Goal: Information Seeking & Learning: Check status

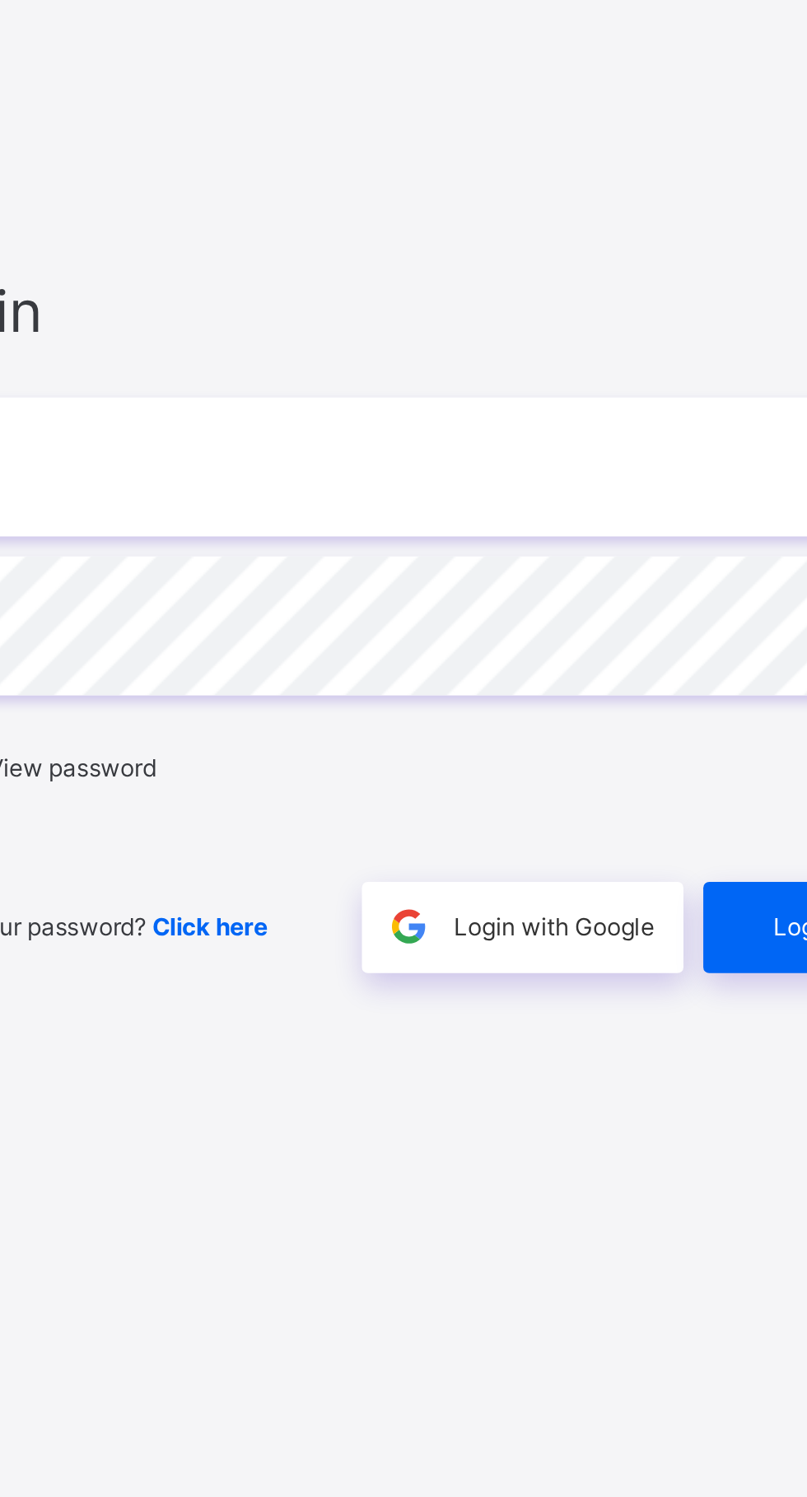
type input "**********"
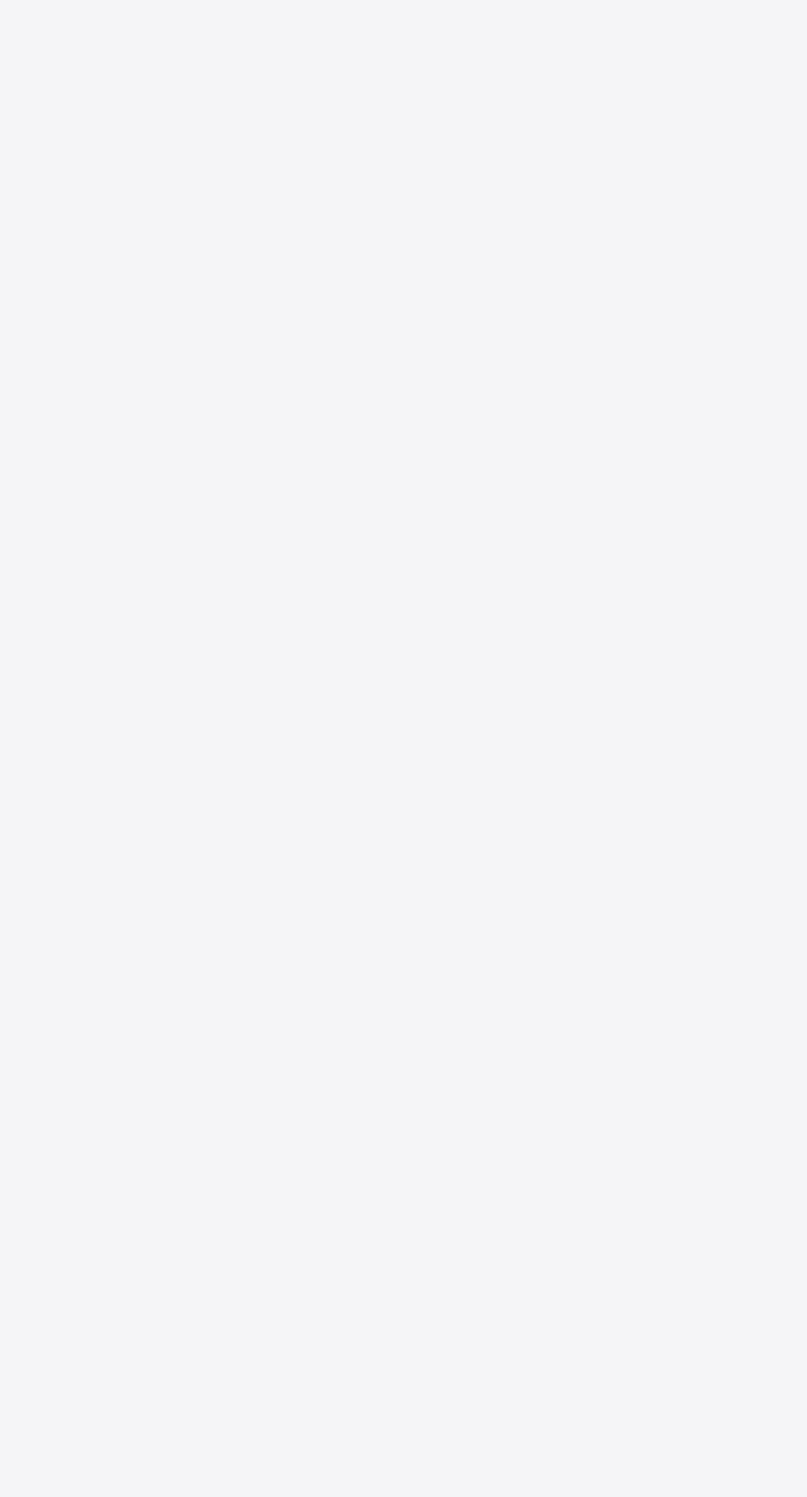
click at [688, 955] on div "New Update Available Hello there, You can install SAFSIMS on your device for ea…" at bounding box center [403, 748] width 807 height 1497
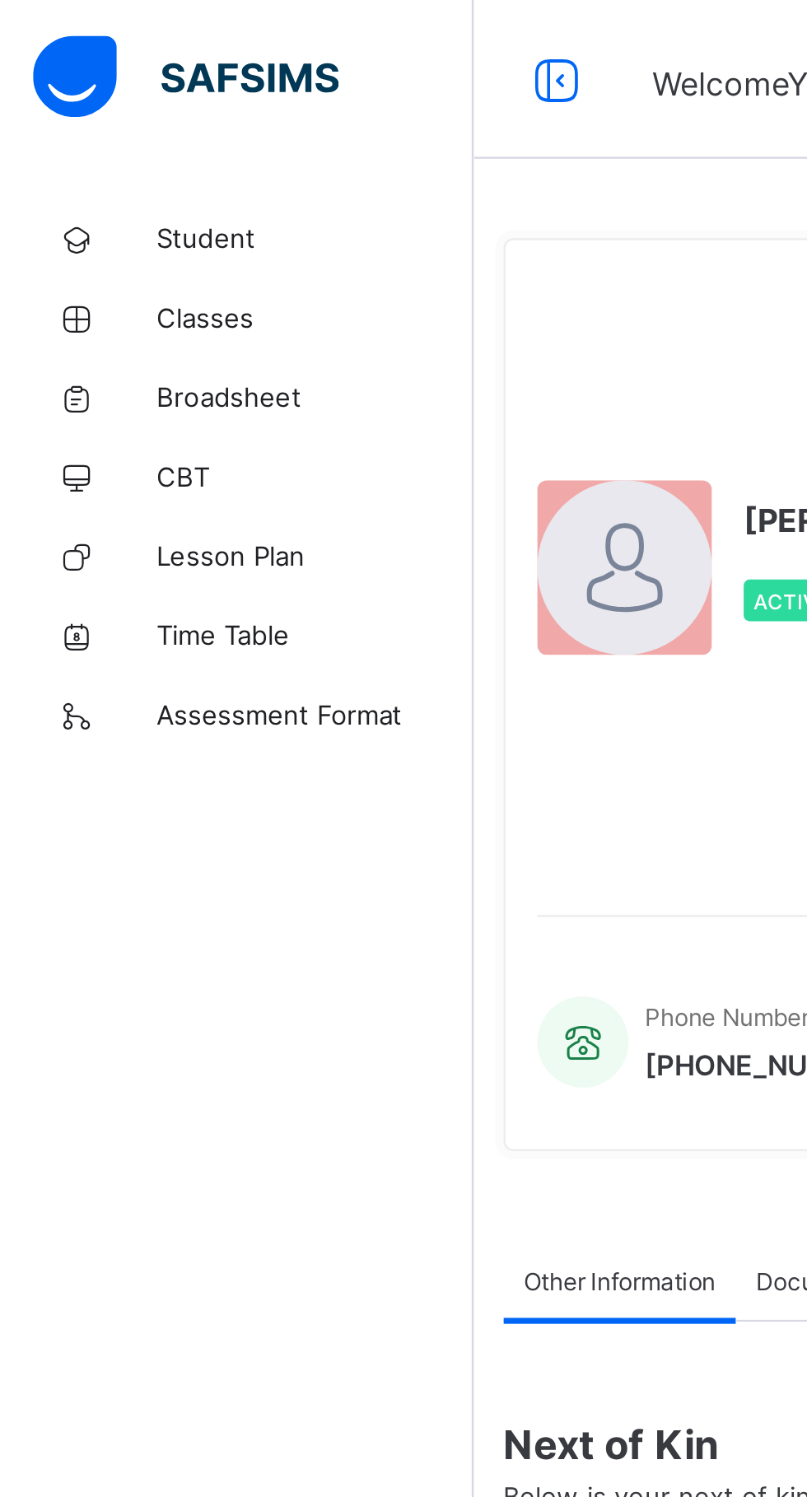
click at [100, 161] on span "Broadsheet" at bounding box center [132, 164] width 132 height 13
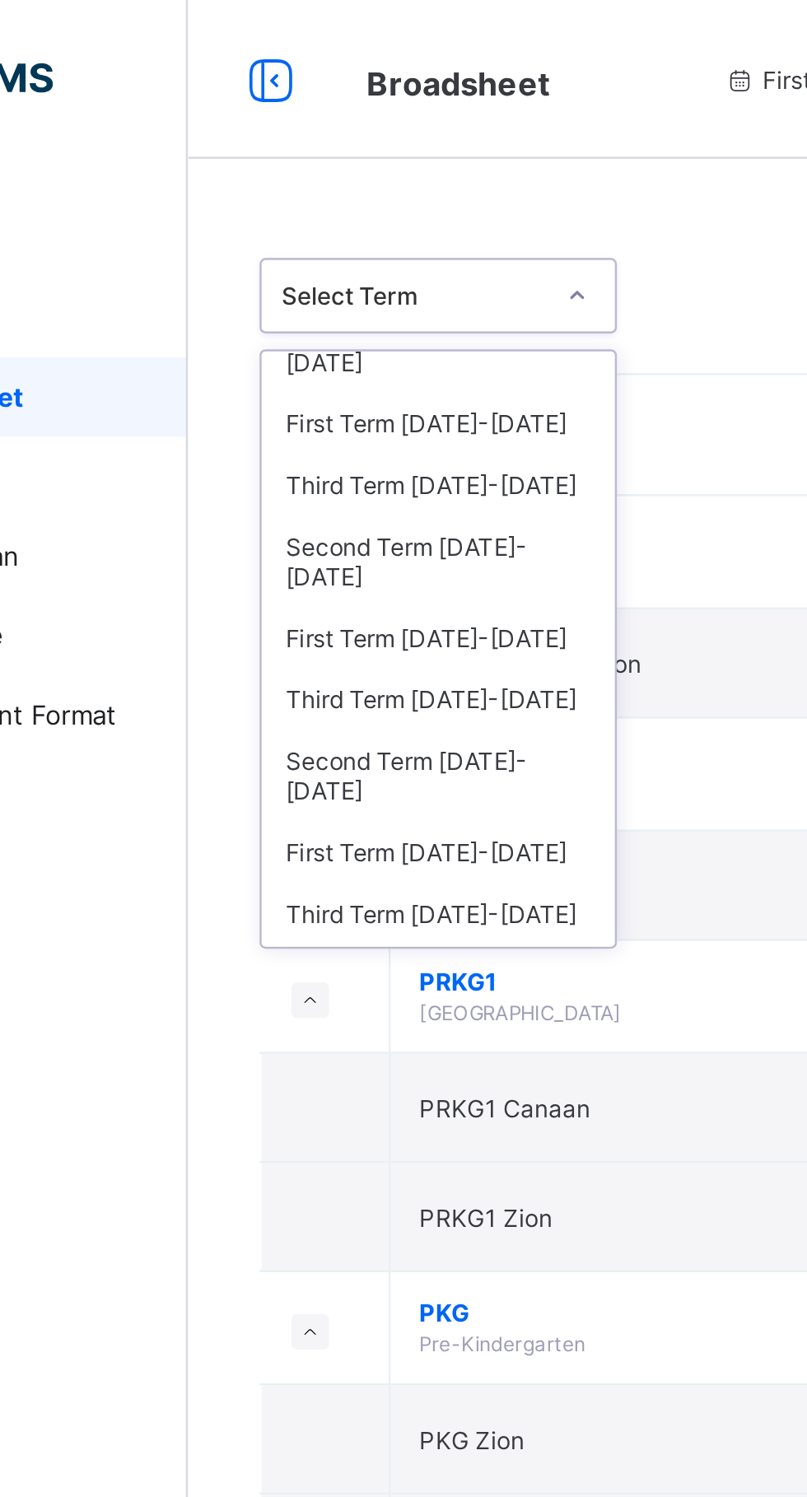
scroll to position [56, 0]
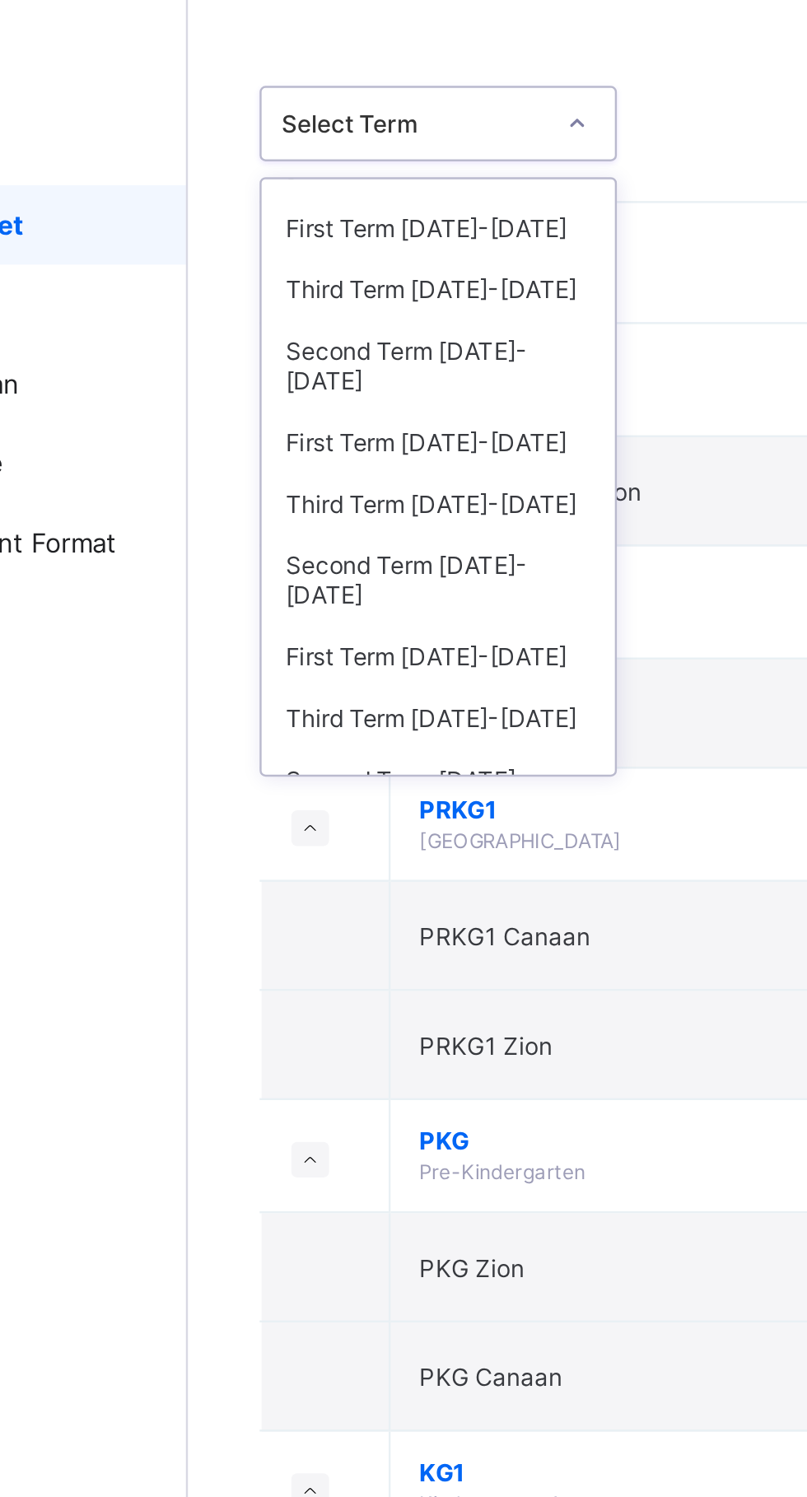
click at [343, 420] on div "First Term [DATE]-[DATE]" at bounding box center [301, 433] width 147 height 26
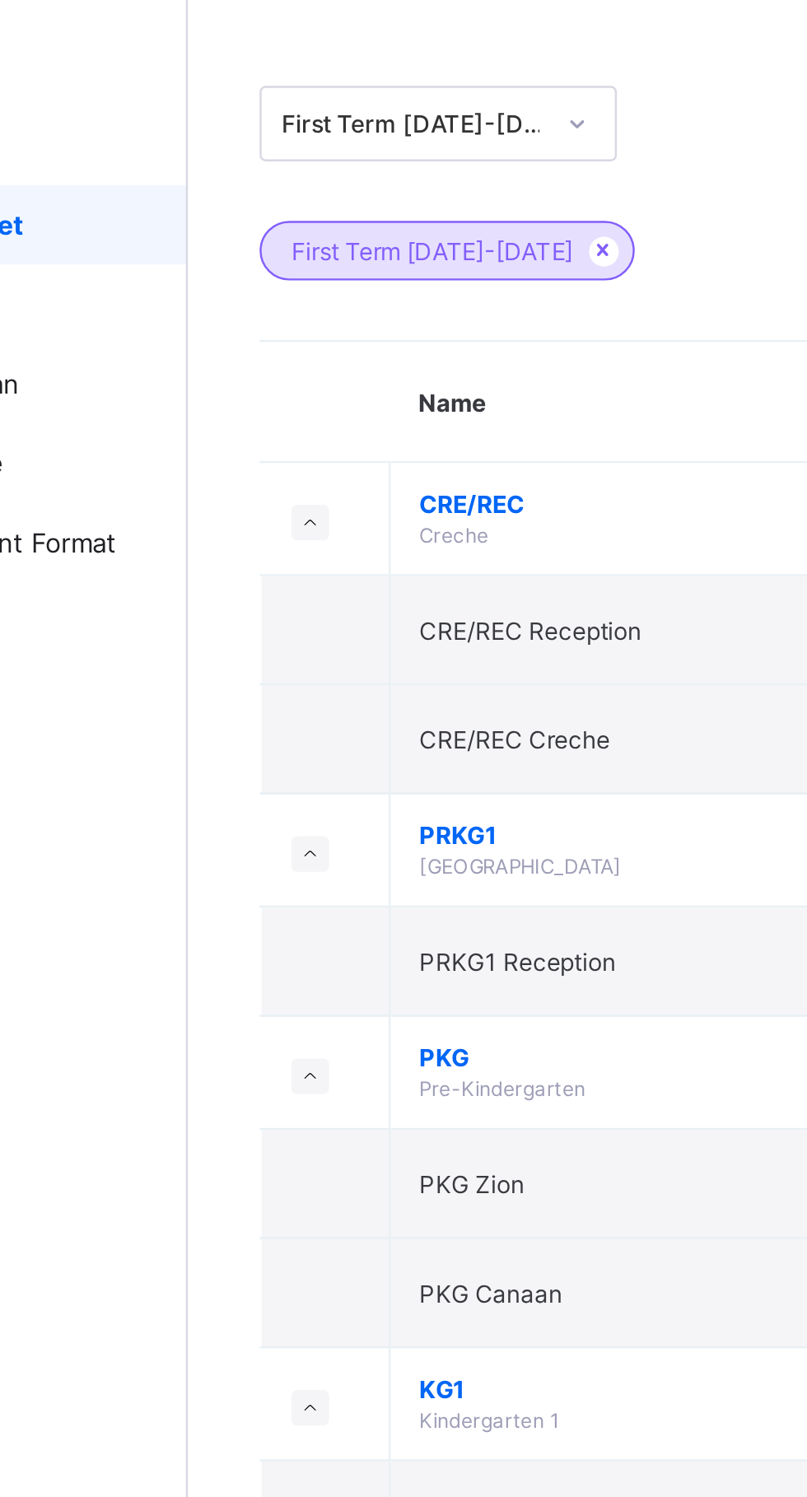
click at [320, 590] on td "PKG Canaan" at bounding box center [446, 608] width 330 height 45
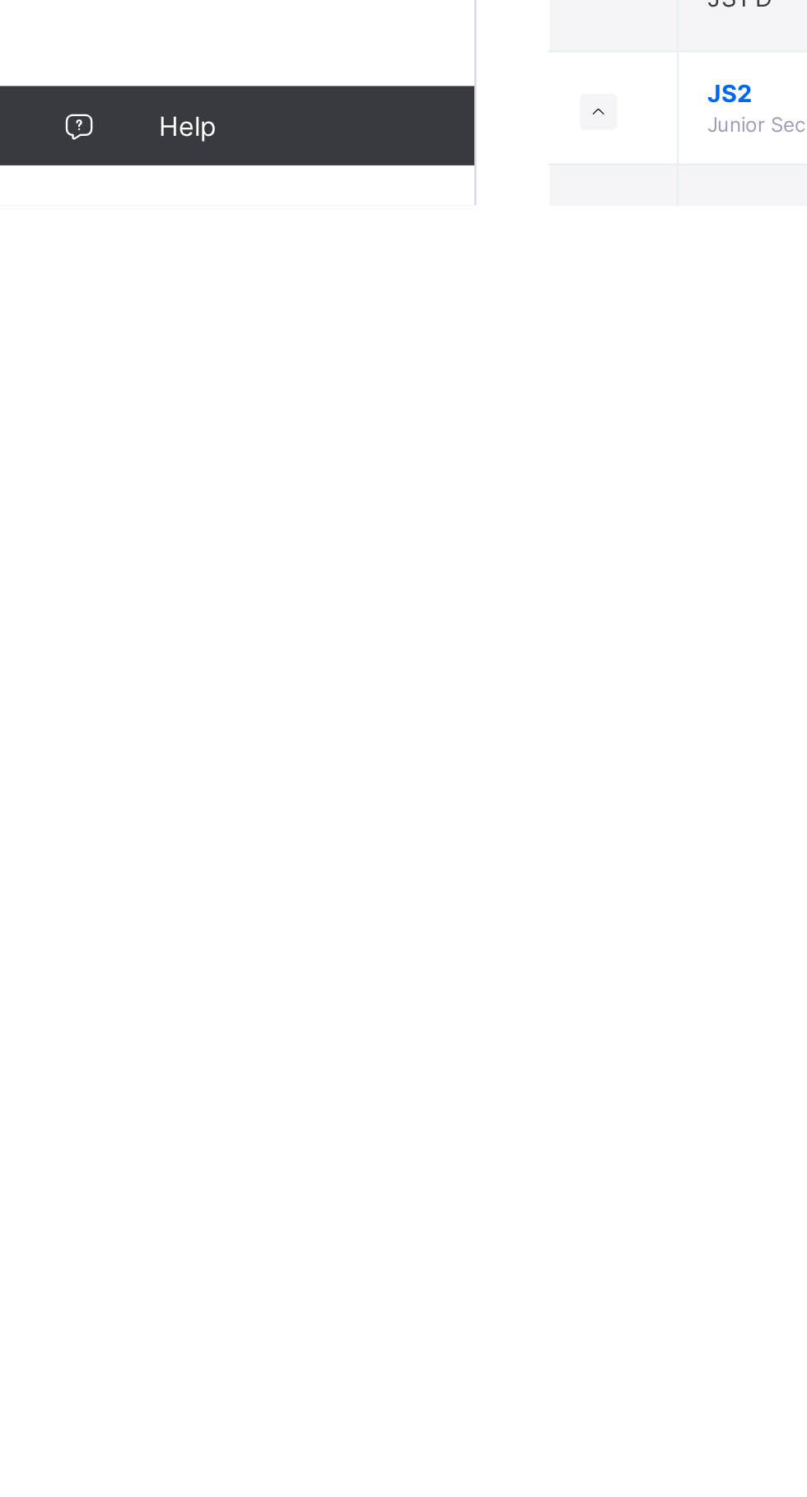
scroll to position [1143, 0]
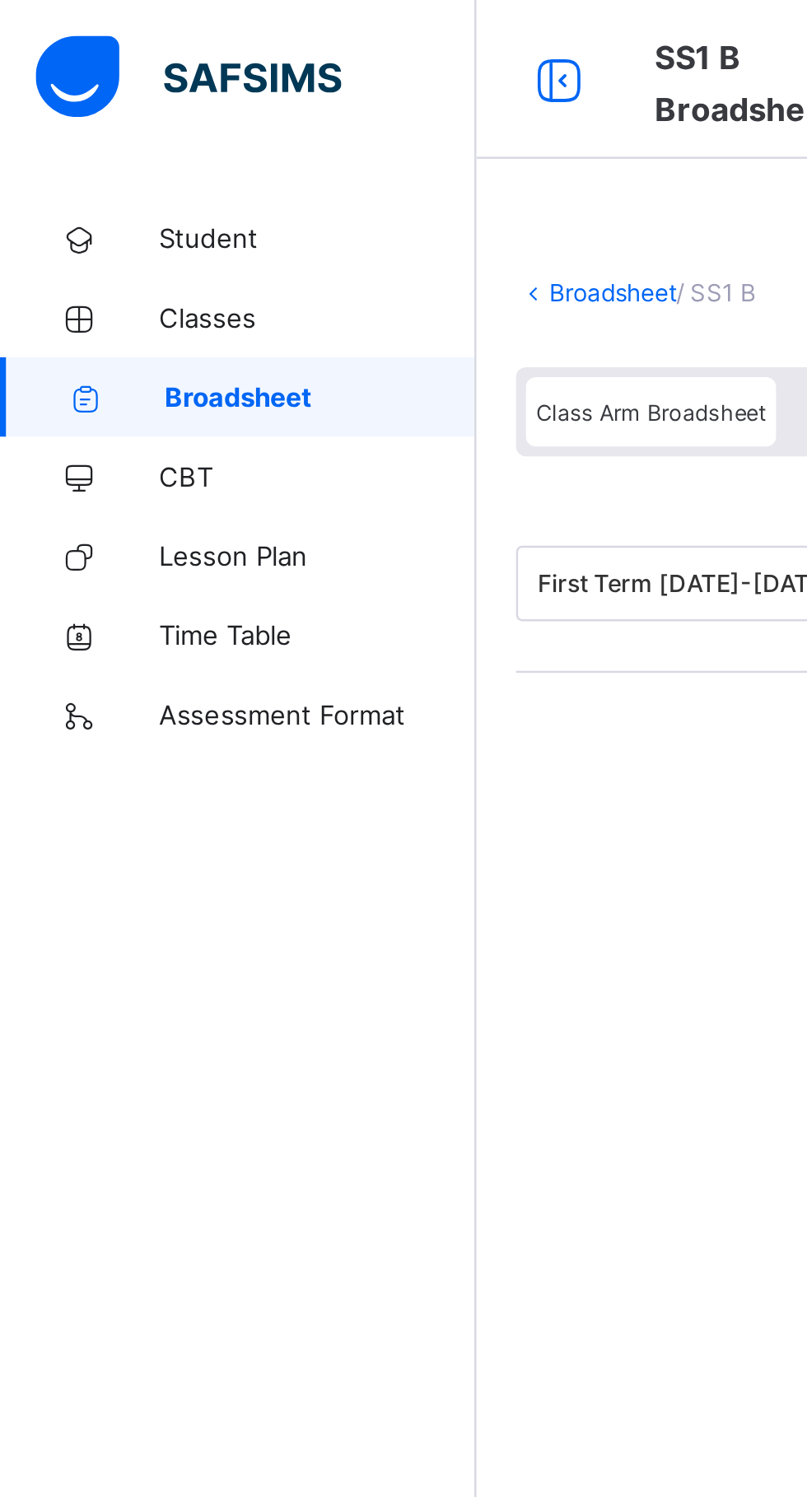
click at [142, 169] on span "Broadsheet" at bounding box center [132, 164] width 129 height 13
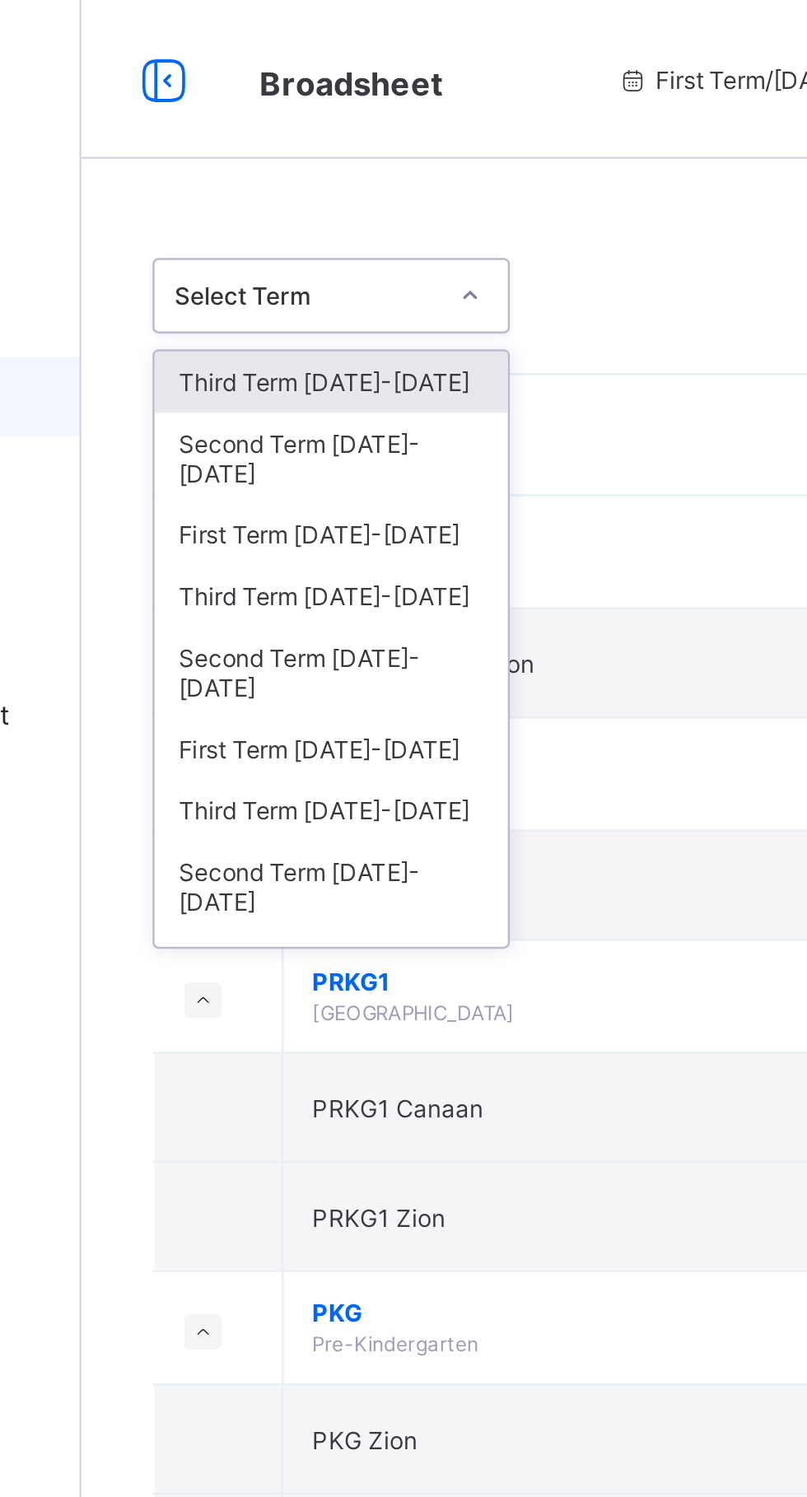
click at [341, 260] on div "Second Term [DATE]-[DATE]" at bounding box center [301, 279] width 147 height 38
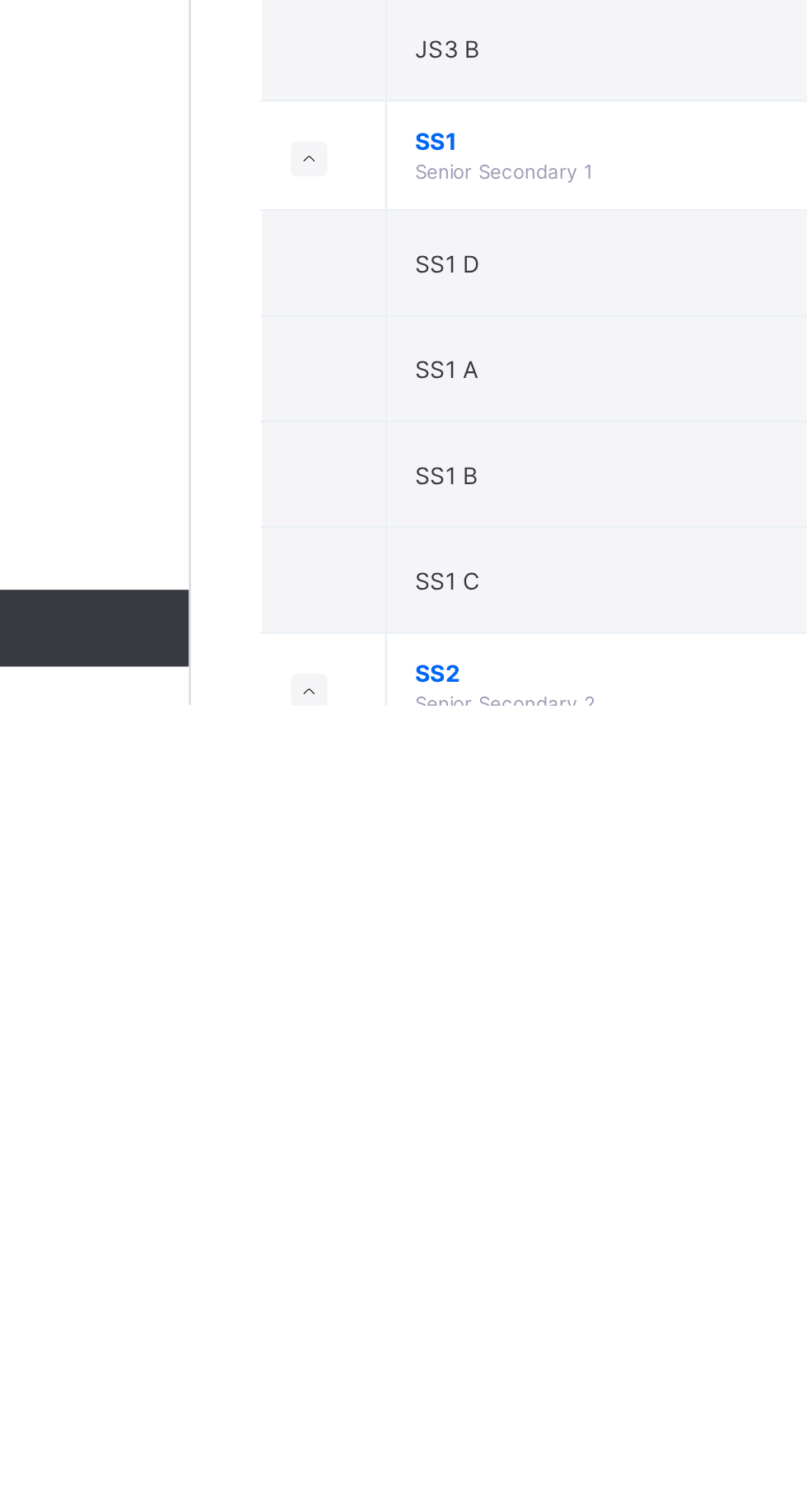
scroll to position [1827, 0]
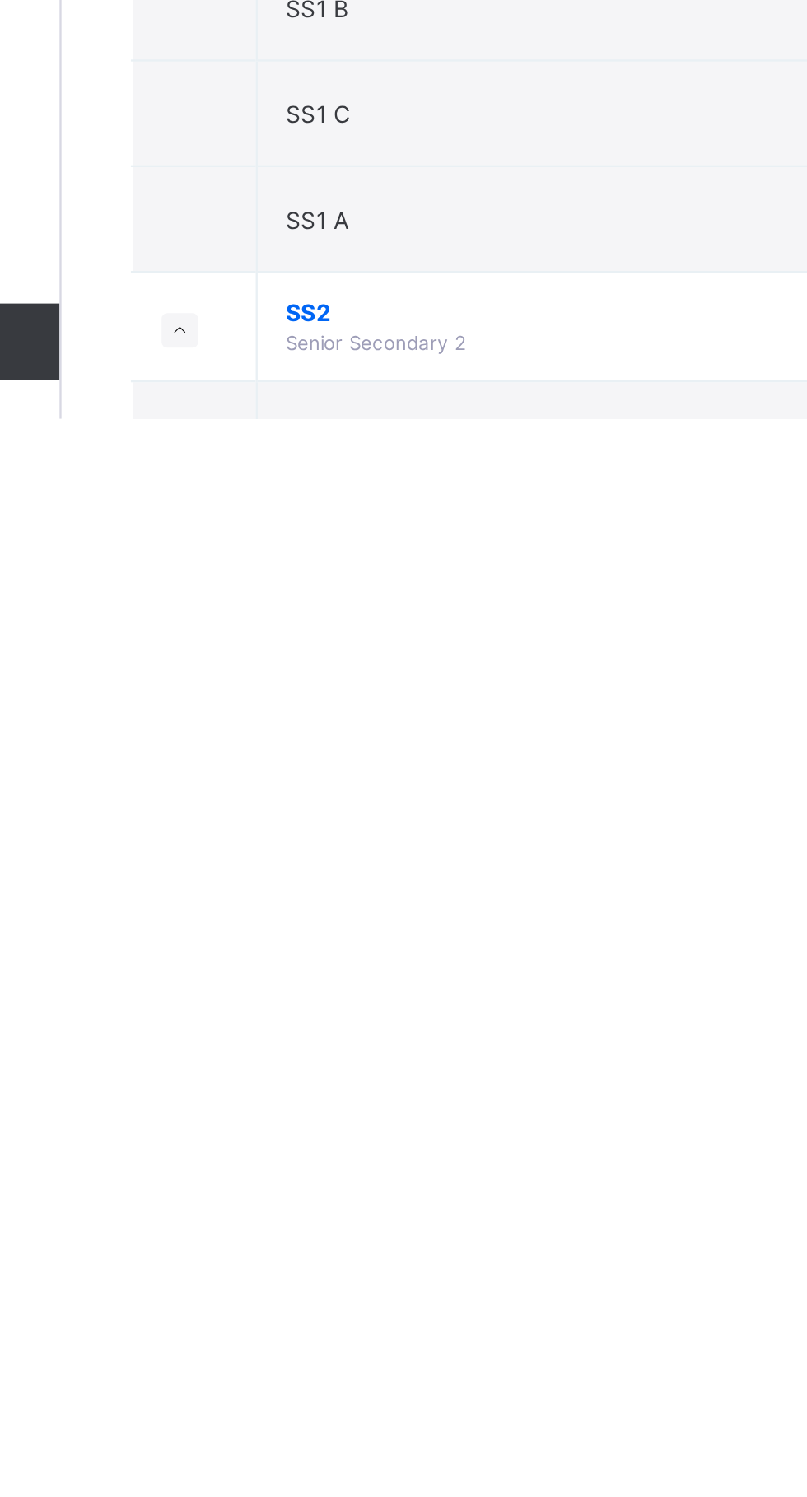
scroll to position [1922, 0]
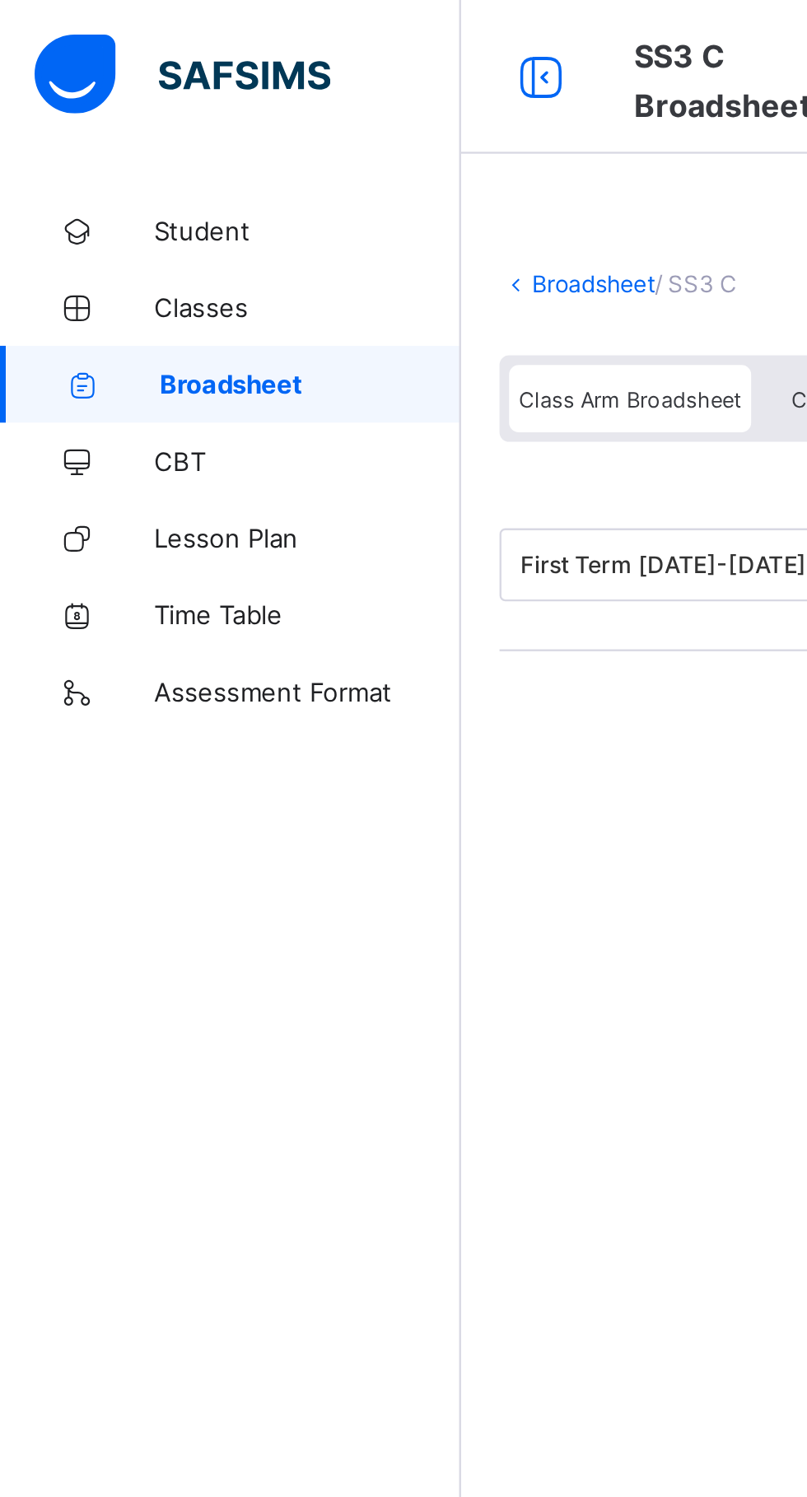
click at [136, 175] on link "Broadsheet" at bounding box center [99, 164] width 198 height 33
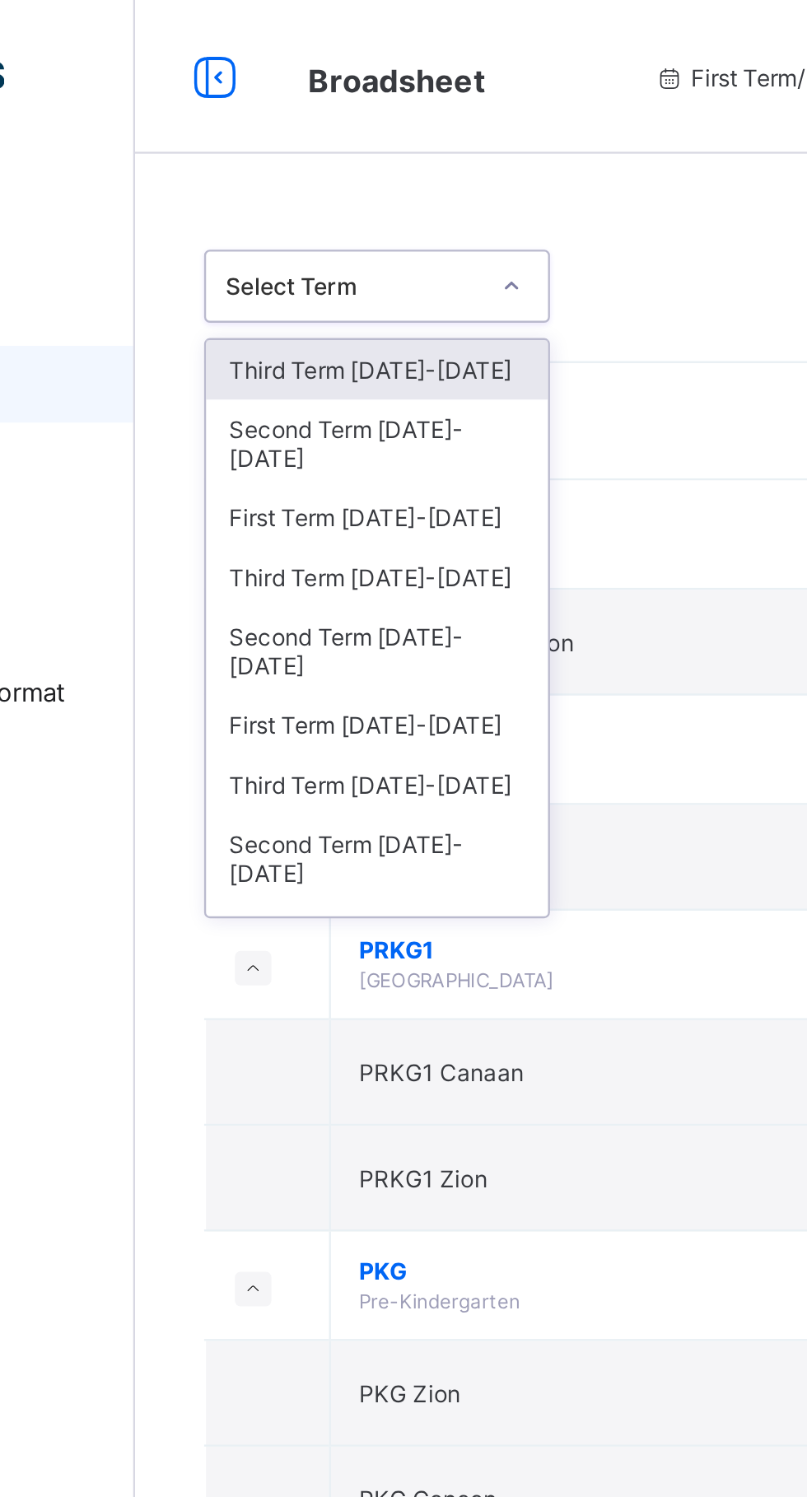
click at [344, 260] on div "Second Term [DATE]-[DATE]" at bounding box center [301, 279] width 147 height 38
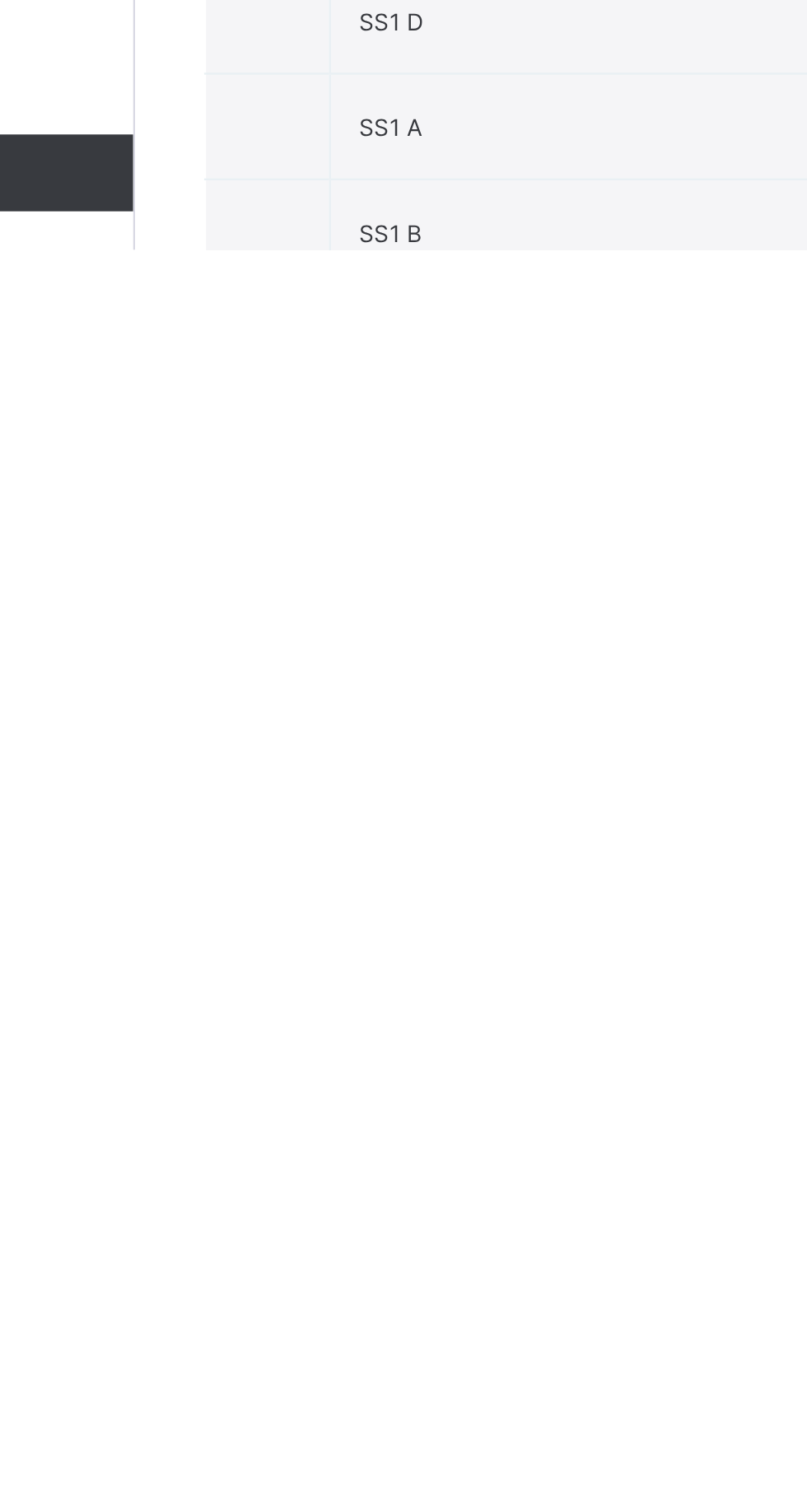
scroll to position [1827, 0]
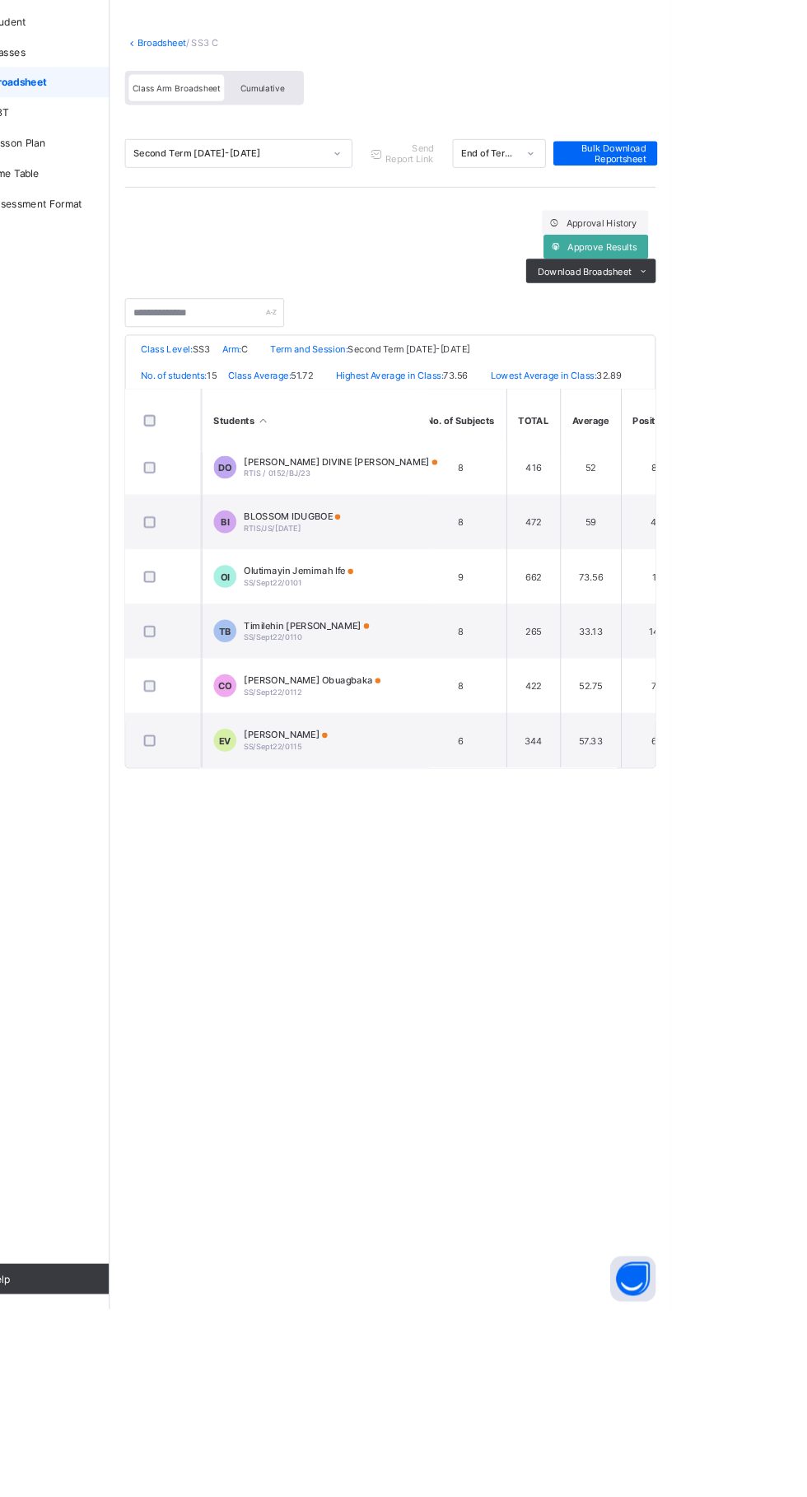
scroll to position [552, 1059]
click at [806, 829] on html "SS3 C Broadsheet First Term / [DATE]-[DATE] [PERSON_NAME] [EMAIL_ADDRESS][DOMAI…" at bounding box center [403, 748] width 807 height 1497
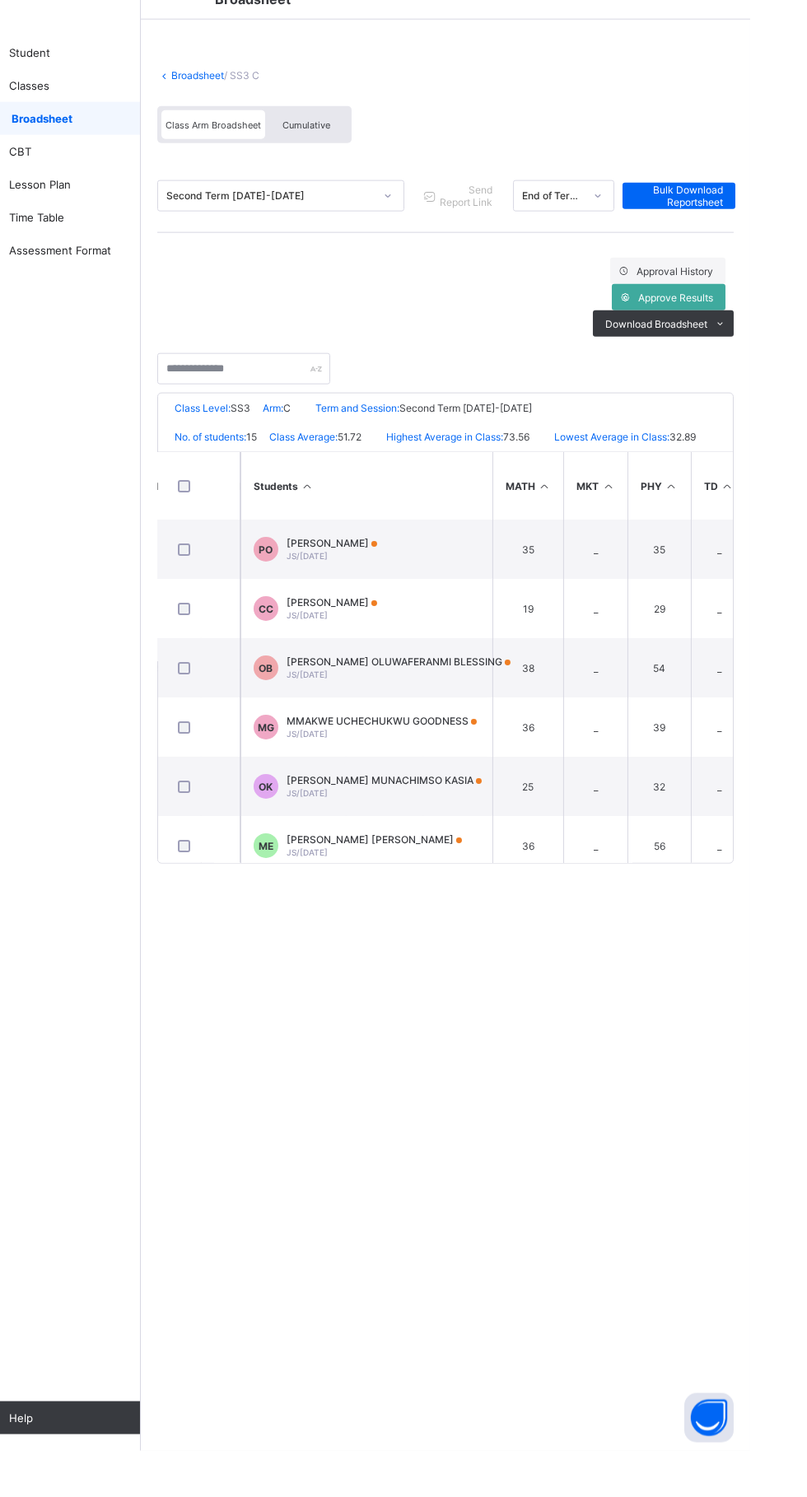
scroll to position [0, 789]
click at [447, 639] on td "CC Chukwunonso [PERSON_NAME] JS/[DATE]" at bounding box center [420, 654] width 247 height 59
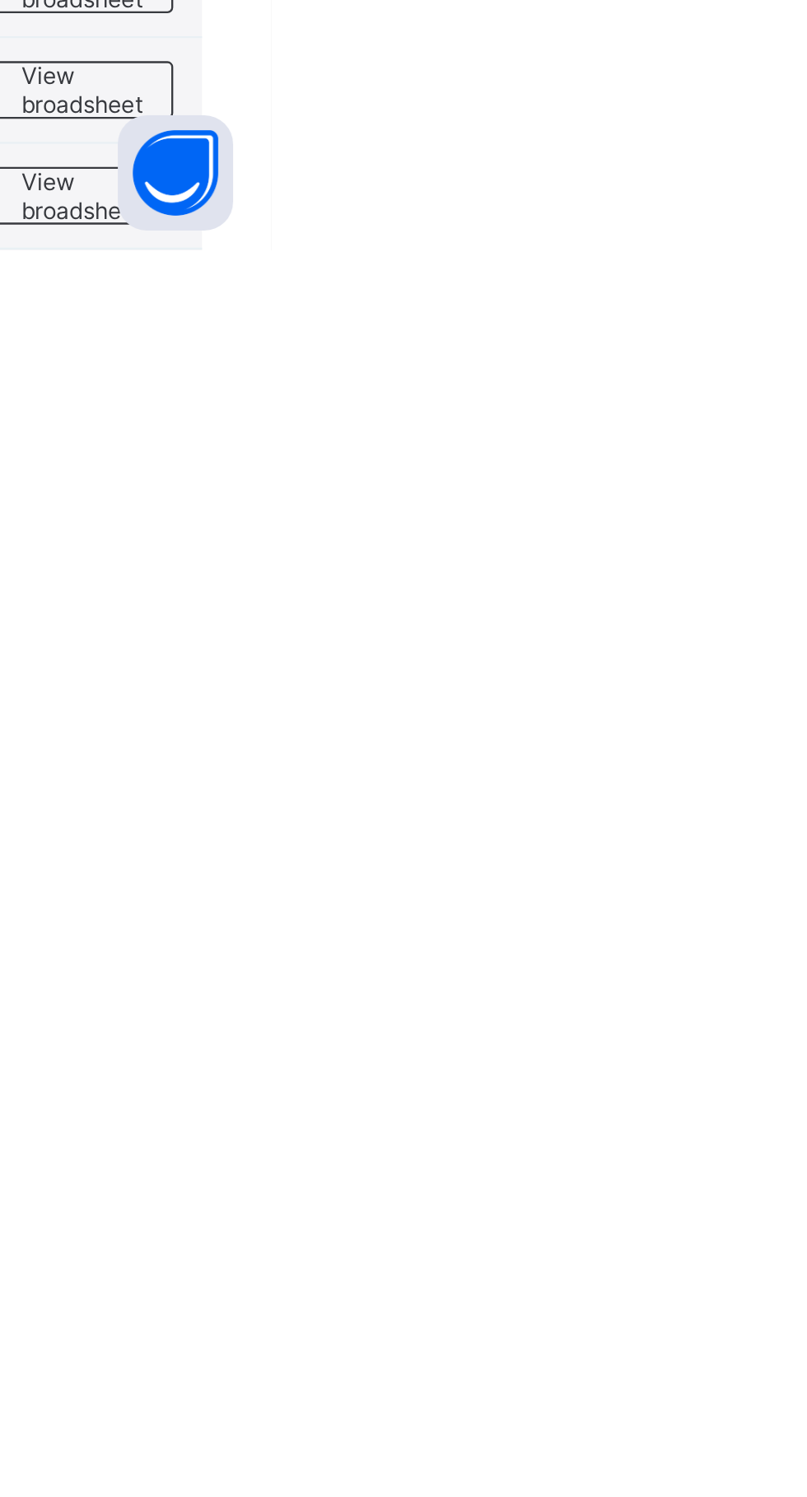
scroll to position [1770, 0]
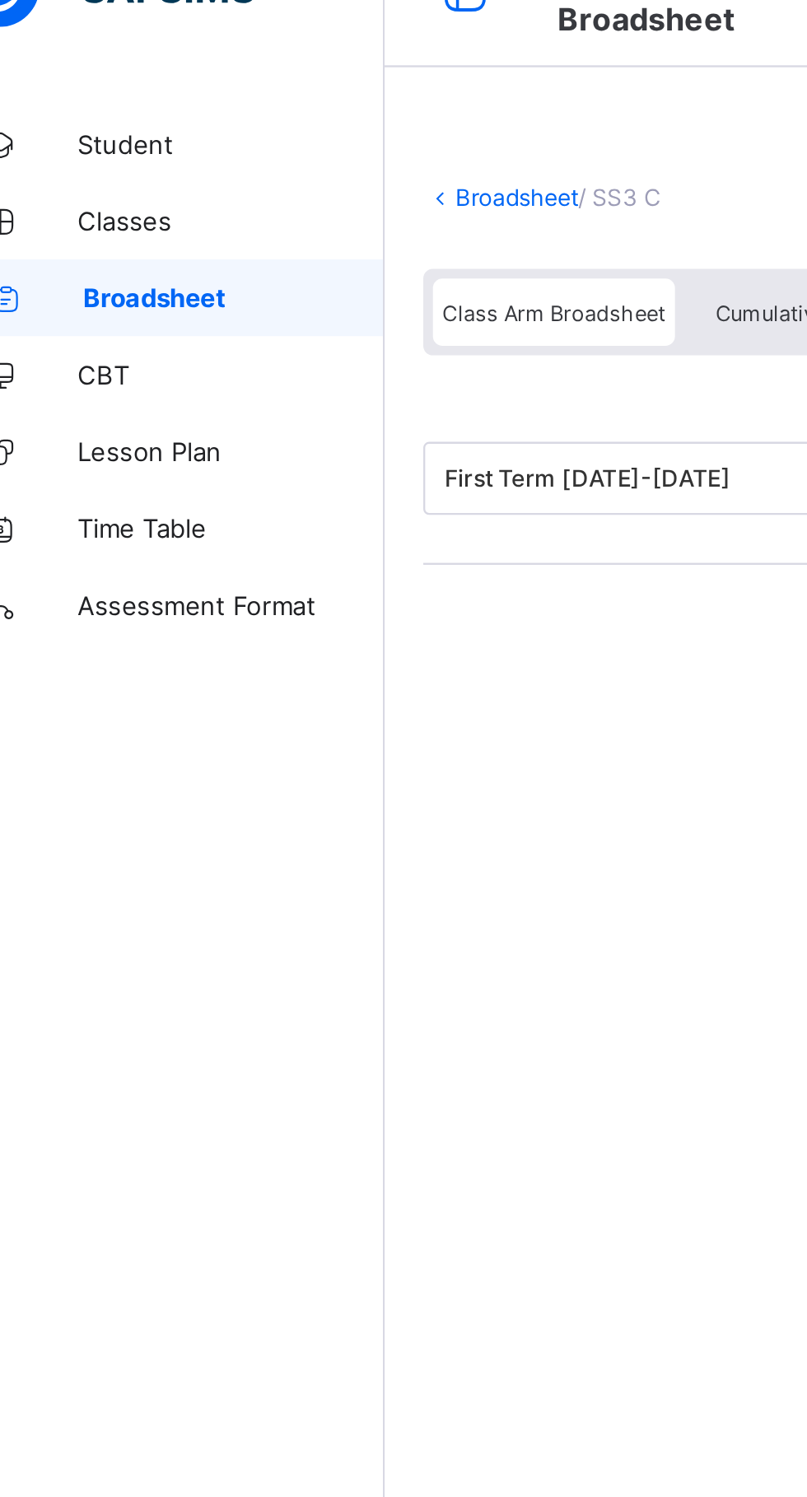
click at [159, 163] on span "Broadsheet" at bounding box center [132, 164] width 129 height 13
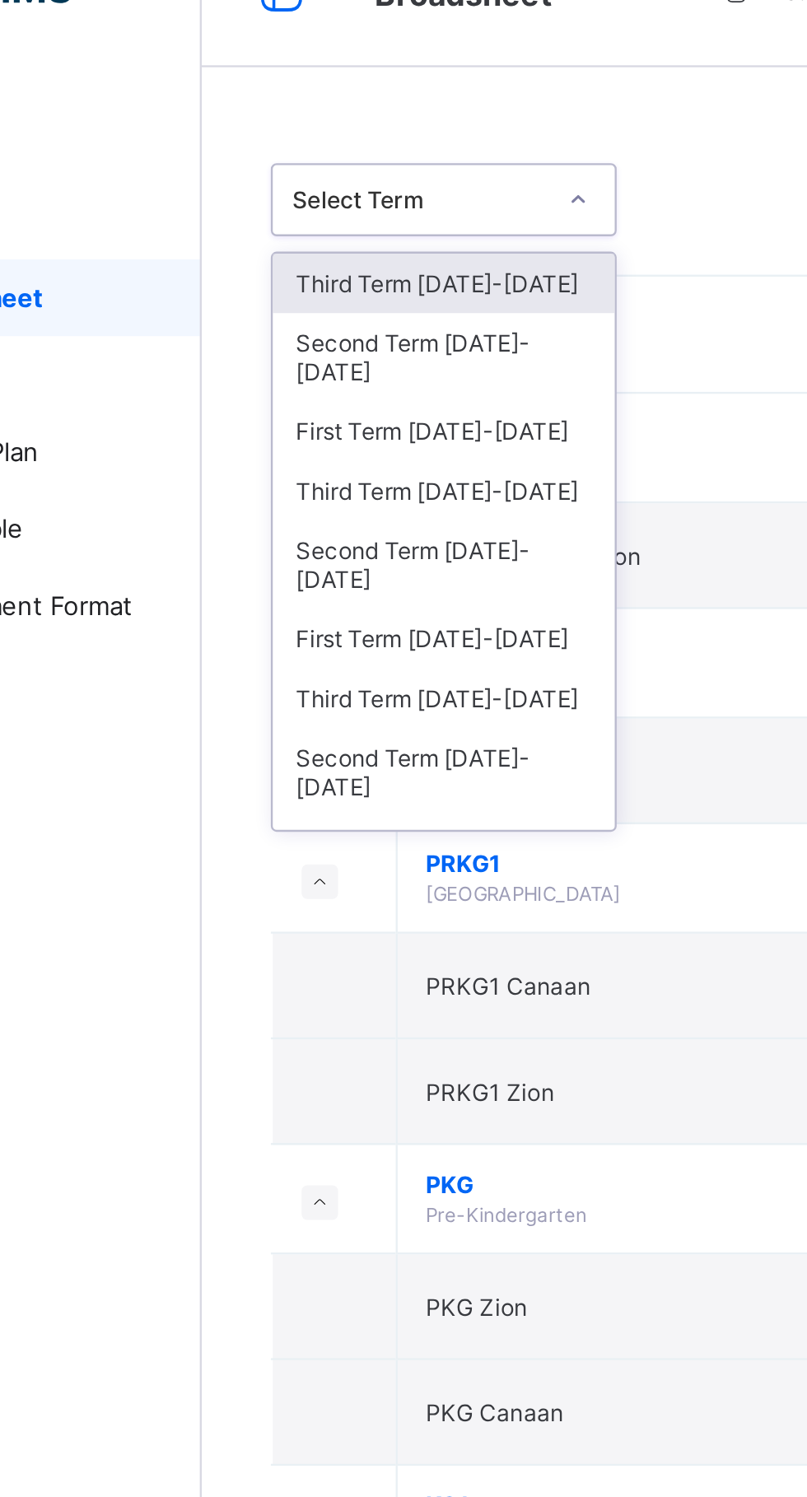
click at [344, 262] on div "Second Term [DATE]-[DATE]" at bounding box center [301, 279] width 147 height 38
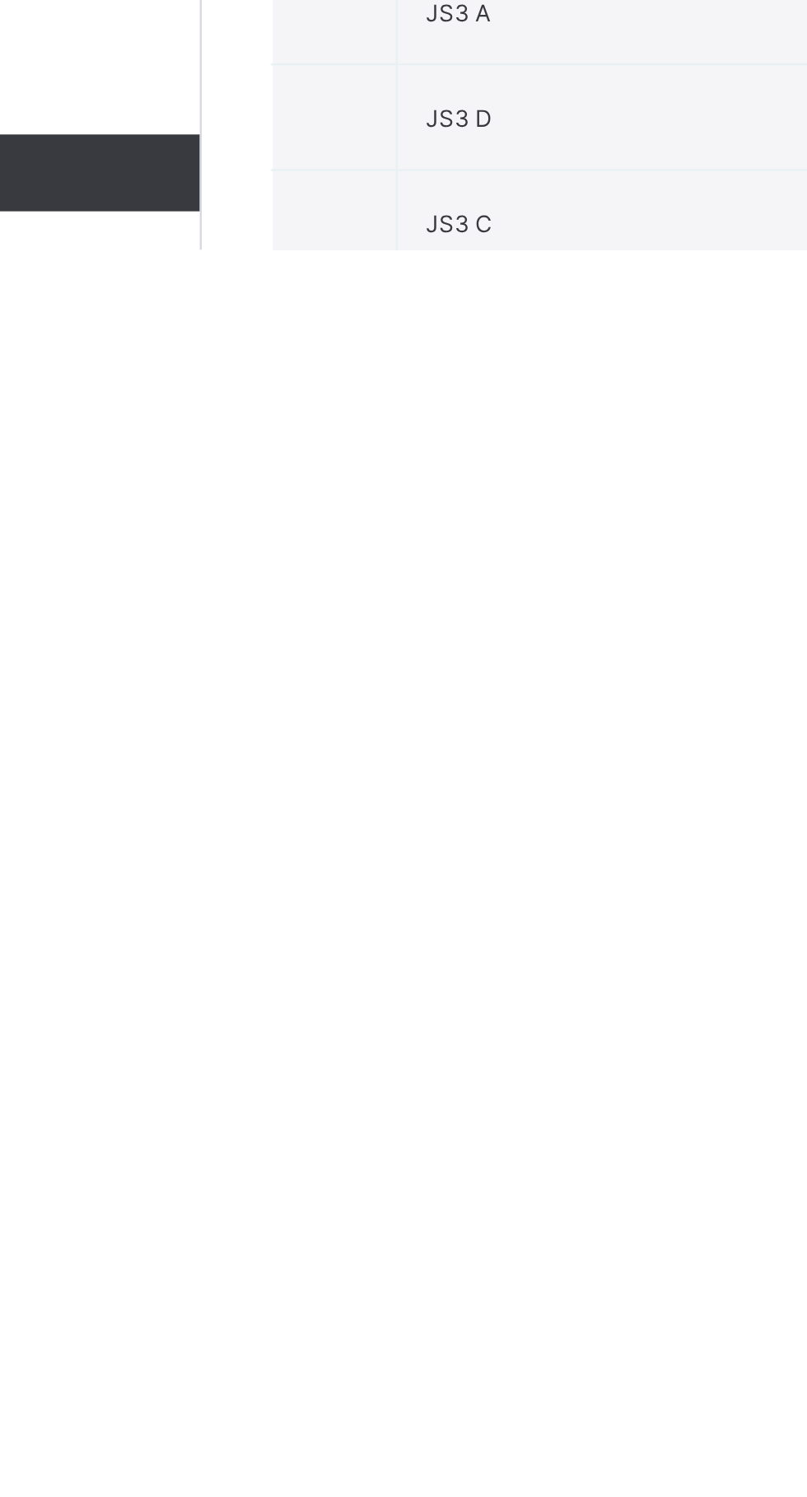
scroll to position [1827, 0]
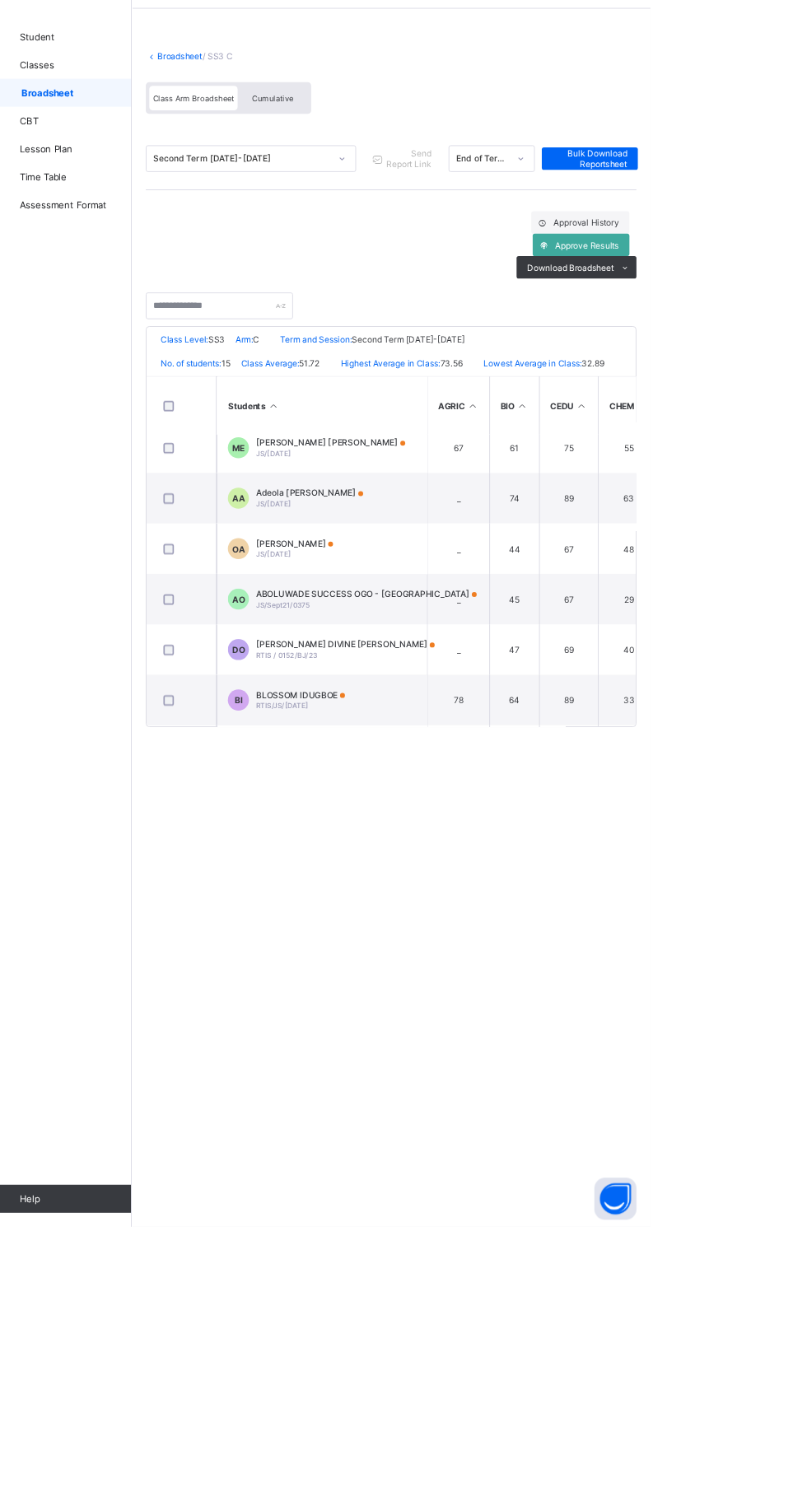
scroll to position [324, 0]
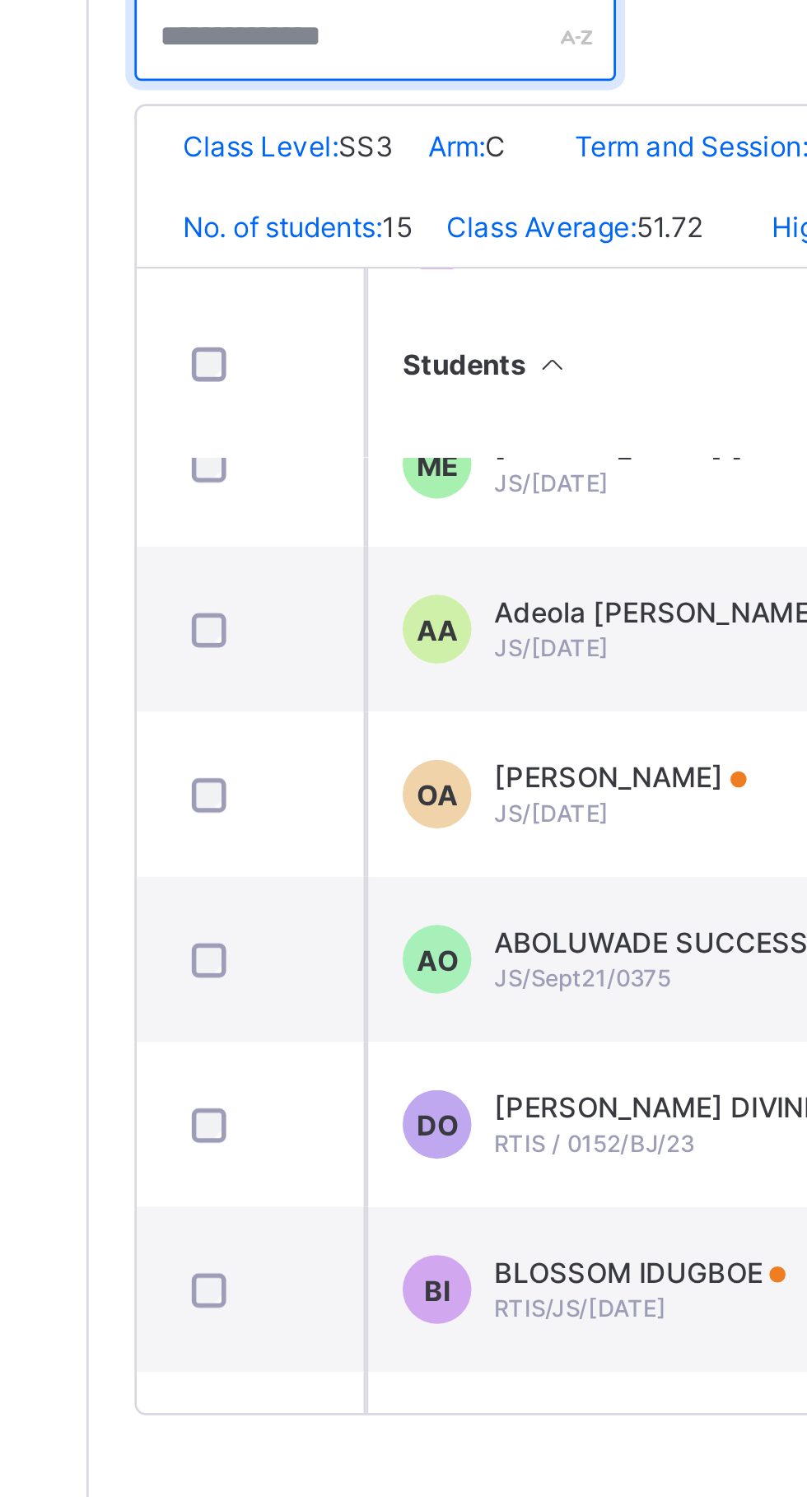
click at [348, 411] on input "text" at bounding box center [300, 414] width 173 height 31
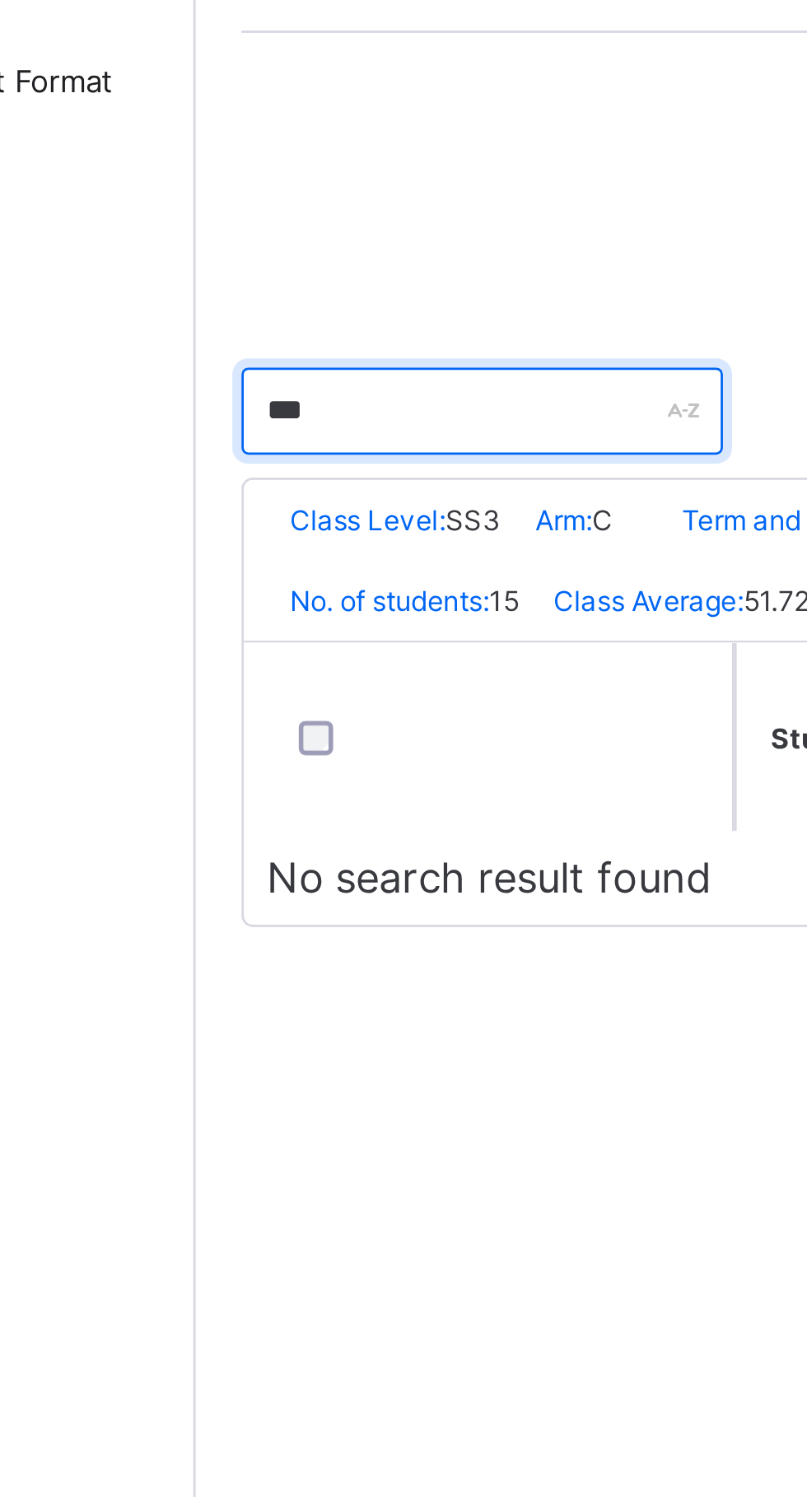
scroll to position [0, 0]
type input "**********"
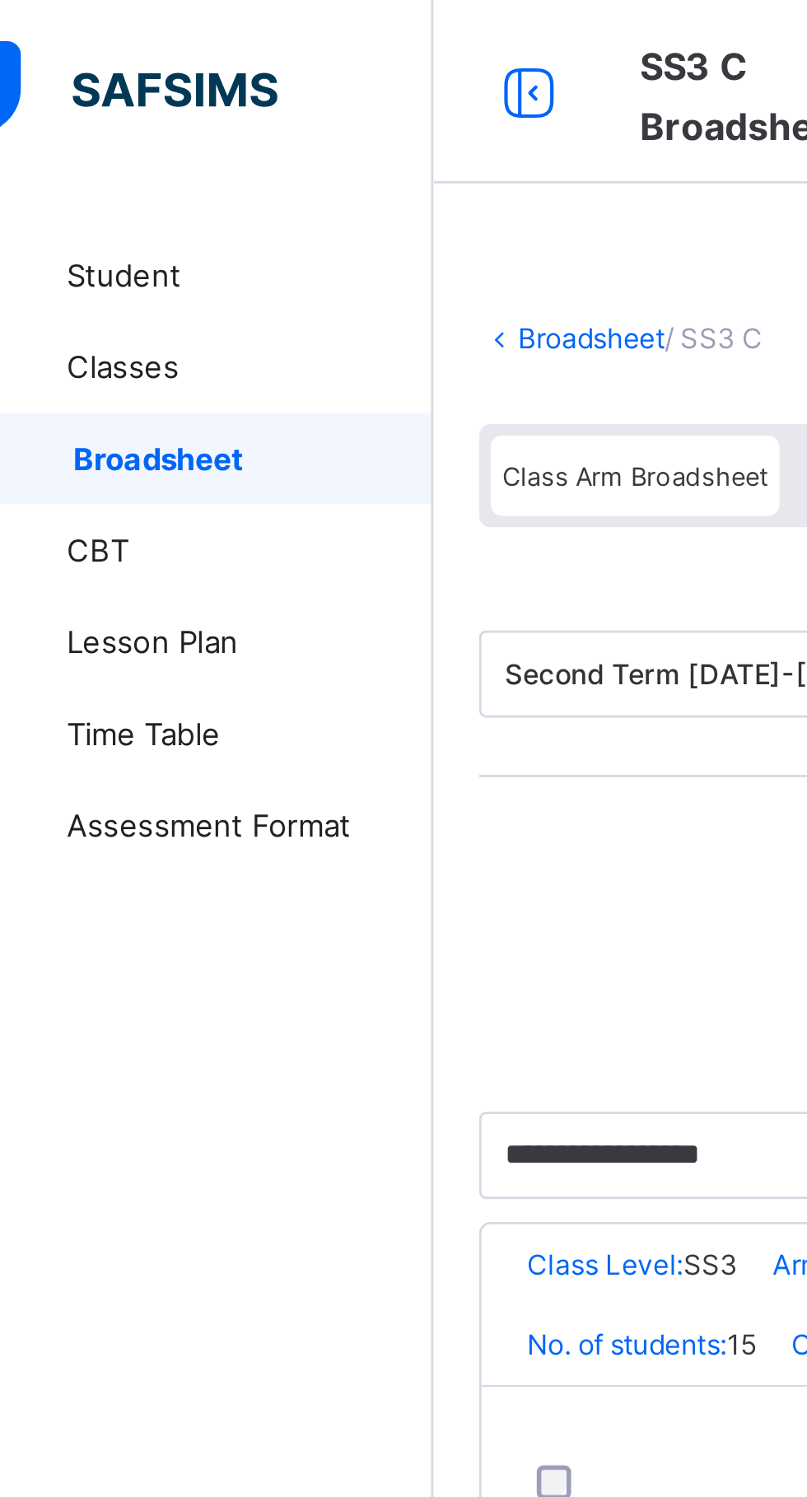
click at [106, 164] on span "Broadsheet" at bounding box center [132, 164] width 129 height 13
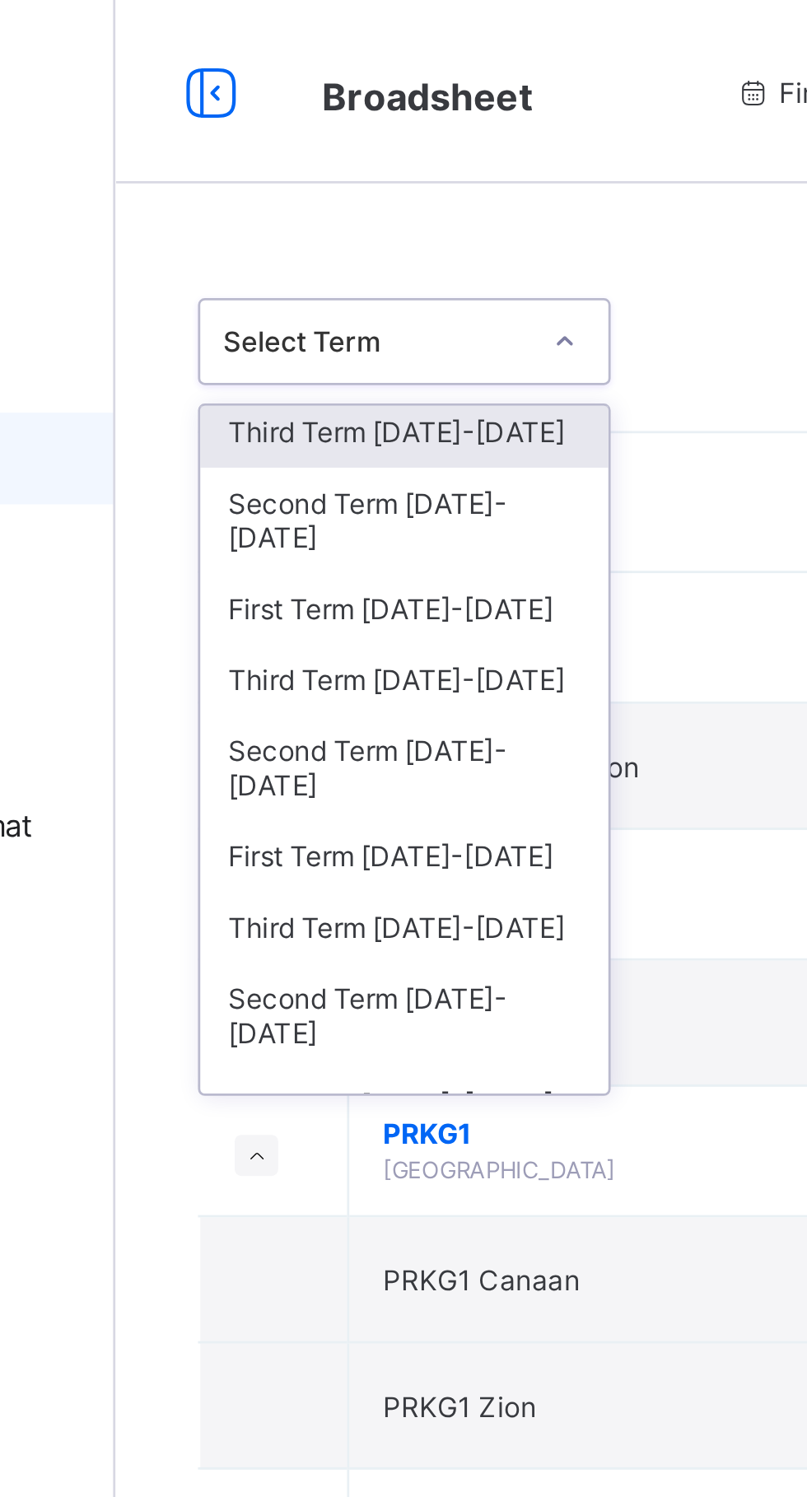
scroll to position [2, 0]
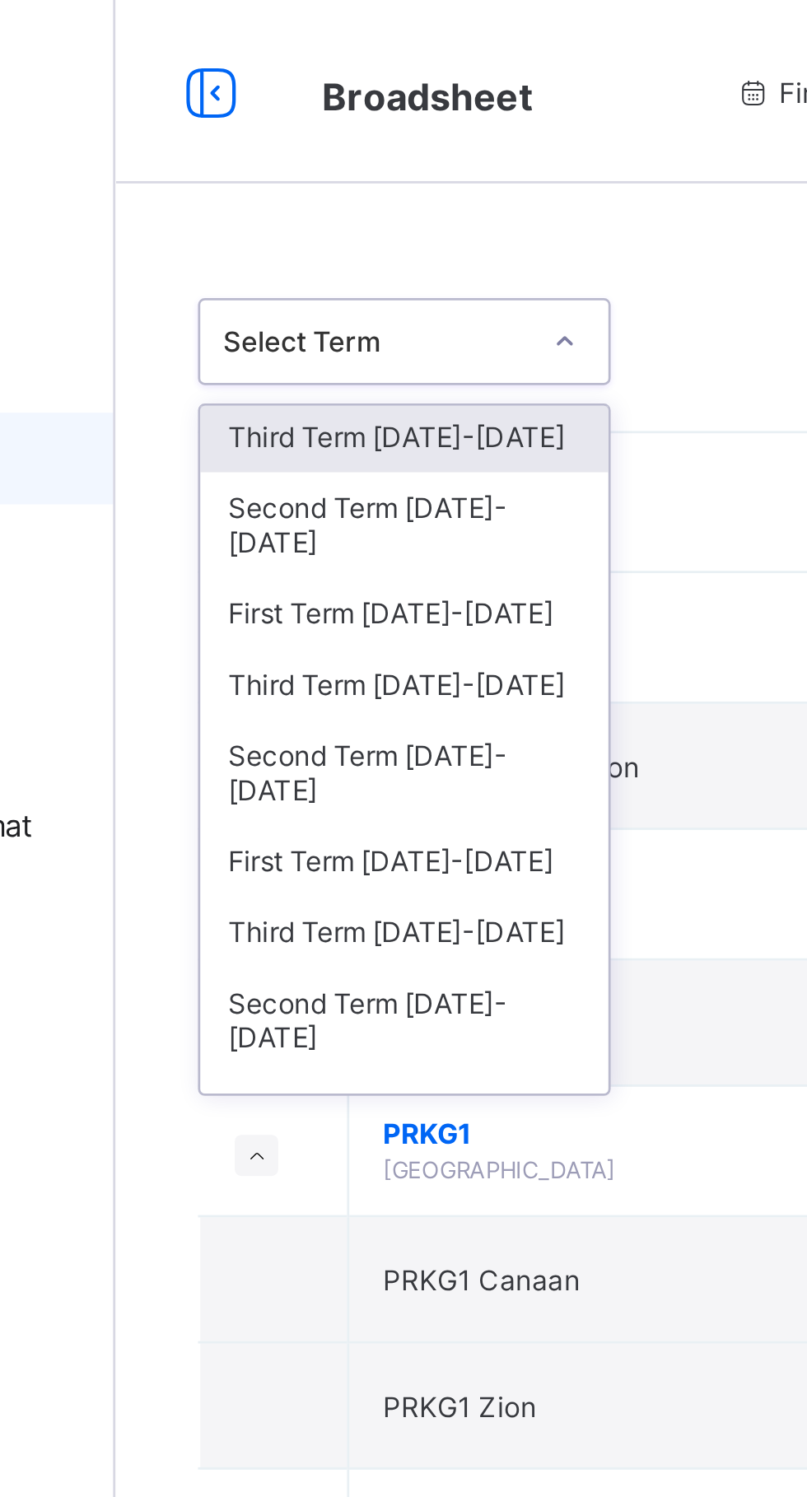
click at [341, 259] on div "Second Term [DATE]-[DATE]" at bounding box center [301, 278] width 147 height 38
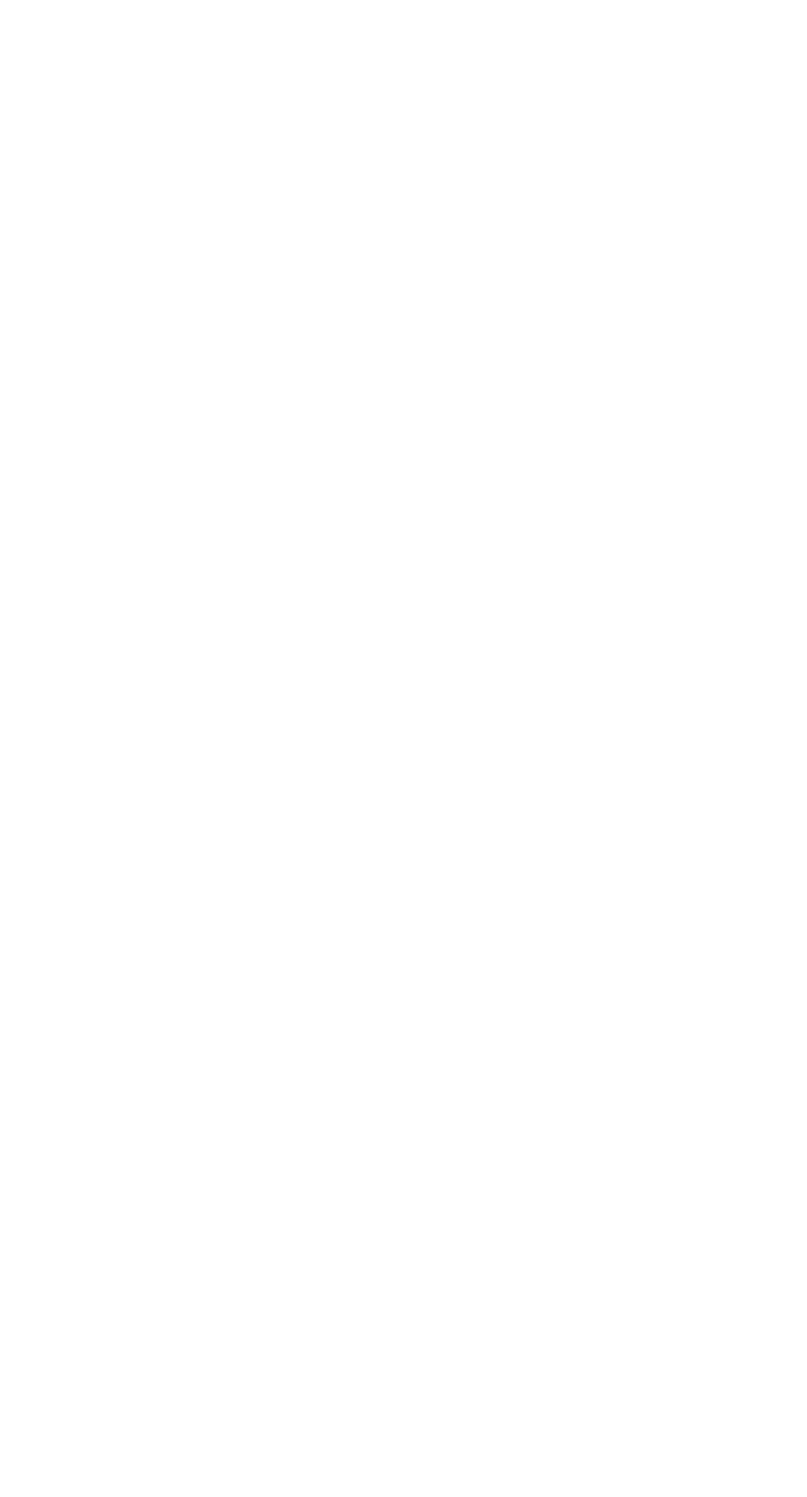
scroll to position [1827, 0]
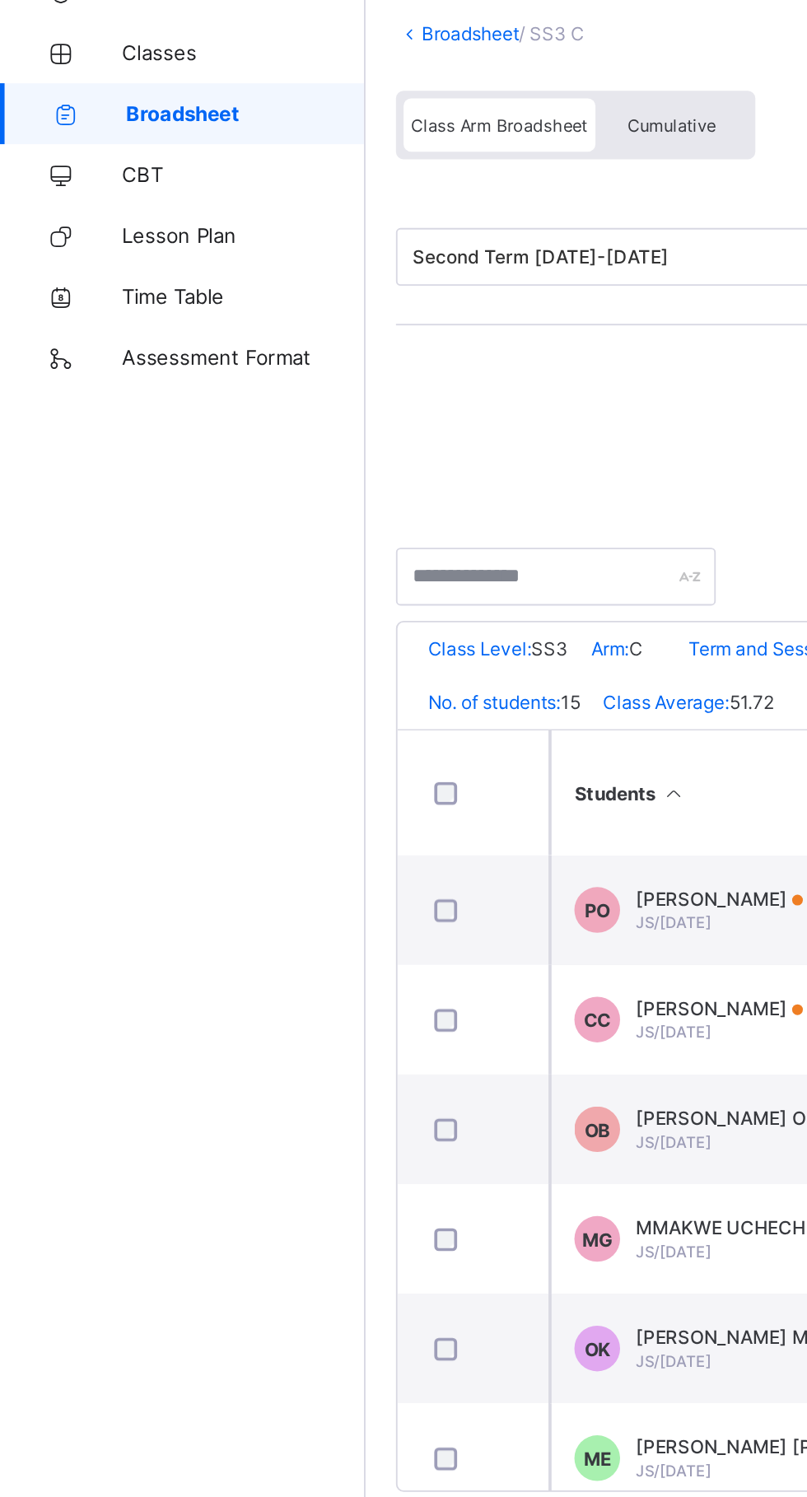
click at [142, 156] on link "Broadsheet" at bounding box center [99, 164] width 198 height 33
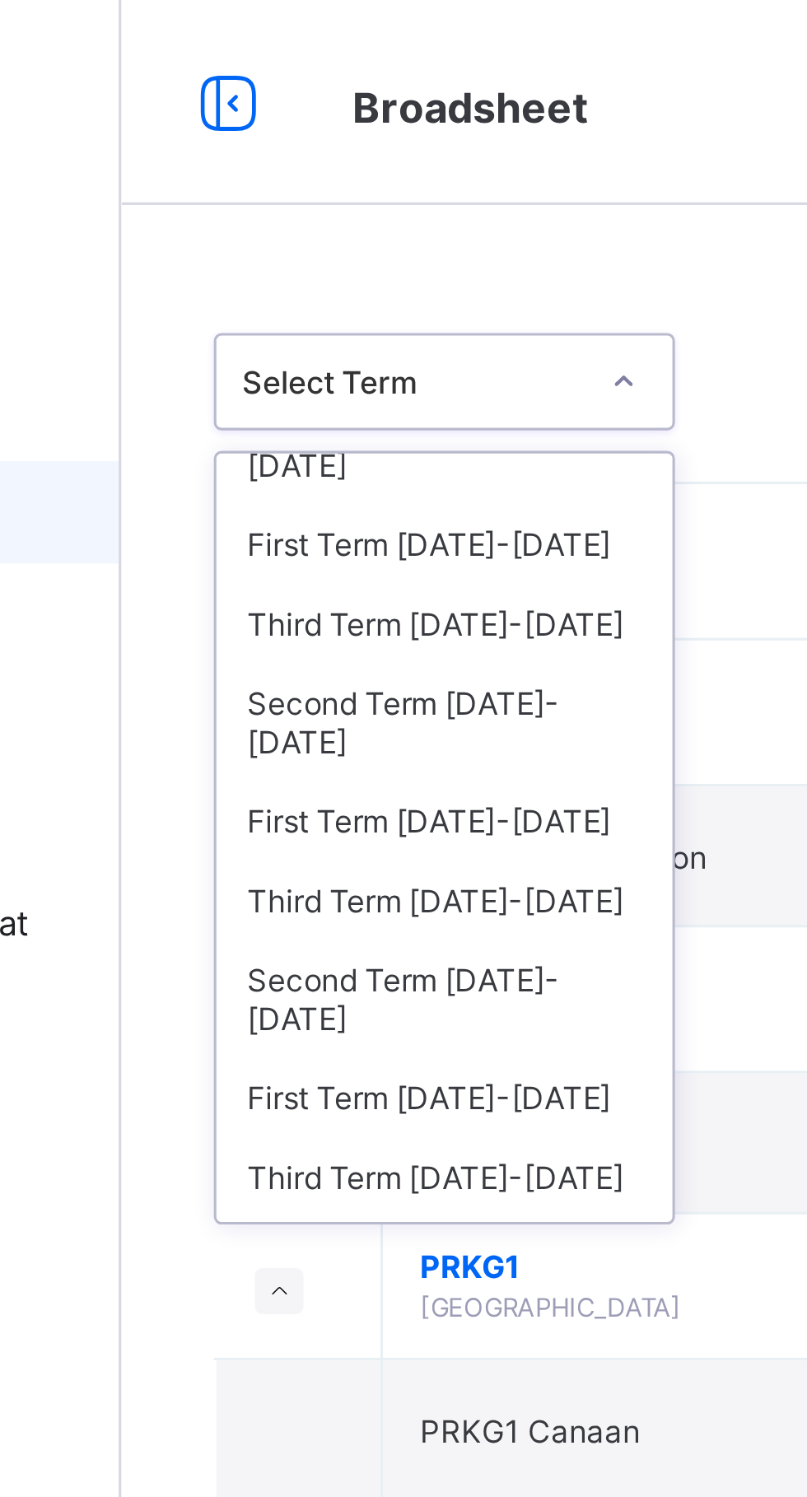
scroll to position [49, 0]
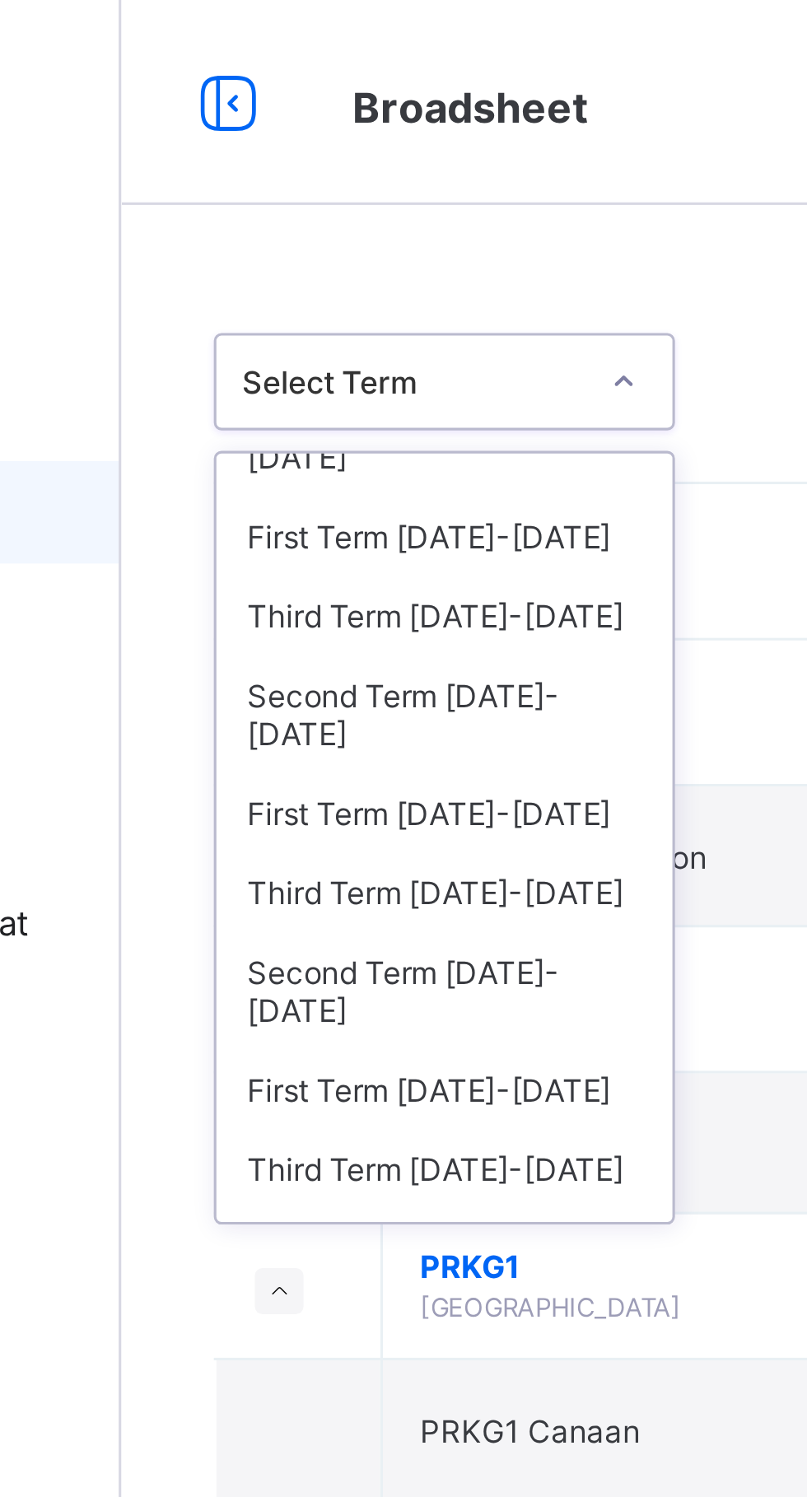
click at [324, 185] on div "Third Term [DATE]-[DATE]" at bounding box center [301, 198] width 147 height 26
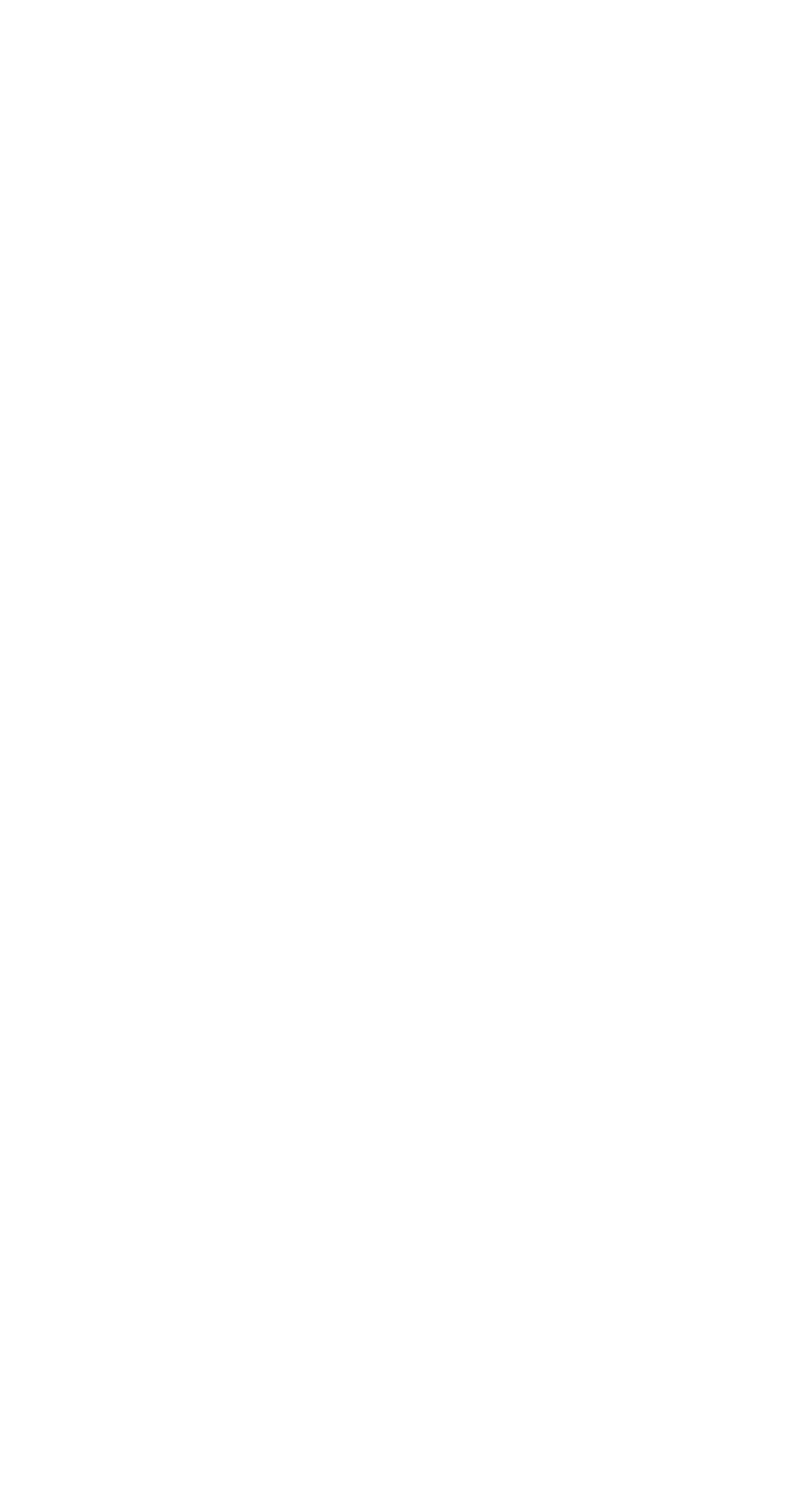
scroll to position [1827, 0]
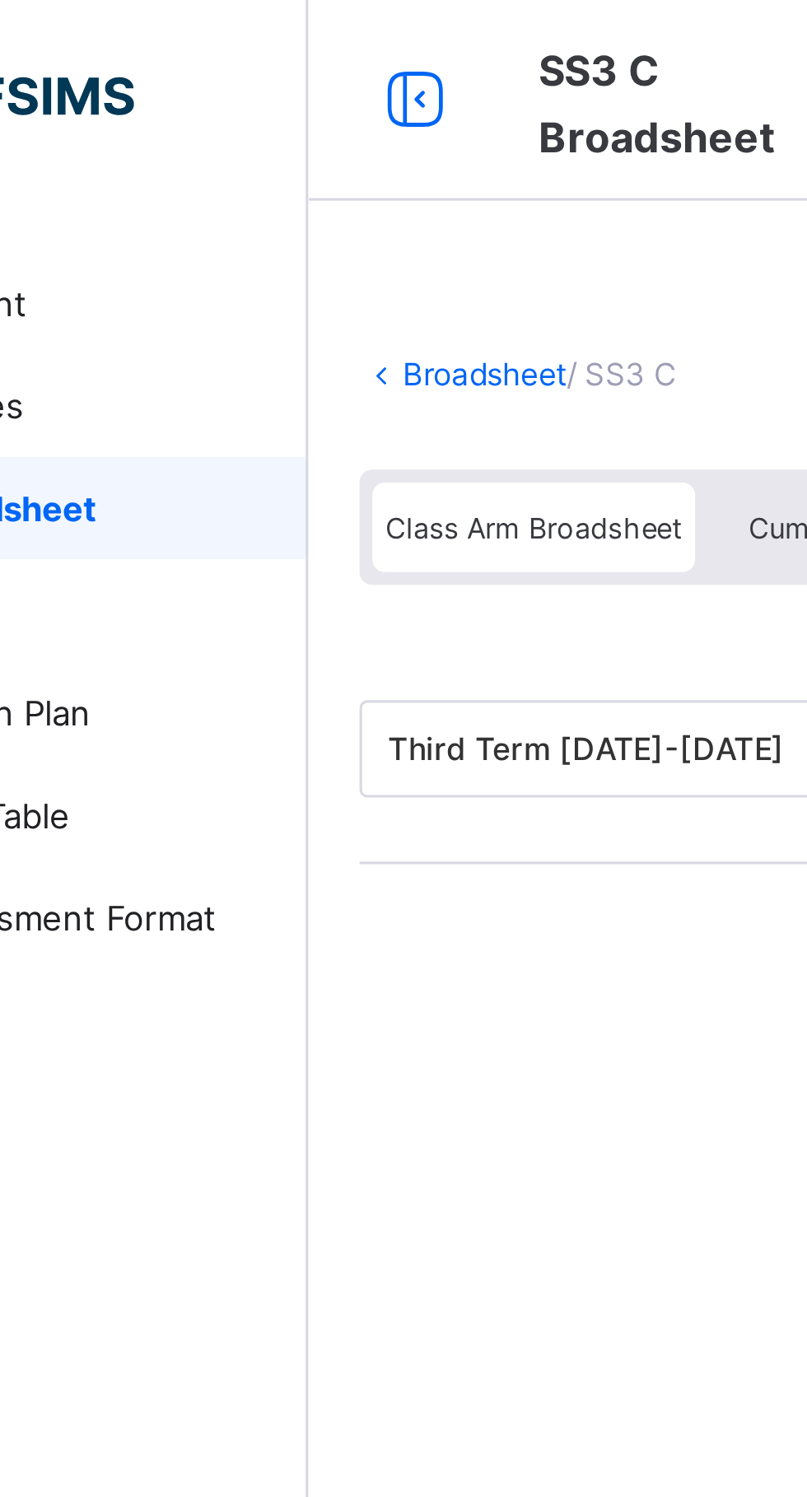
click at [156, 164] on span "Broadsheet" at bounding box center [132, 164] width 129 height 13
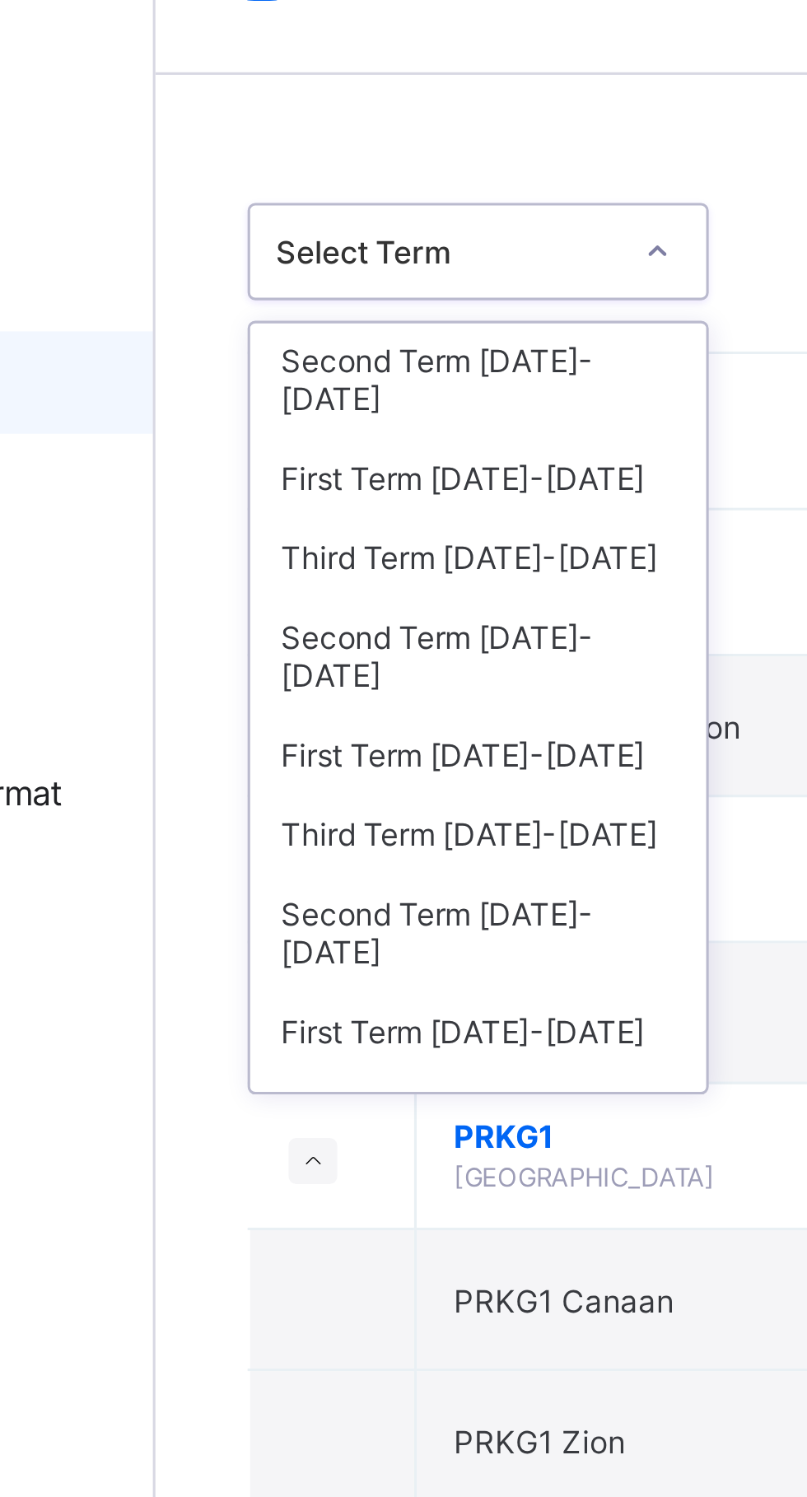
scroll to position [30, 0]
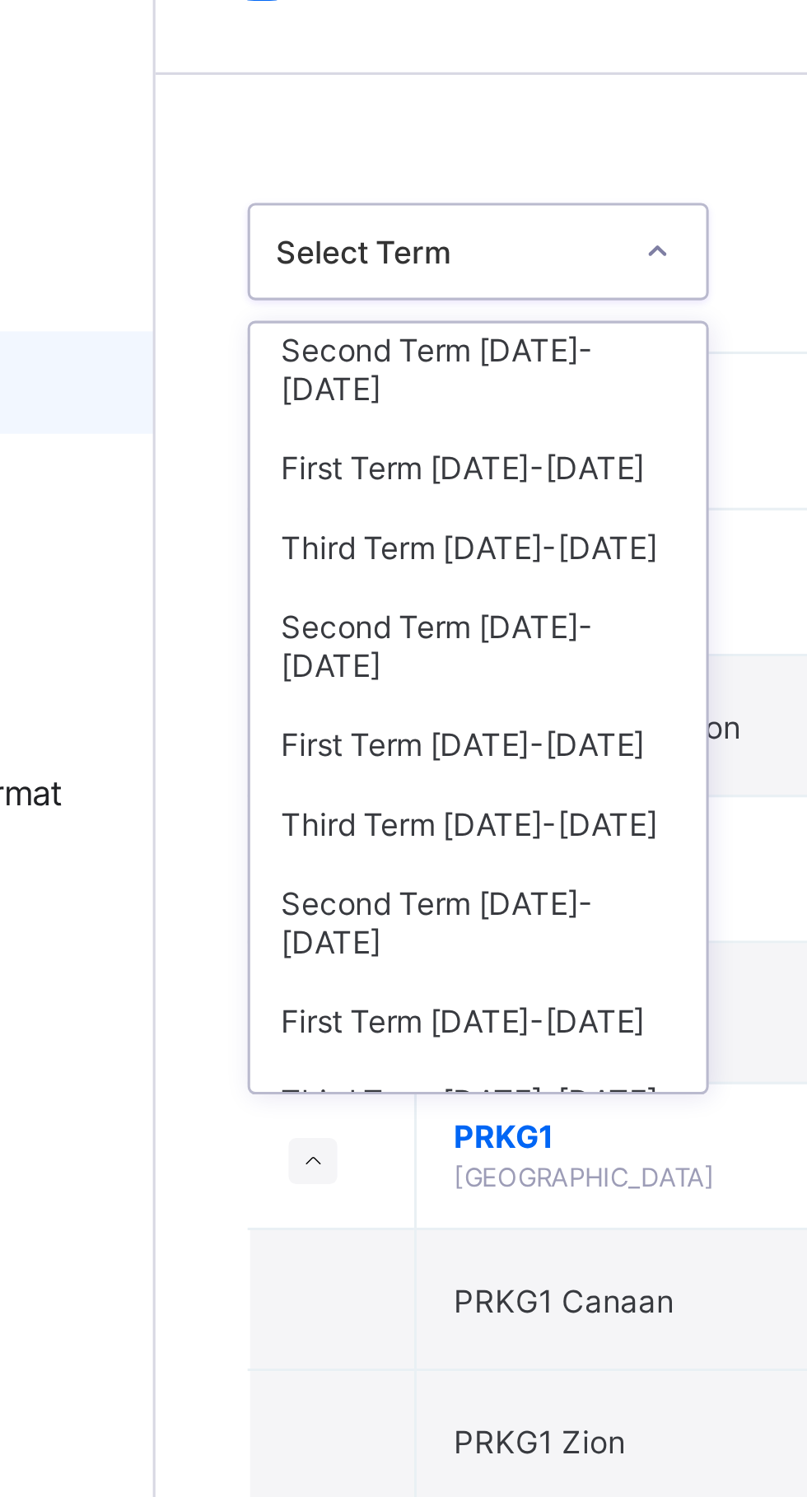
click at [345, 231] on div "Second Term [DATE]-[DATE]" at bounding box center [301, 250] width 147 height 38
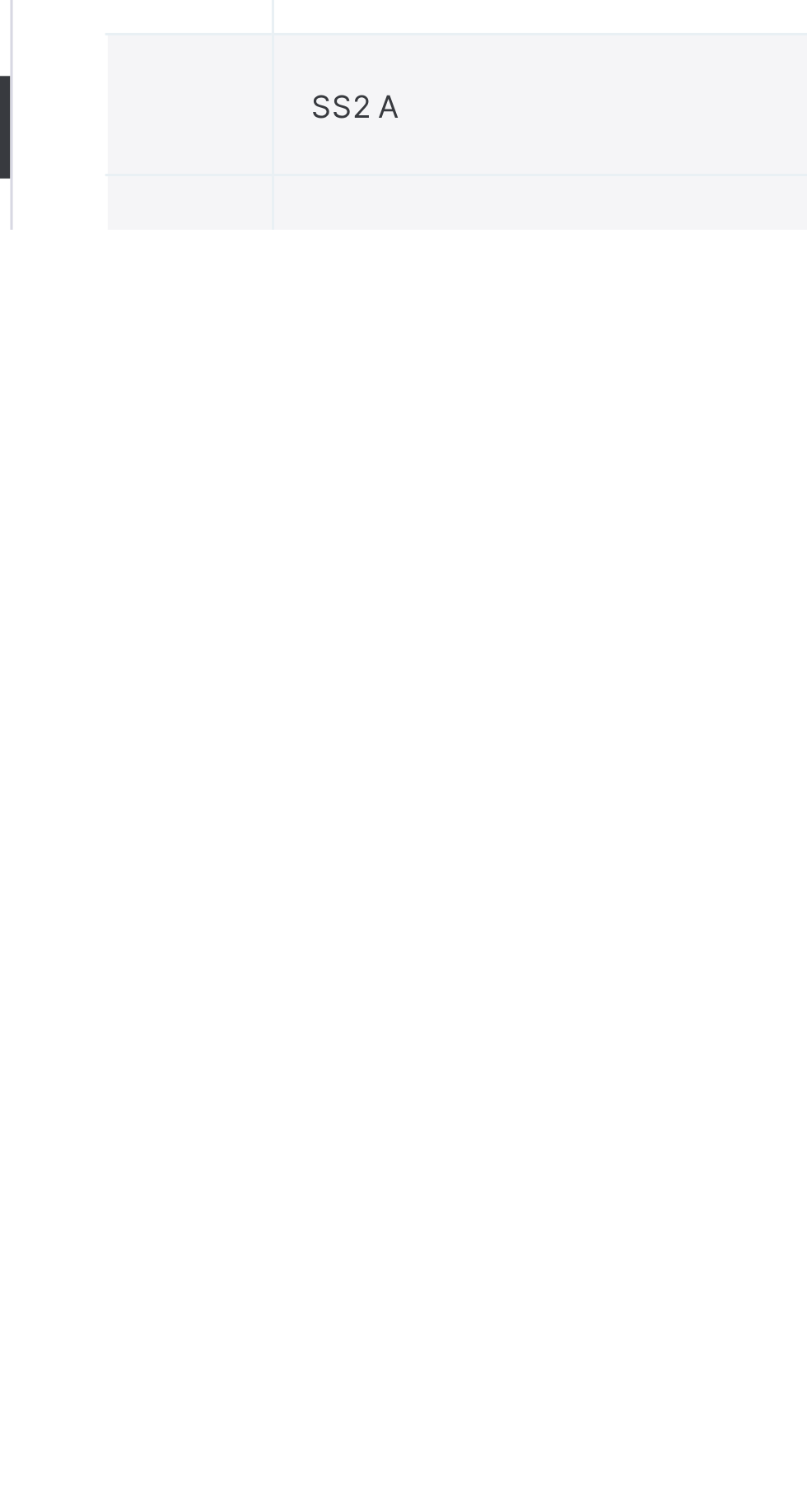
scroll to position [1982, 0]
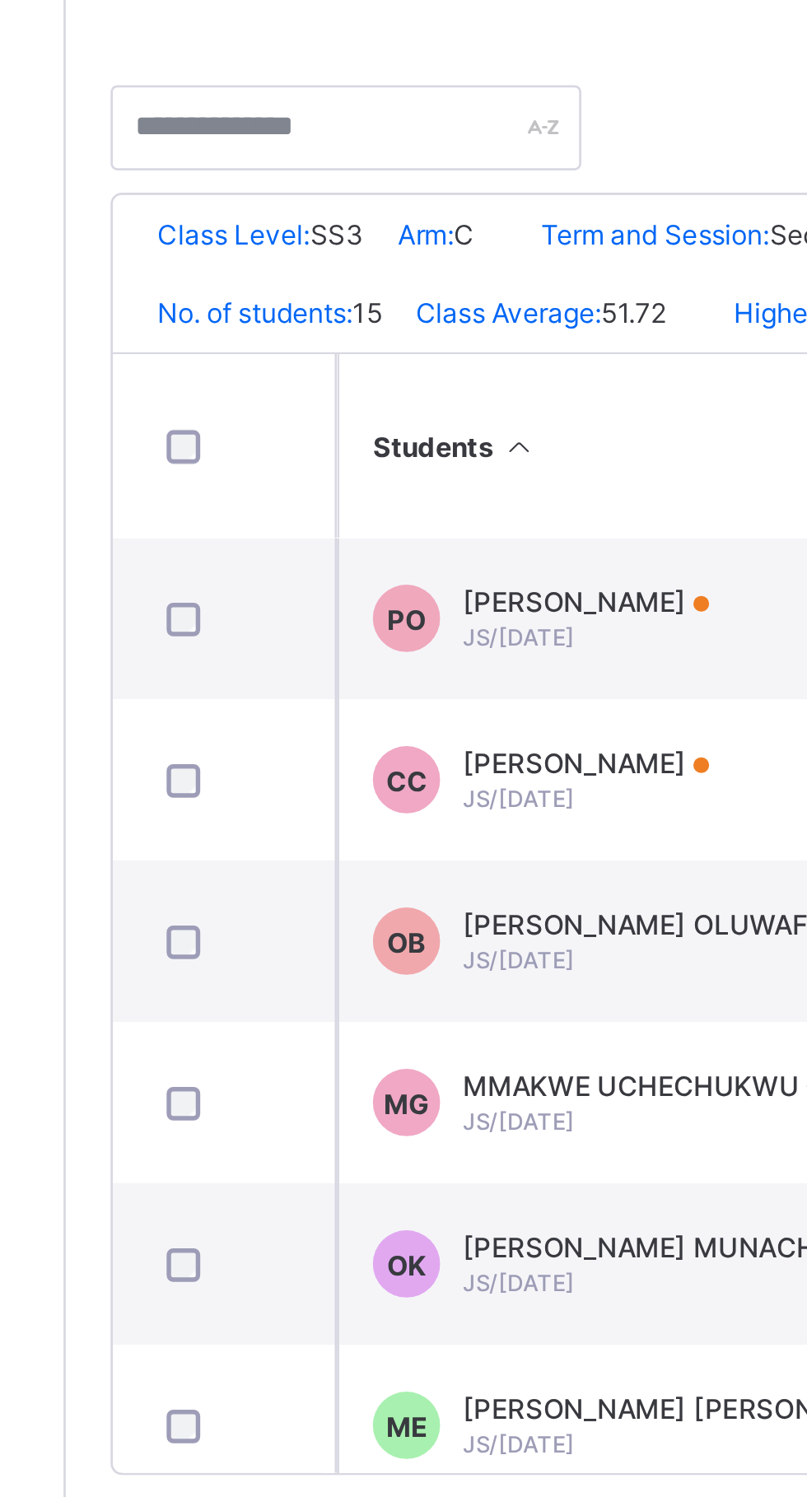
click at [336, 450] on span "Arm:" at bounding box center [330, 454] width 21 height 12
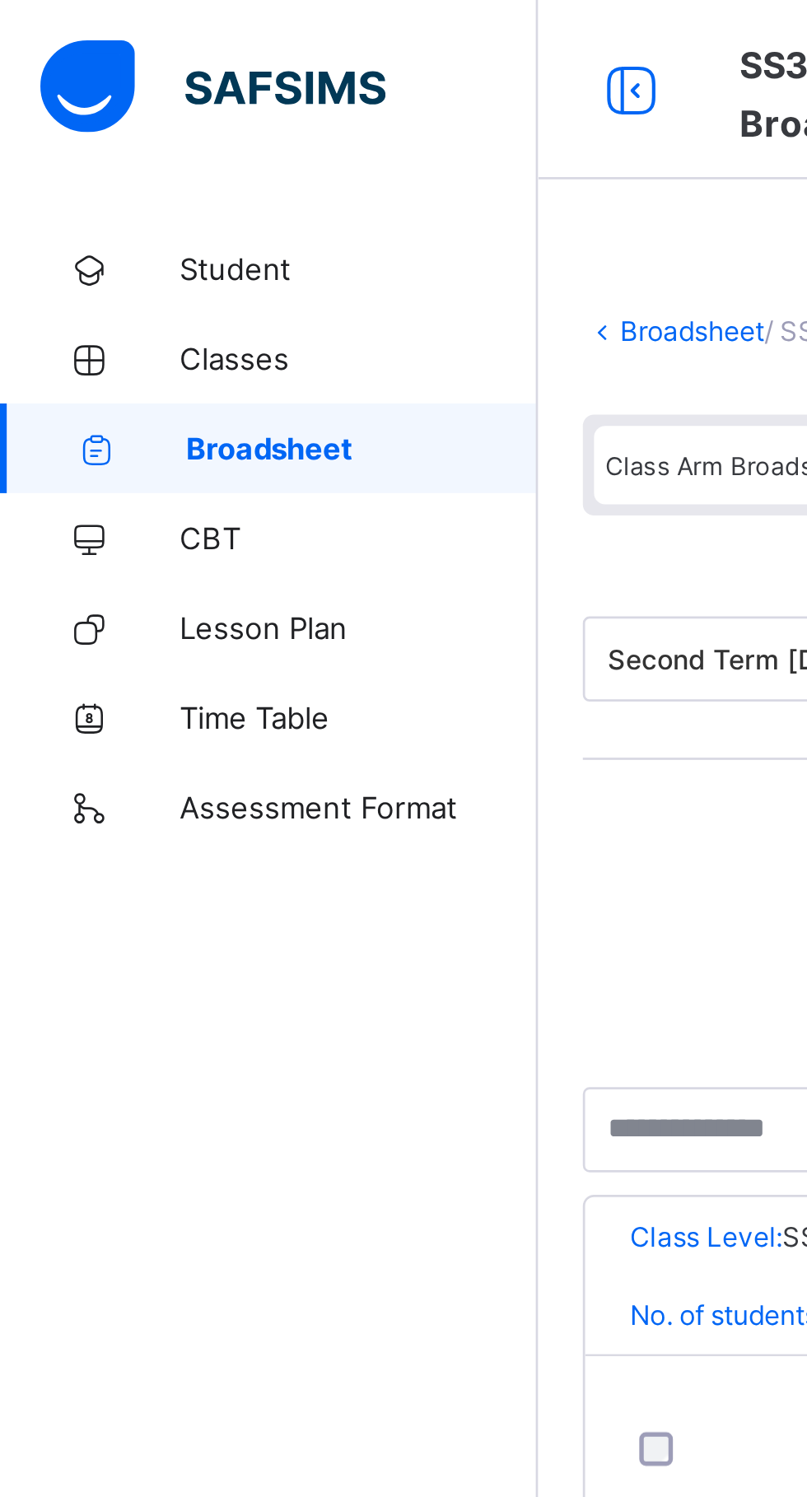
click at [142, 162] on span "Broadsheet" at bounding box center [132, 164] width 129 height 13
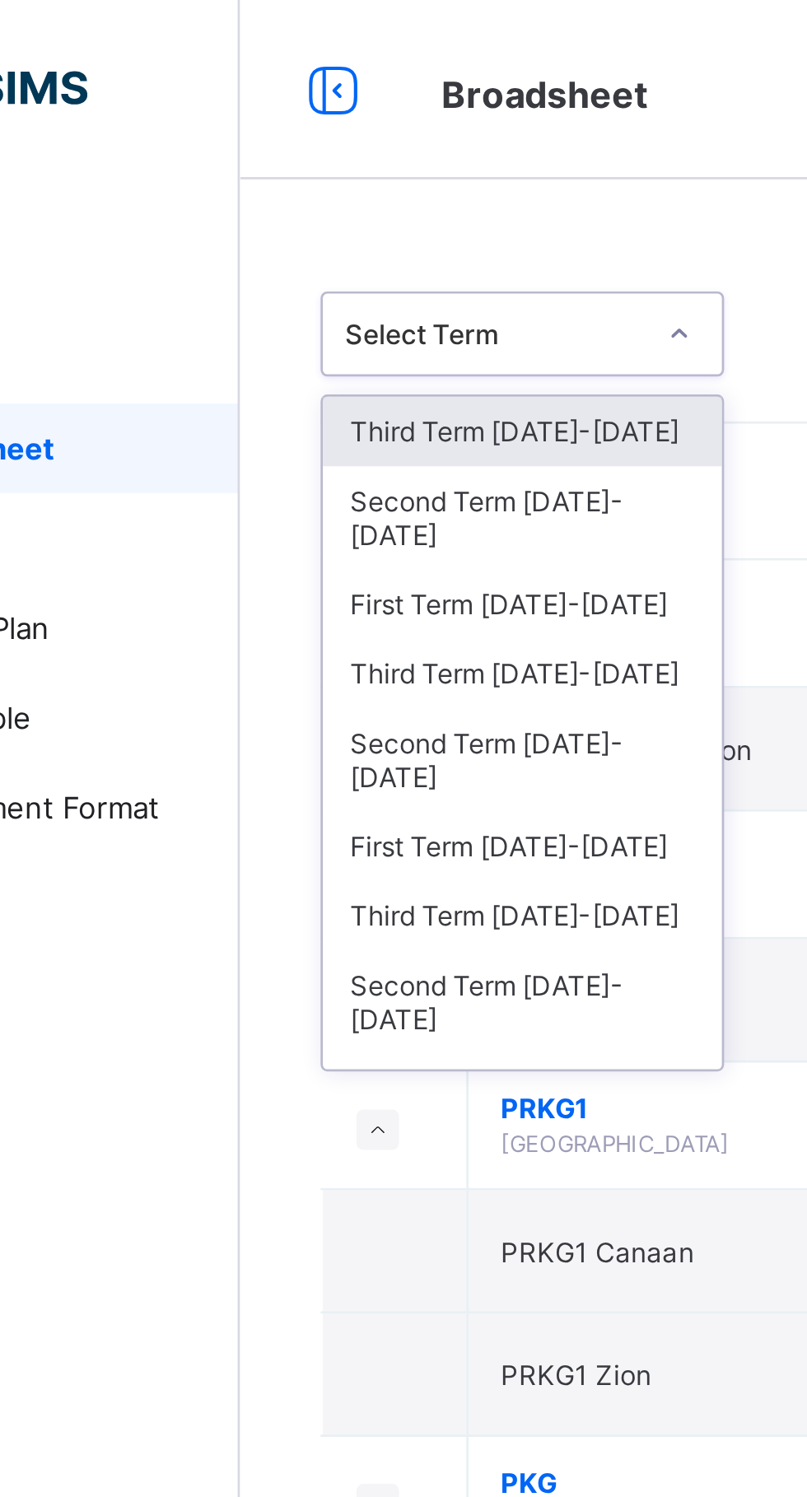
click at [342, 260] on div "Second Term [DATE]-[DATE]" at bounding box center [301, 279] width 147 height 38
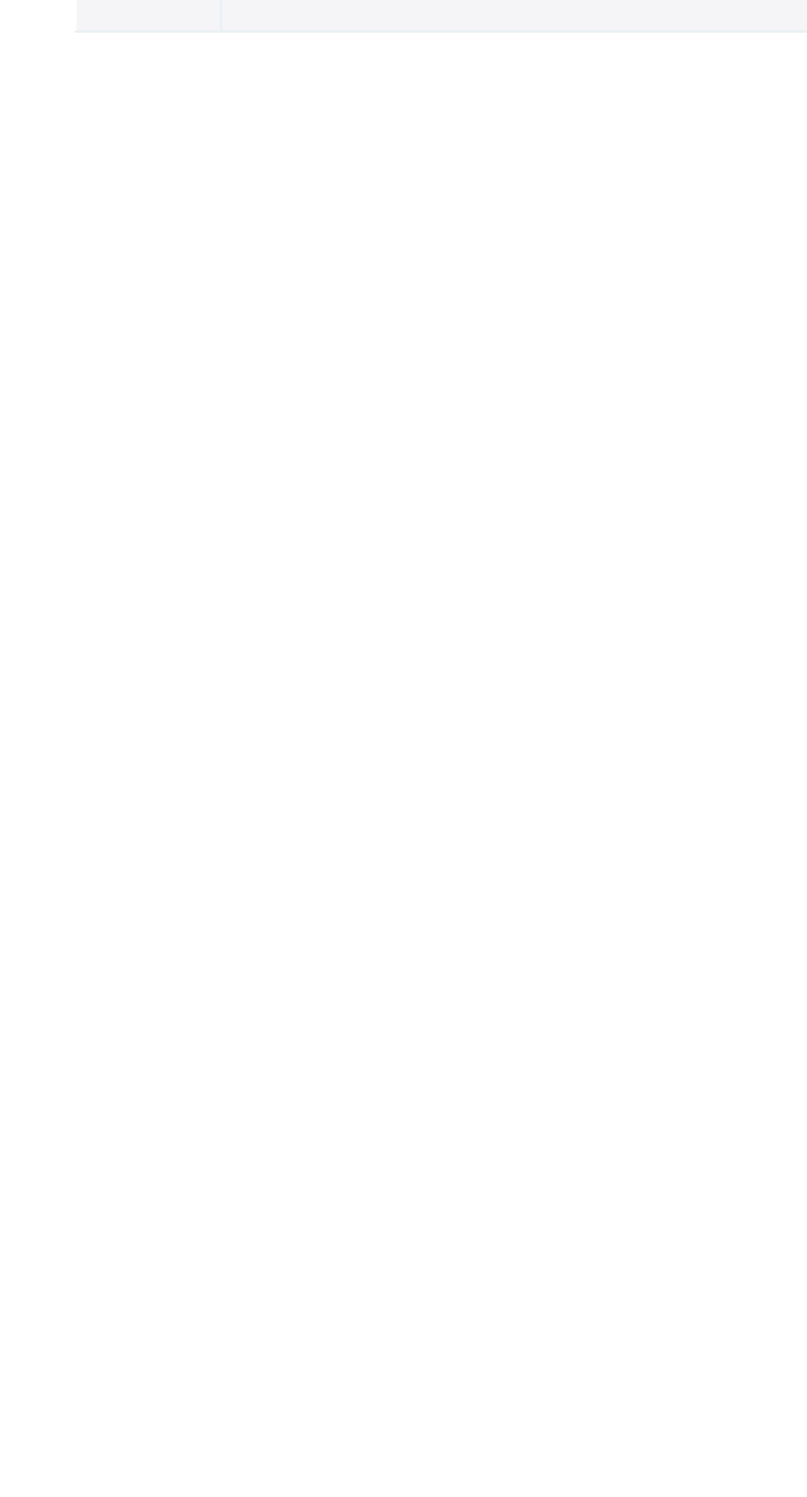
scroll to position [1827, 0]
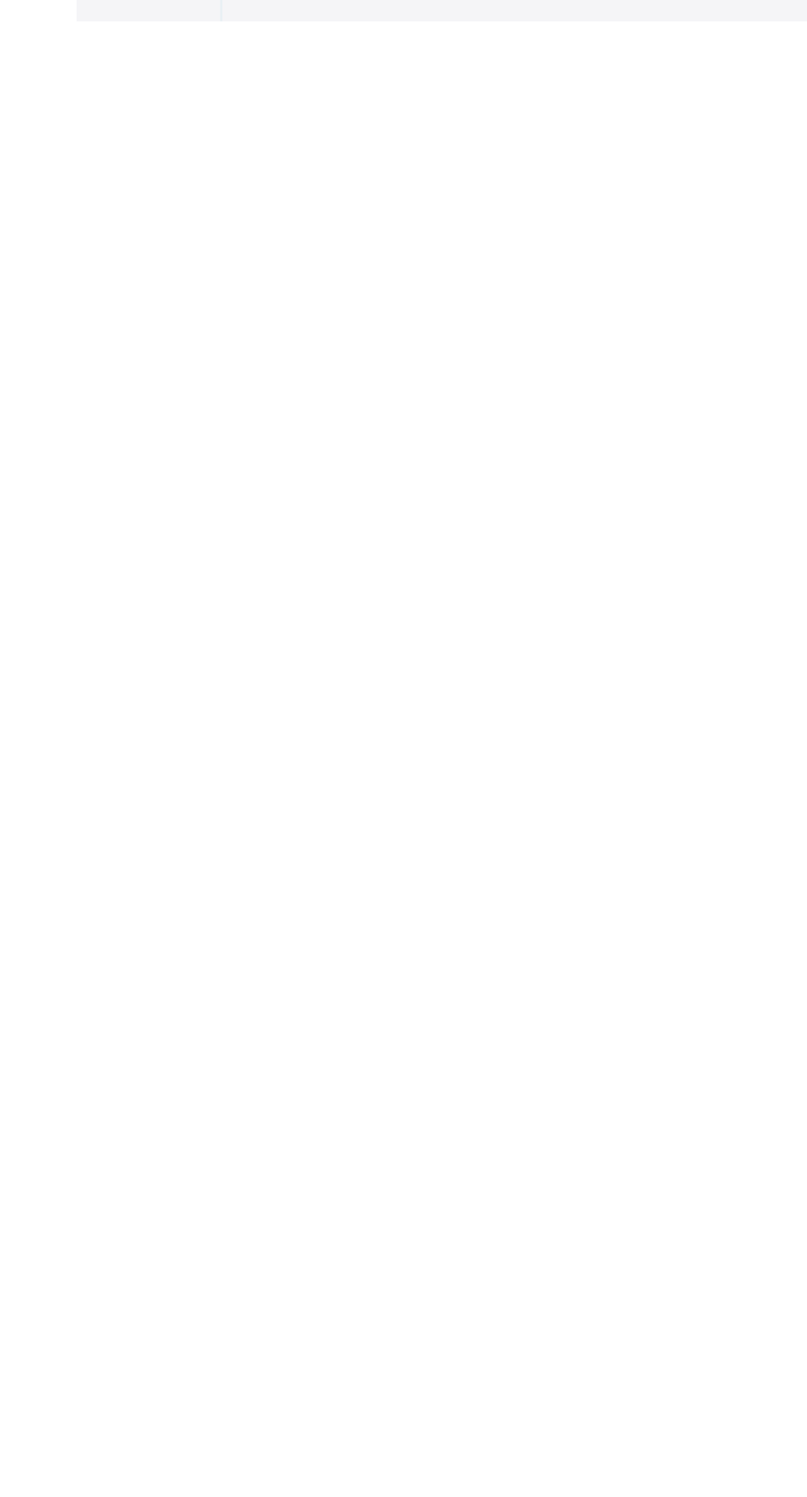
scroll to position [1827, 0]
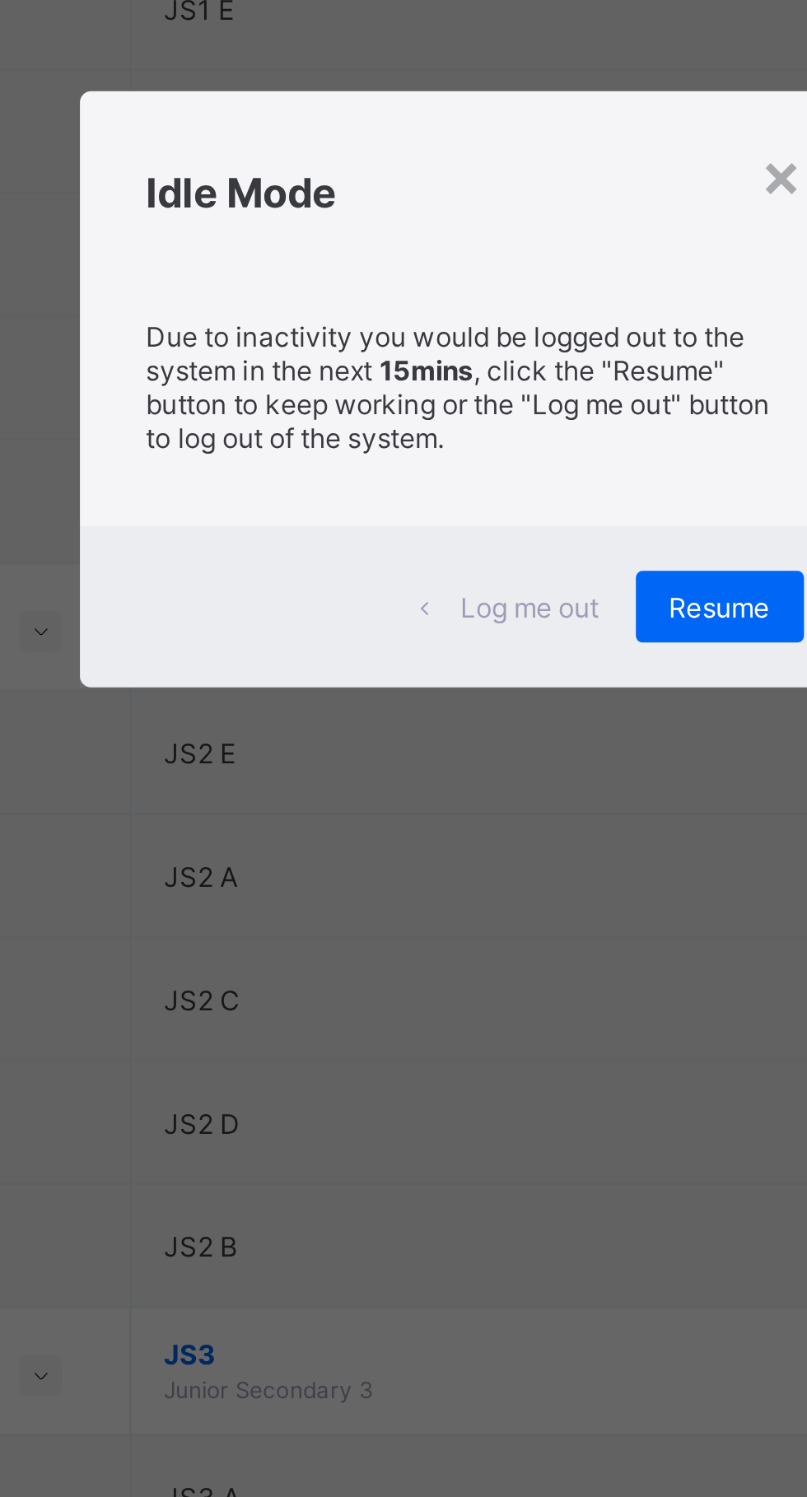
scroll to position [1827, 0]
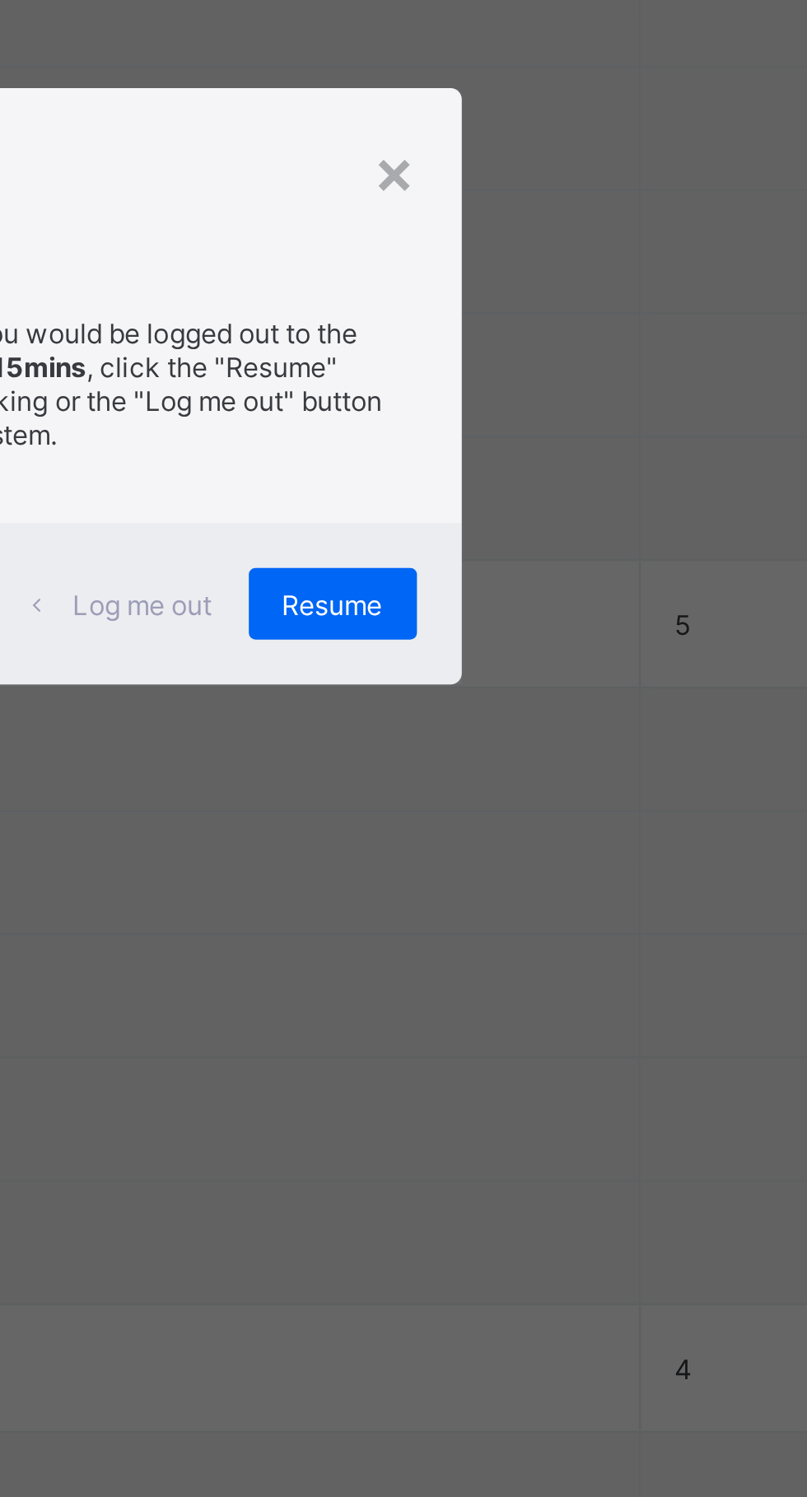
click at [529, 842] on div "Resume" at bounding box center [498, 828] width 62 height 26
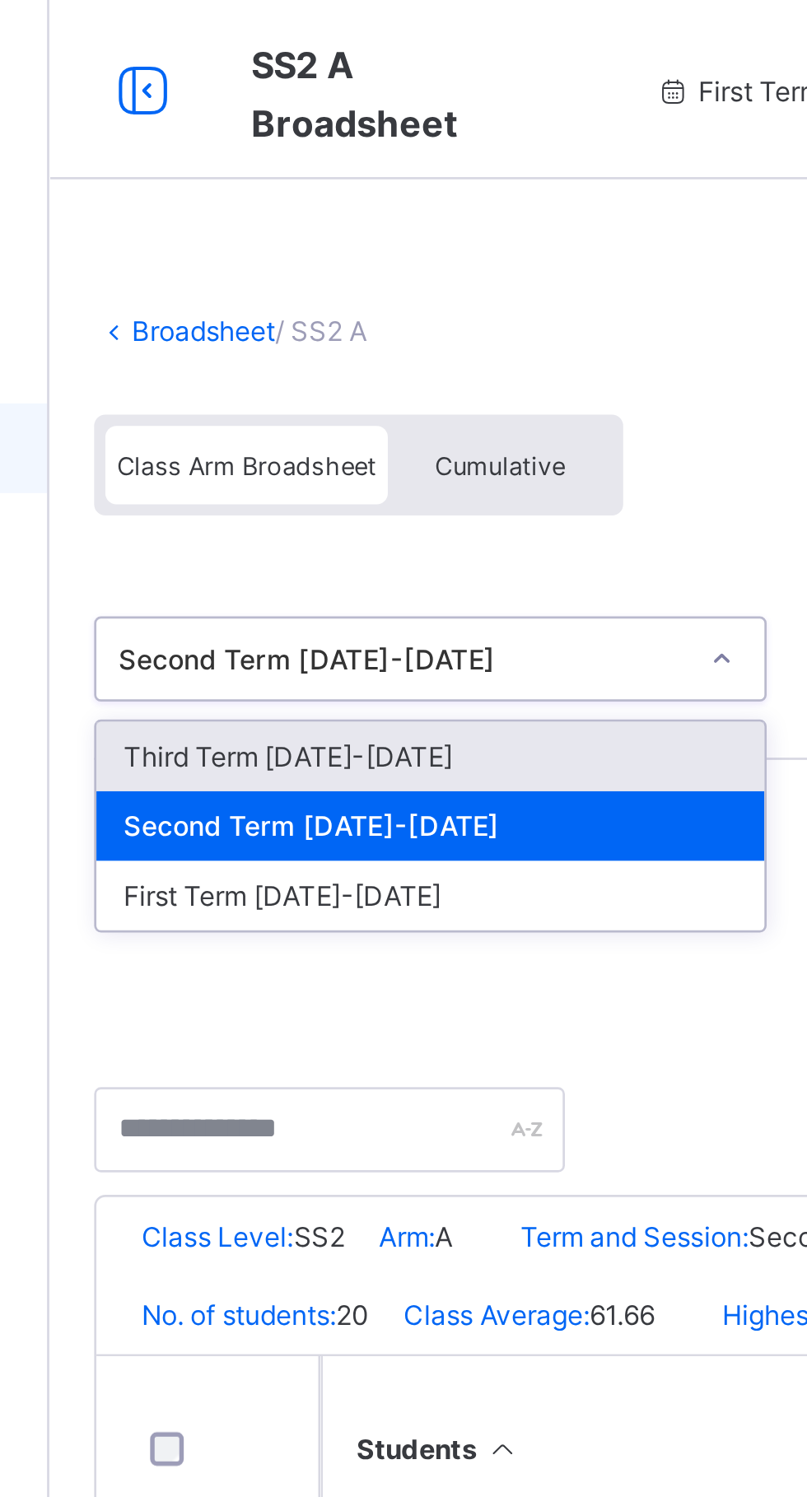
click at [441, 191] on div "Class Arm Broadsheet Cumulative" at bounding box center [502, 175] width 576 height 62
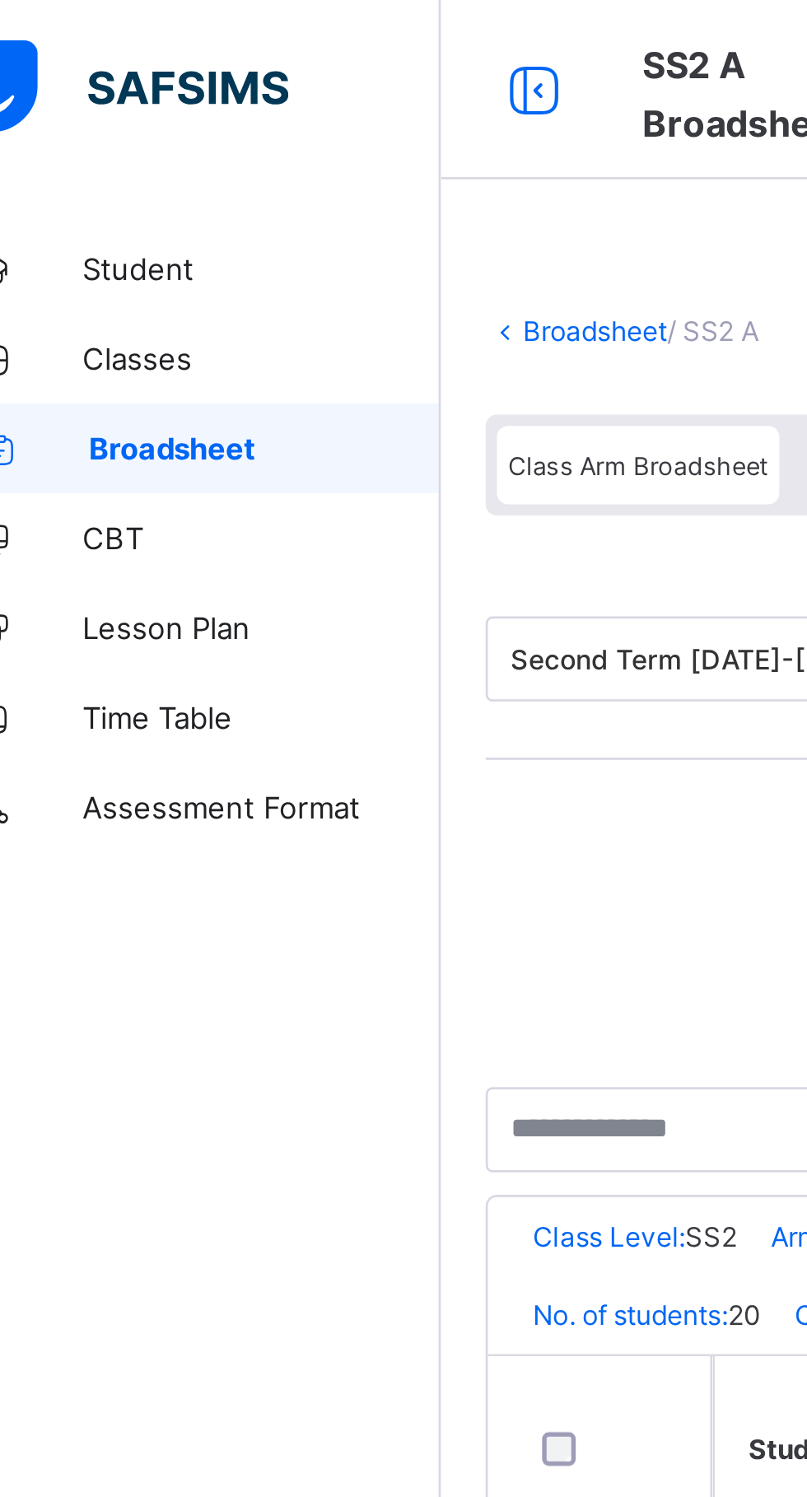
click at [159, 165] on span "Broadsheet" at bounding box center [132, 164] width 129 height 13
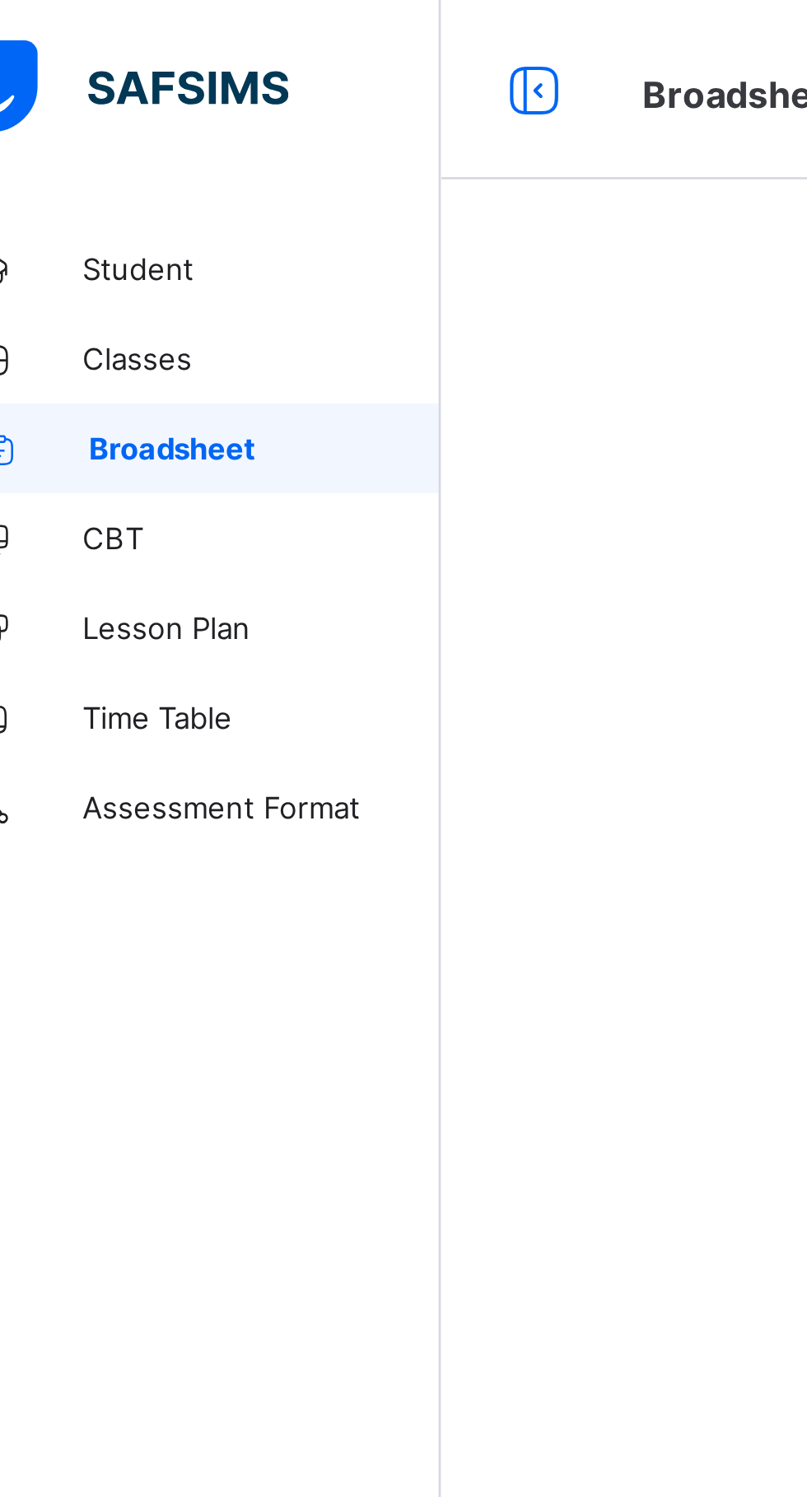
click at [182, 181] on link "CBT" at bounding box center [99, 197] width 198 height 33
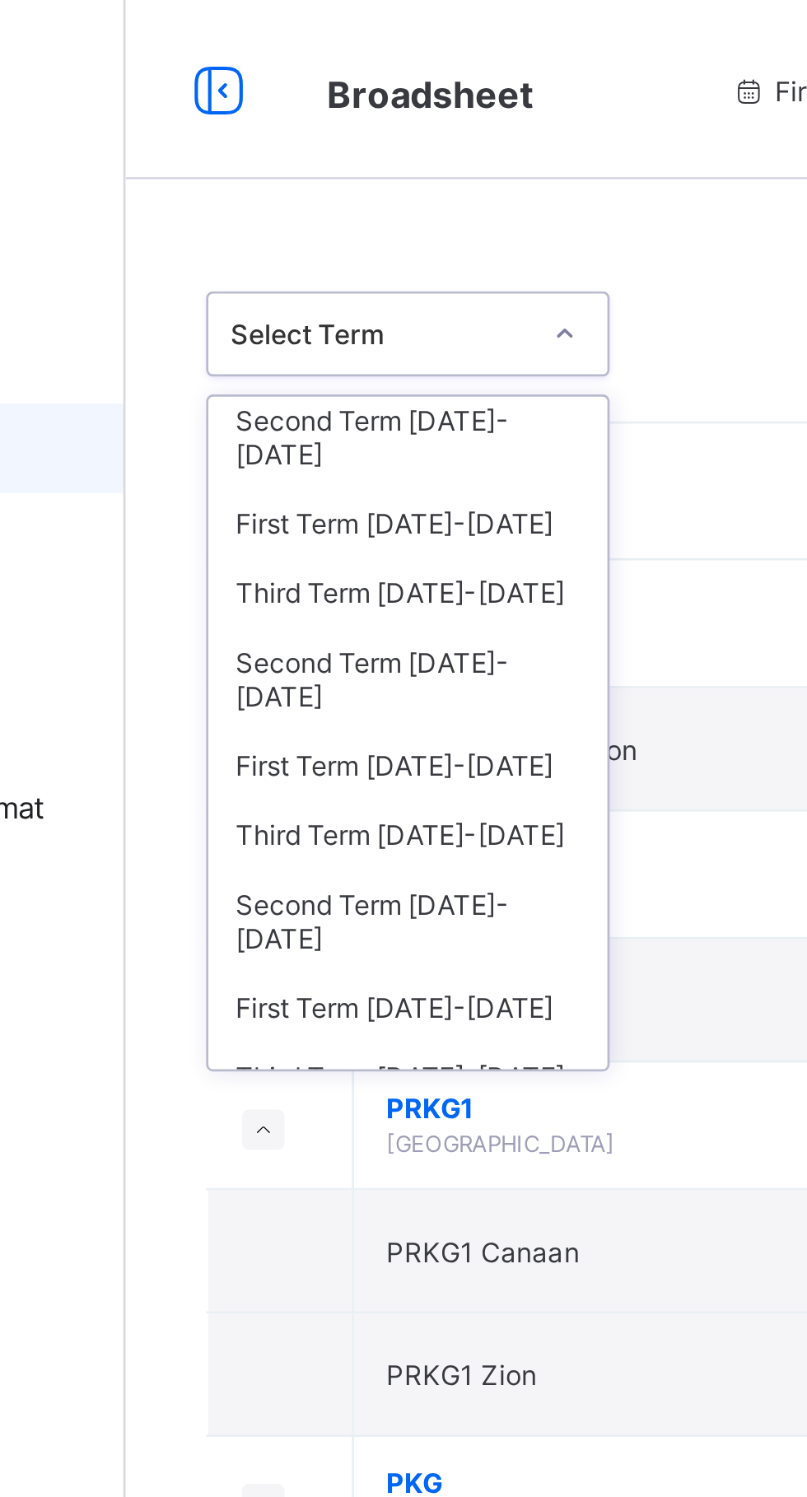
scroll to position [56, 0]
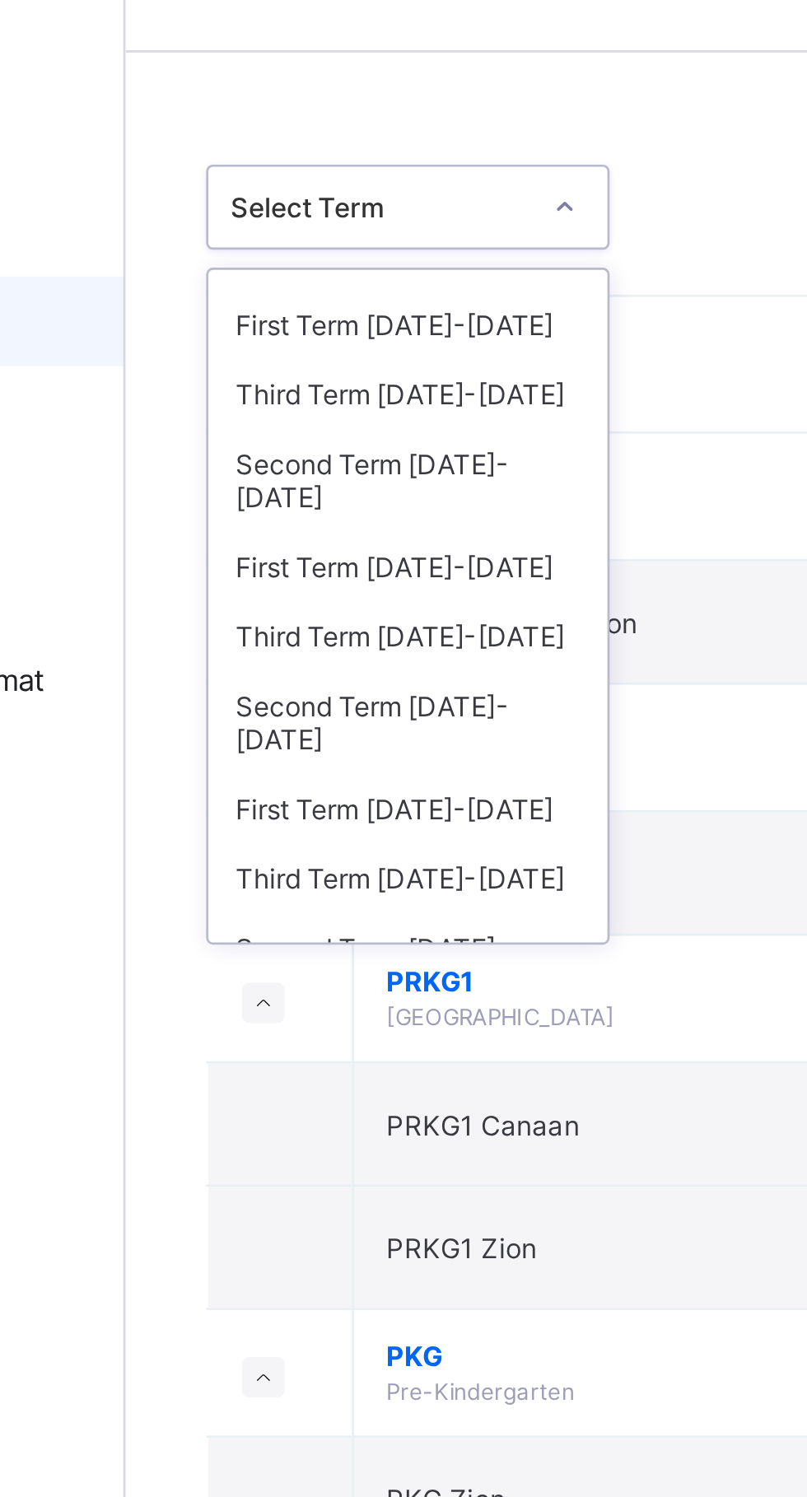
click at [328, 331] on div "First Term [DATE]-[DATE]" at bounding box center [301, 344] width 147 height 26
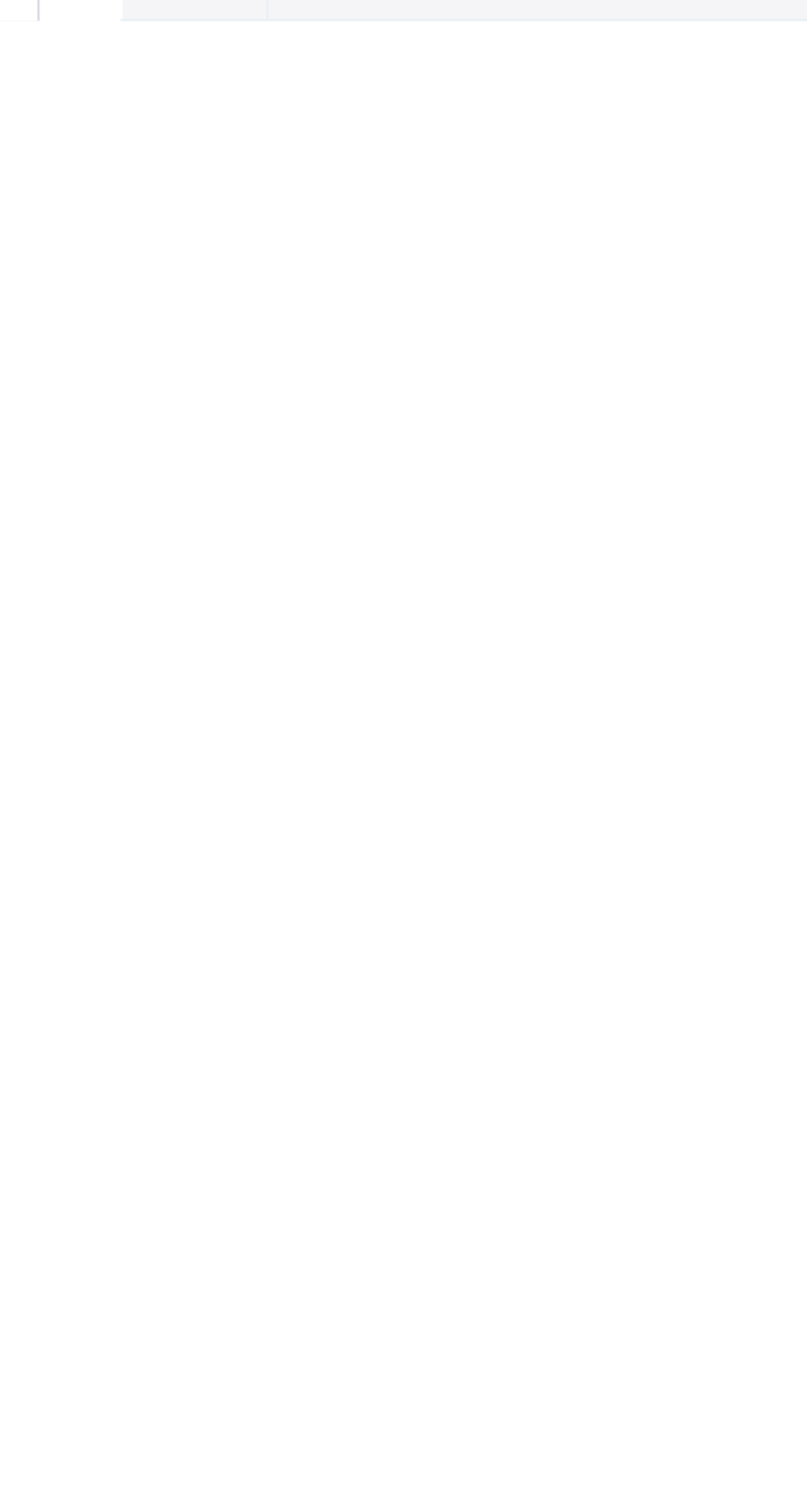
scroll to position [1981, 0]
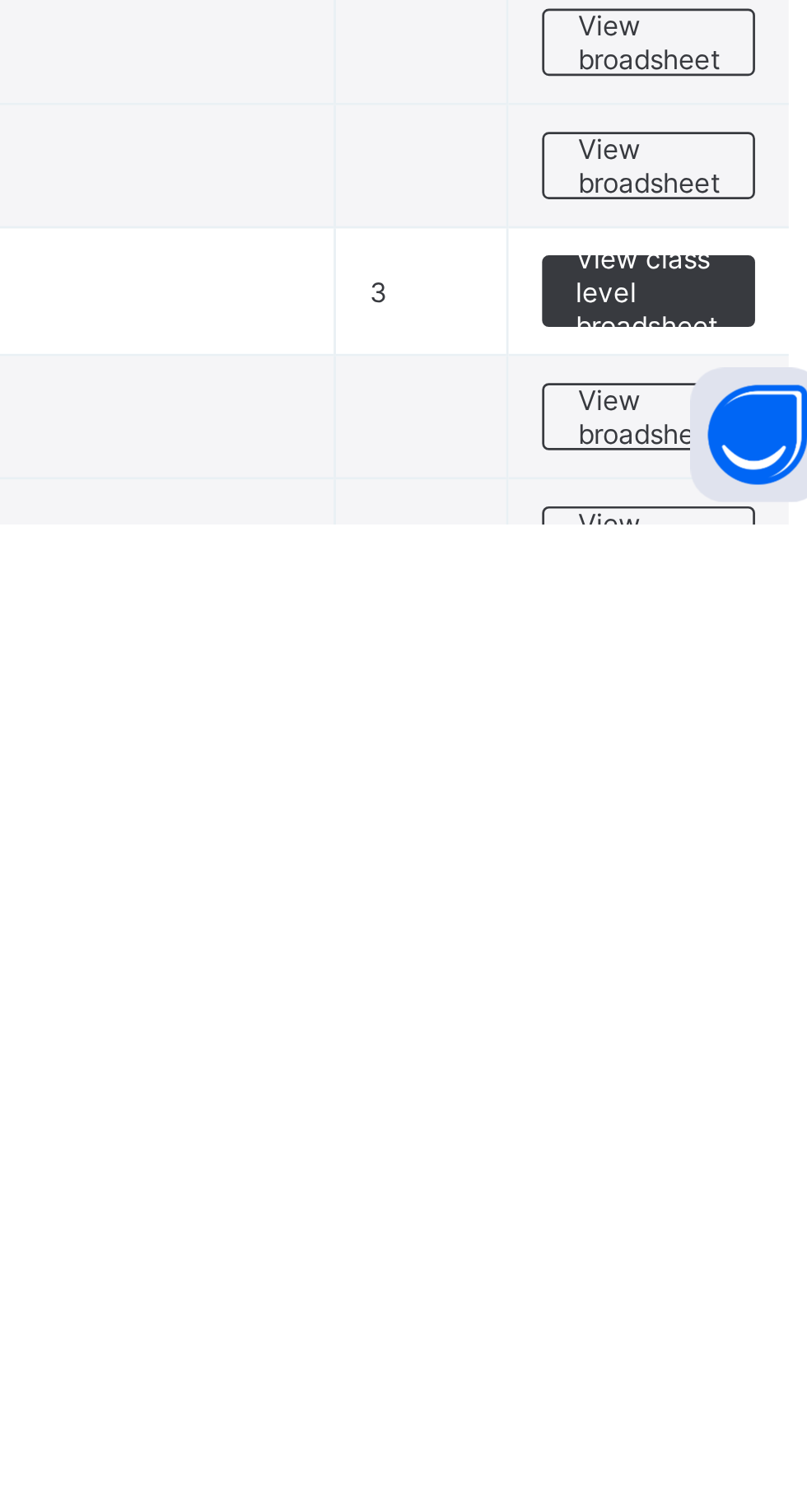
click at [729, 1454] on span "View broadsheet" at bounding box center [726, 1457] width 52 height 25
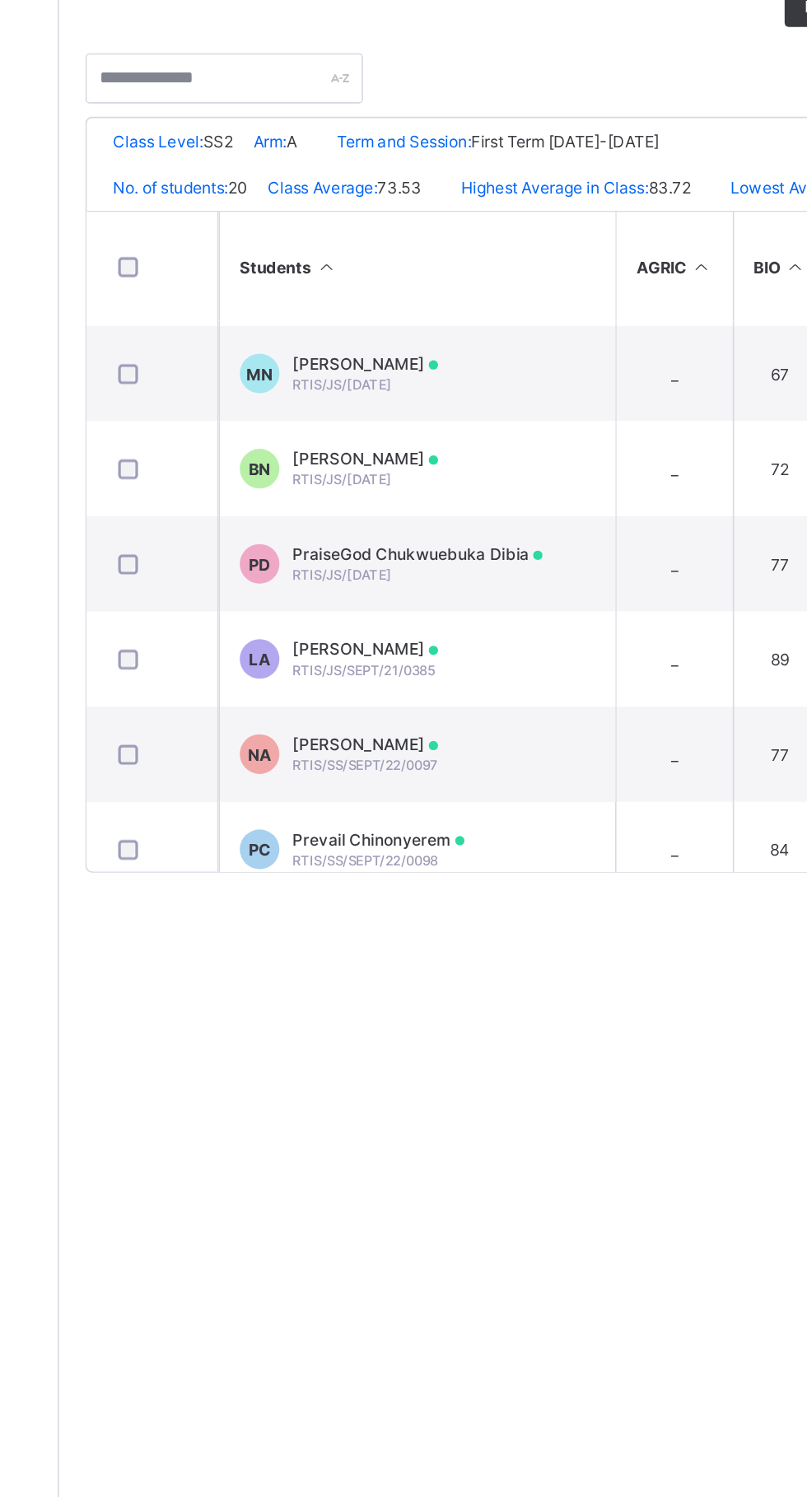
scroll to position [586, 0]
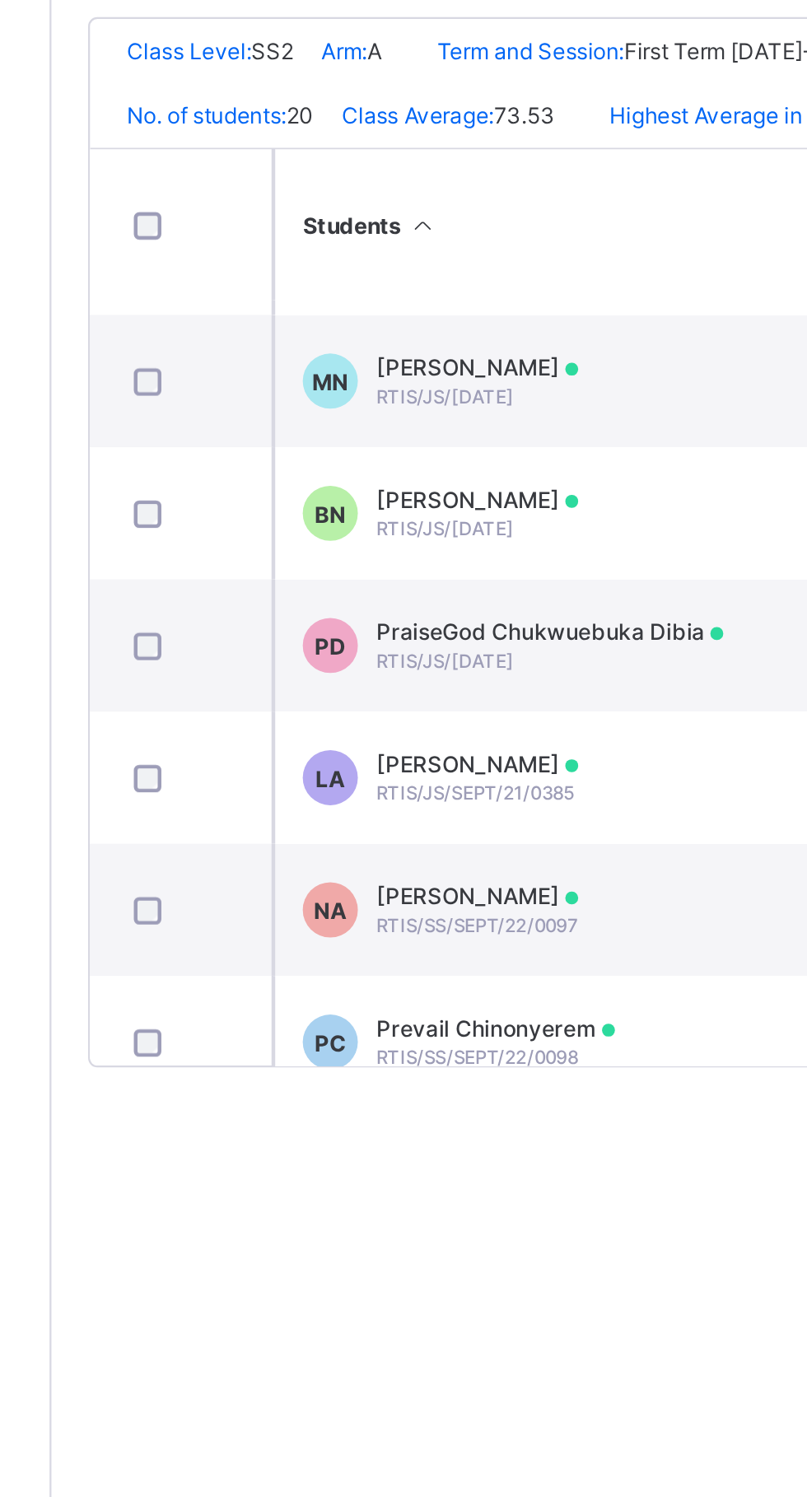
click at [405, 732] on span "RTIS/JS/[DATE]" at bounding box center [374, 727] width 62 height 10
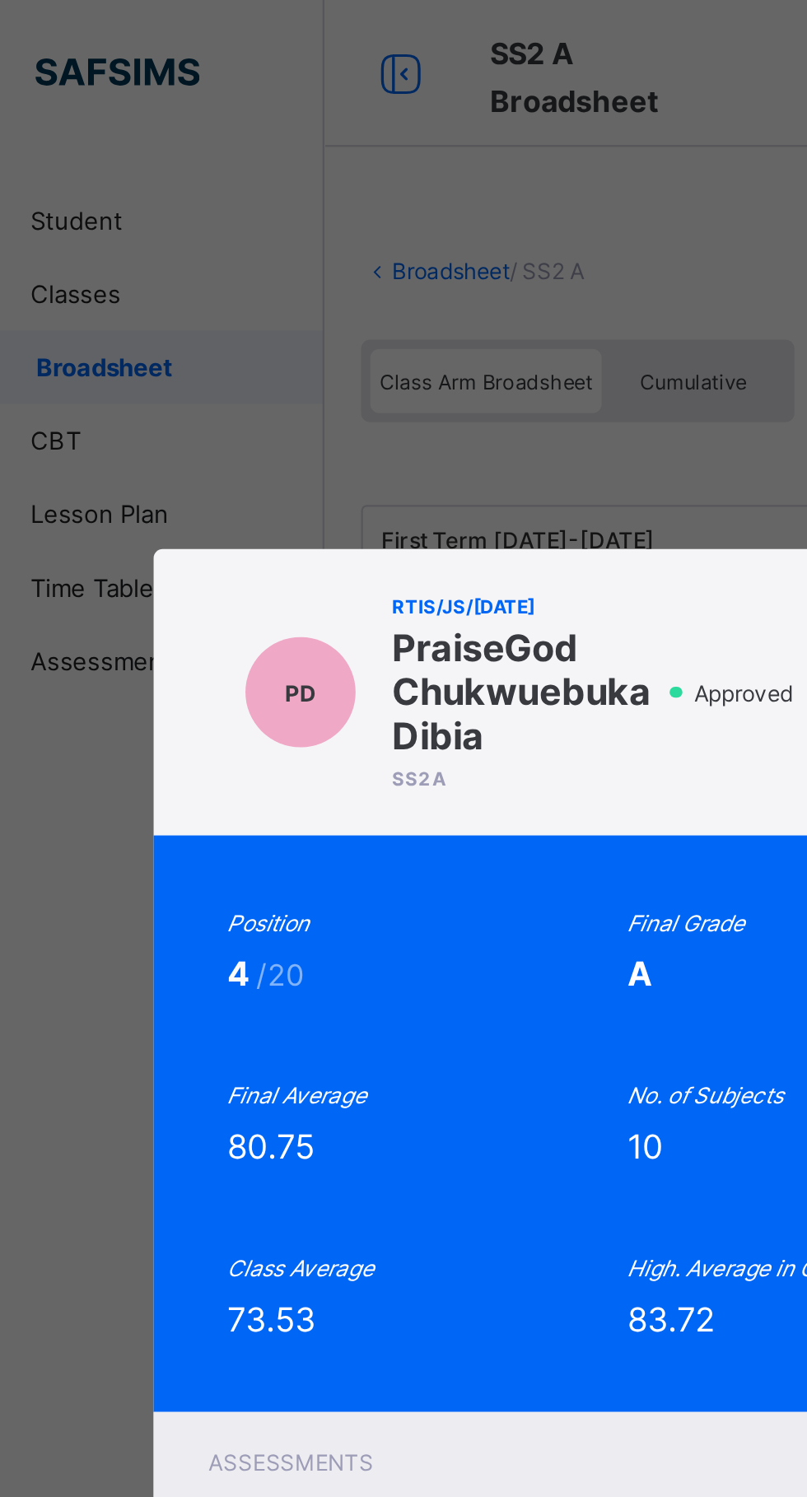
scroll to position [0, 0]
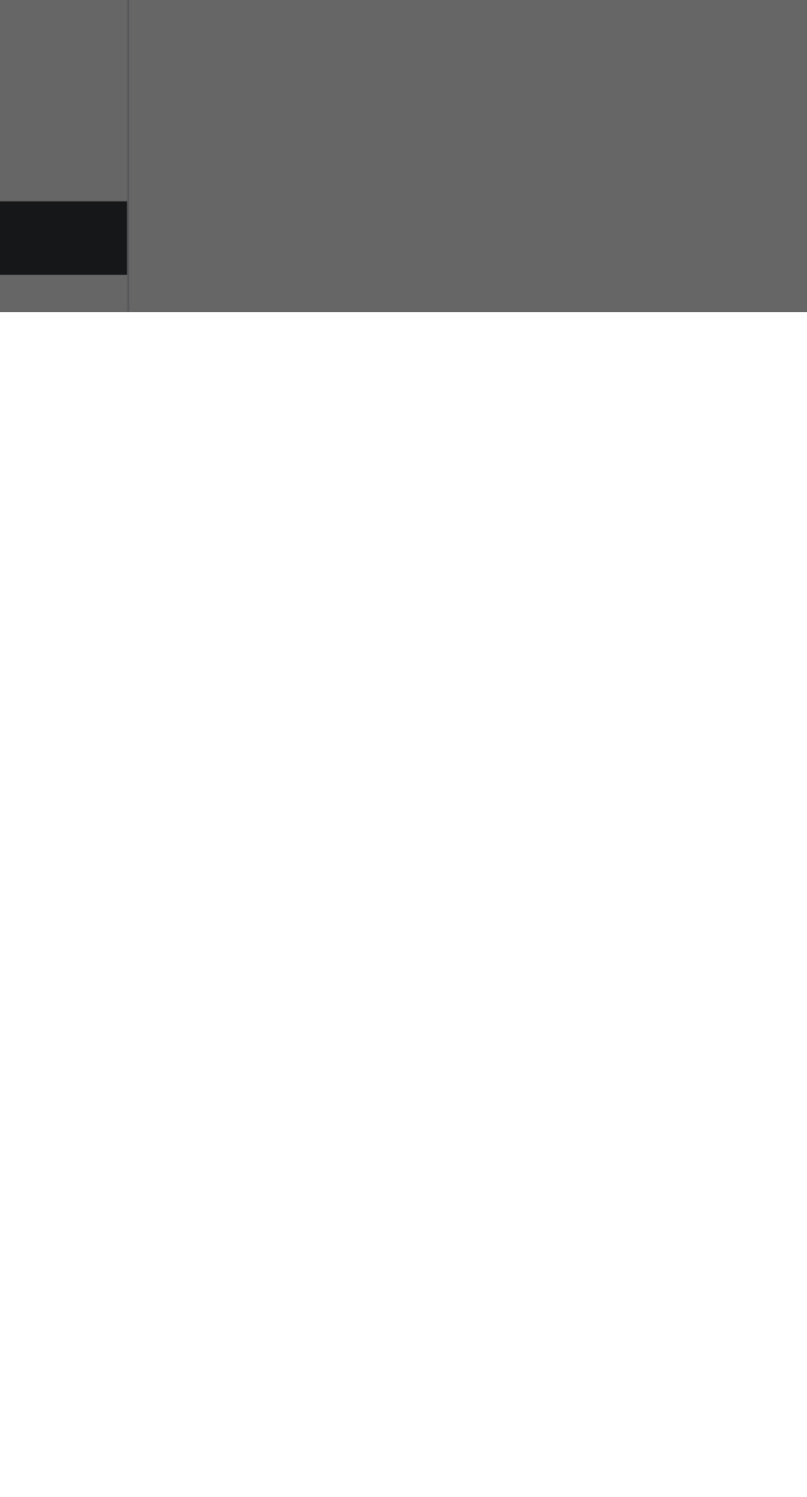
click at [373, 1496] on div "PD RTIS/JS/SEPT/19/181 PraiseGod Chukwuebuka Dibia SS2 A Approved End of Term R…" at bounding box center [403, 748] width 807 height 1497
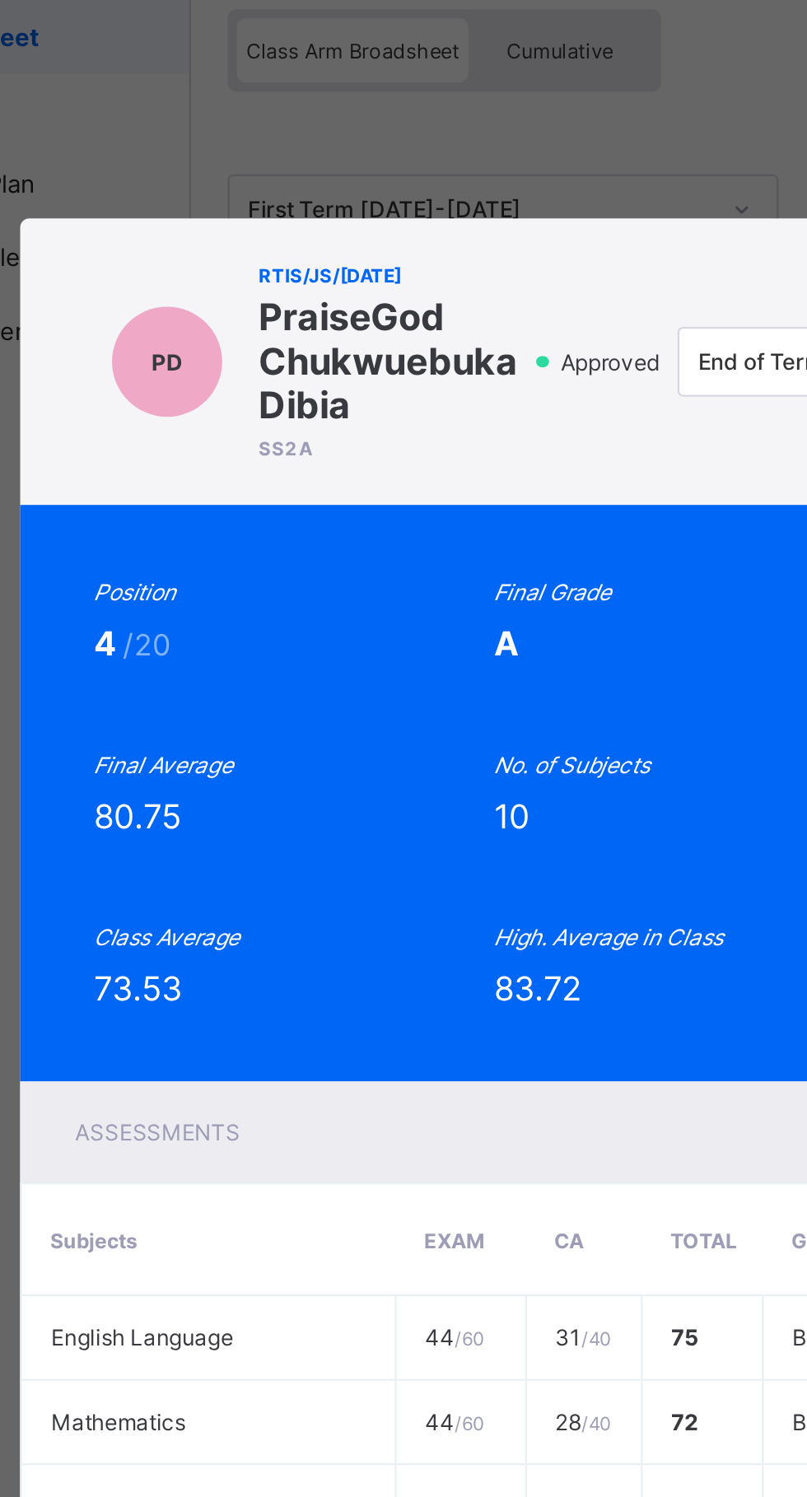
click at [212, 335] on div "PD" at bounding box center [186, 310] width 49 height 49
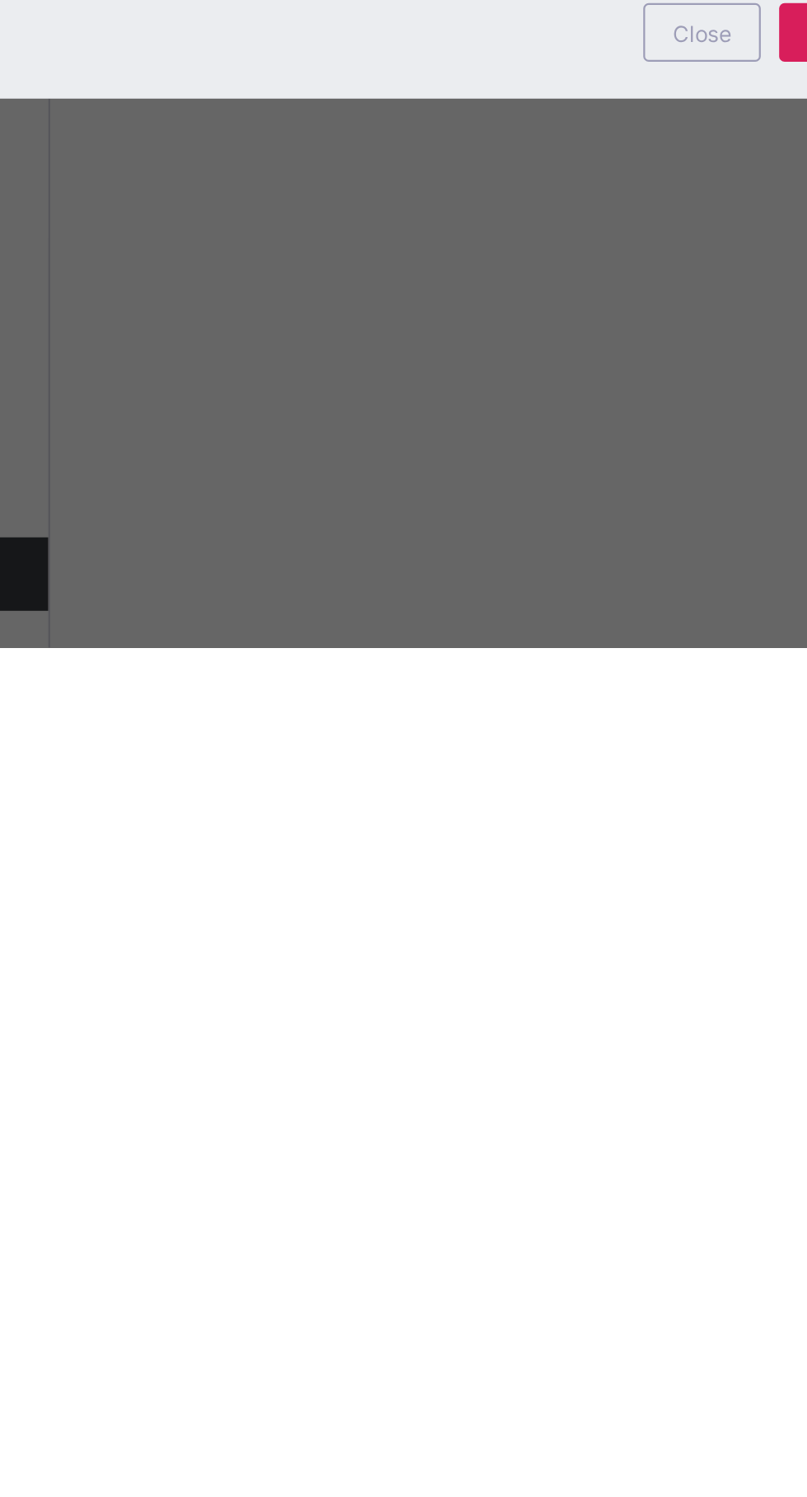
click at [485, 1496] on div "PD RTIS/JS/SEPT/19/181 PraiseGod Chukwuebuka Dibia SS2 A Approved End of Term R…" at bounding box center [403, 748] width 807 height 1497
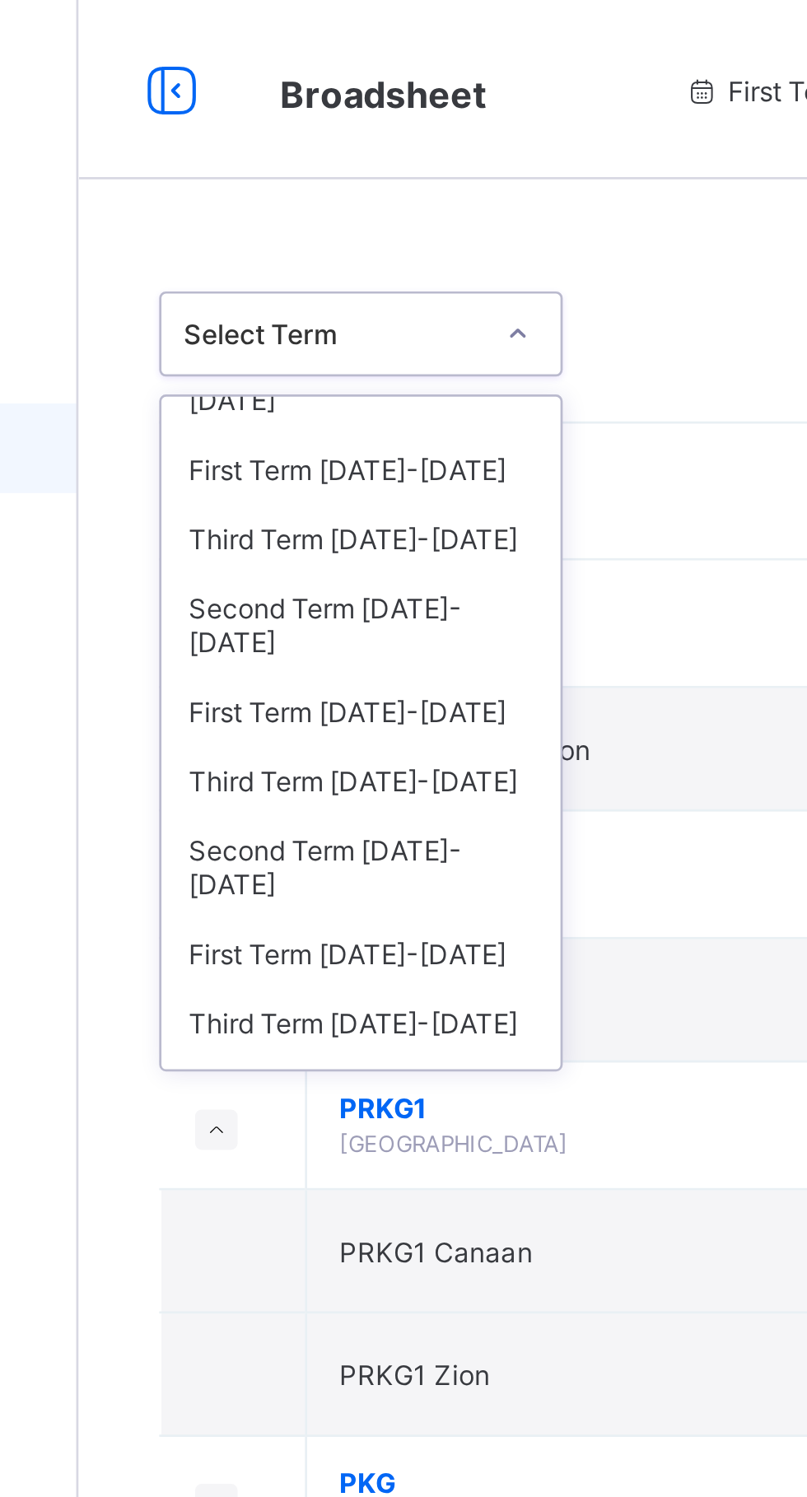
scroll to position [52, 0]
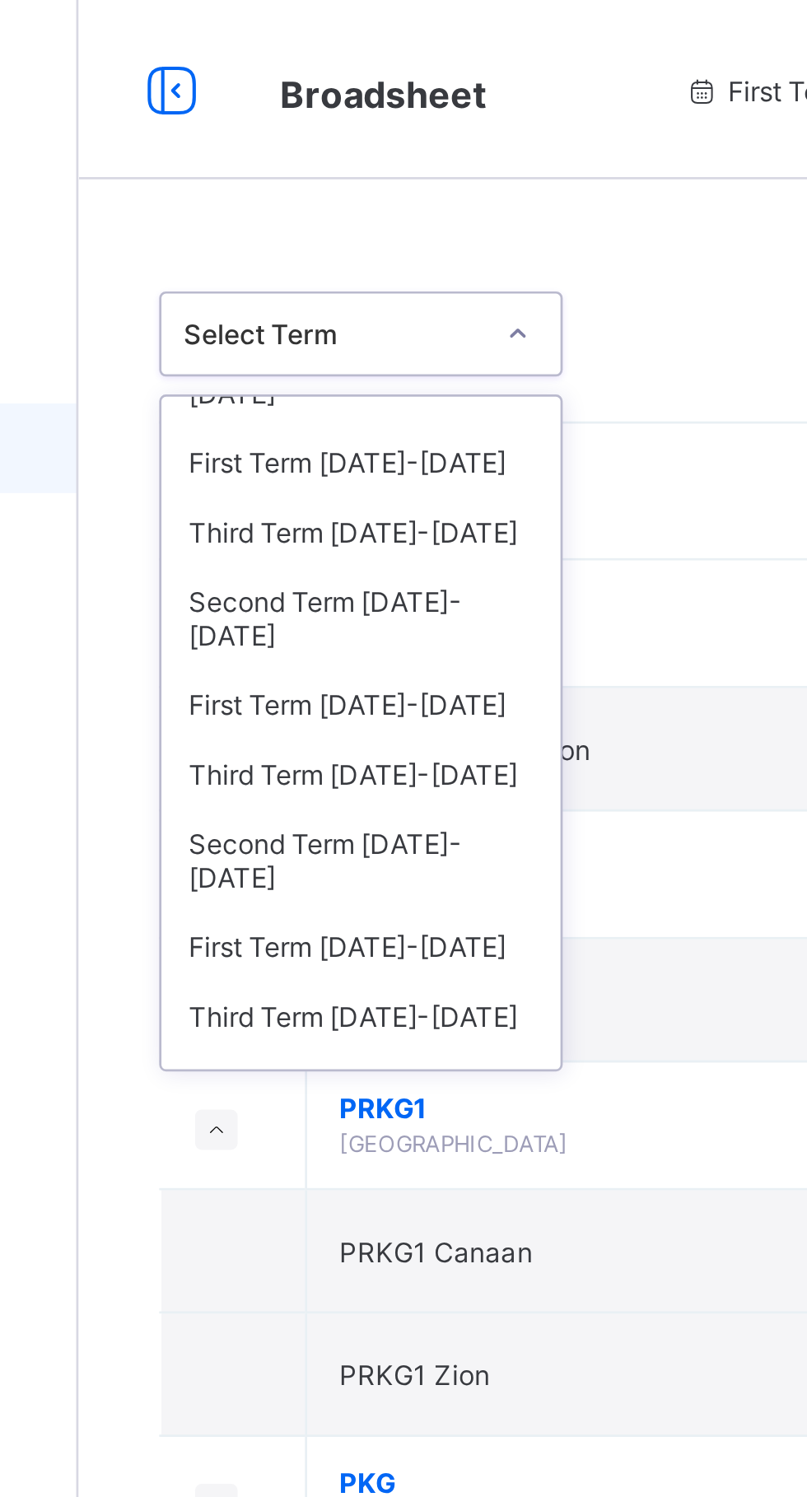
click at [330, 297] on div "Second Term [DATE]-[DATE]" at bounding box center [301, 316] width 147 height 38
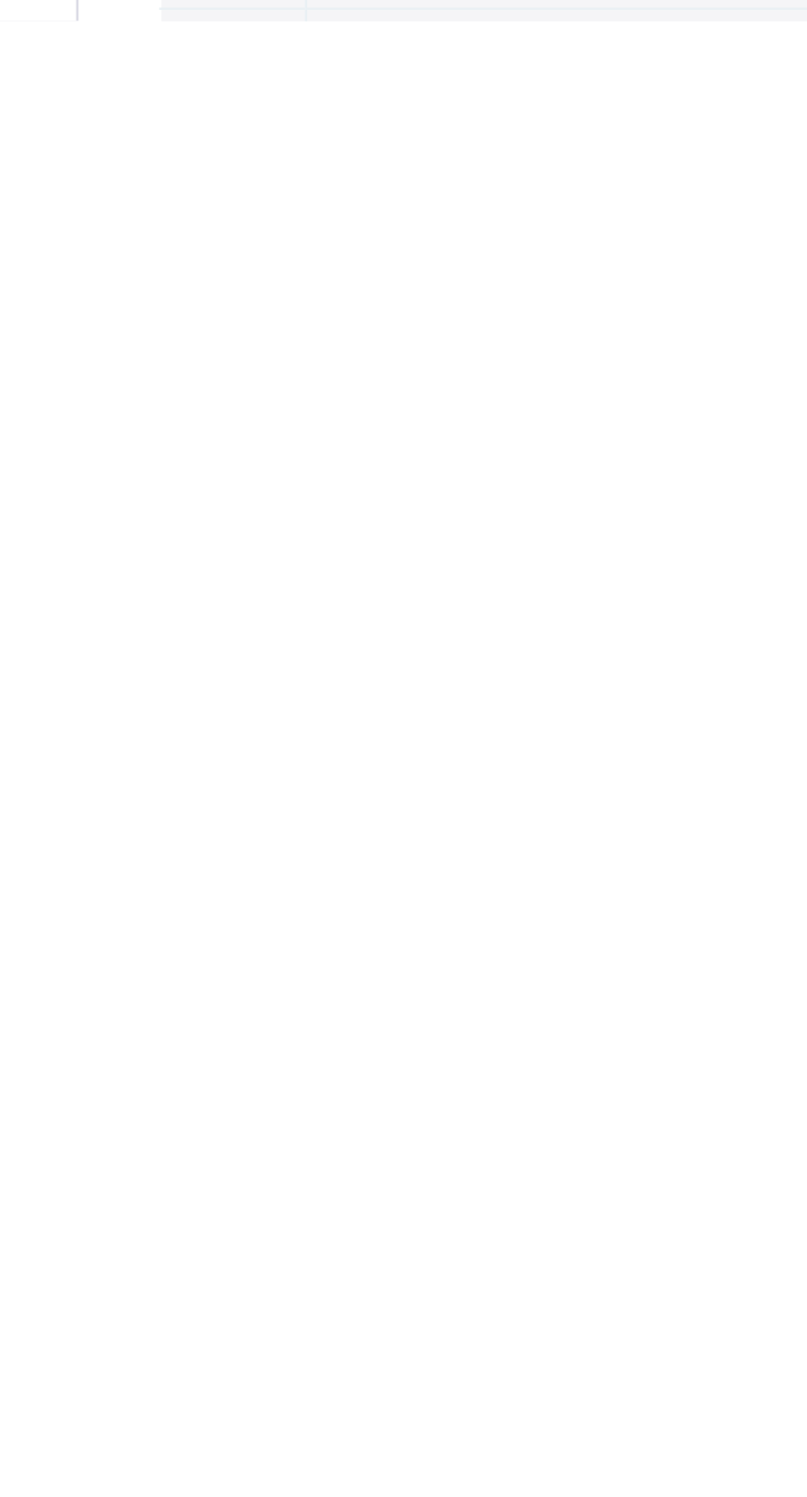
scroll to position [1554, 0]
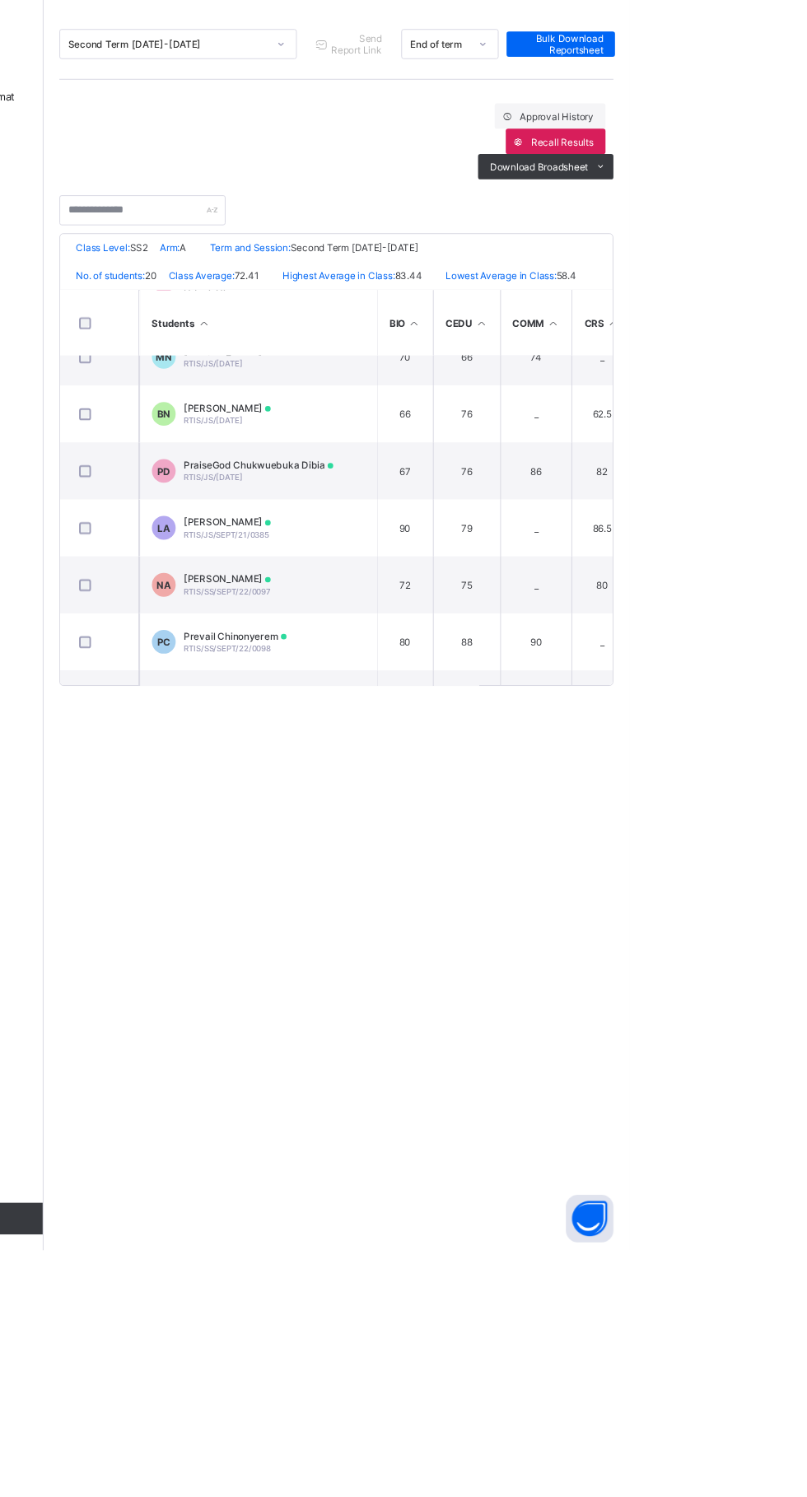
scroll to position [619, 0]
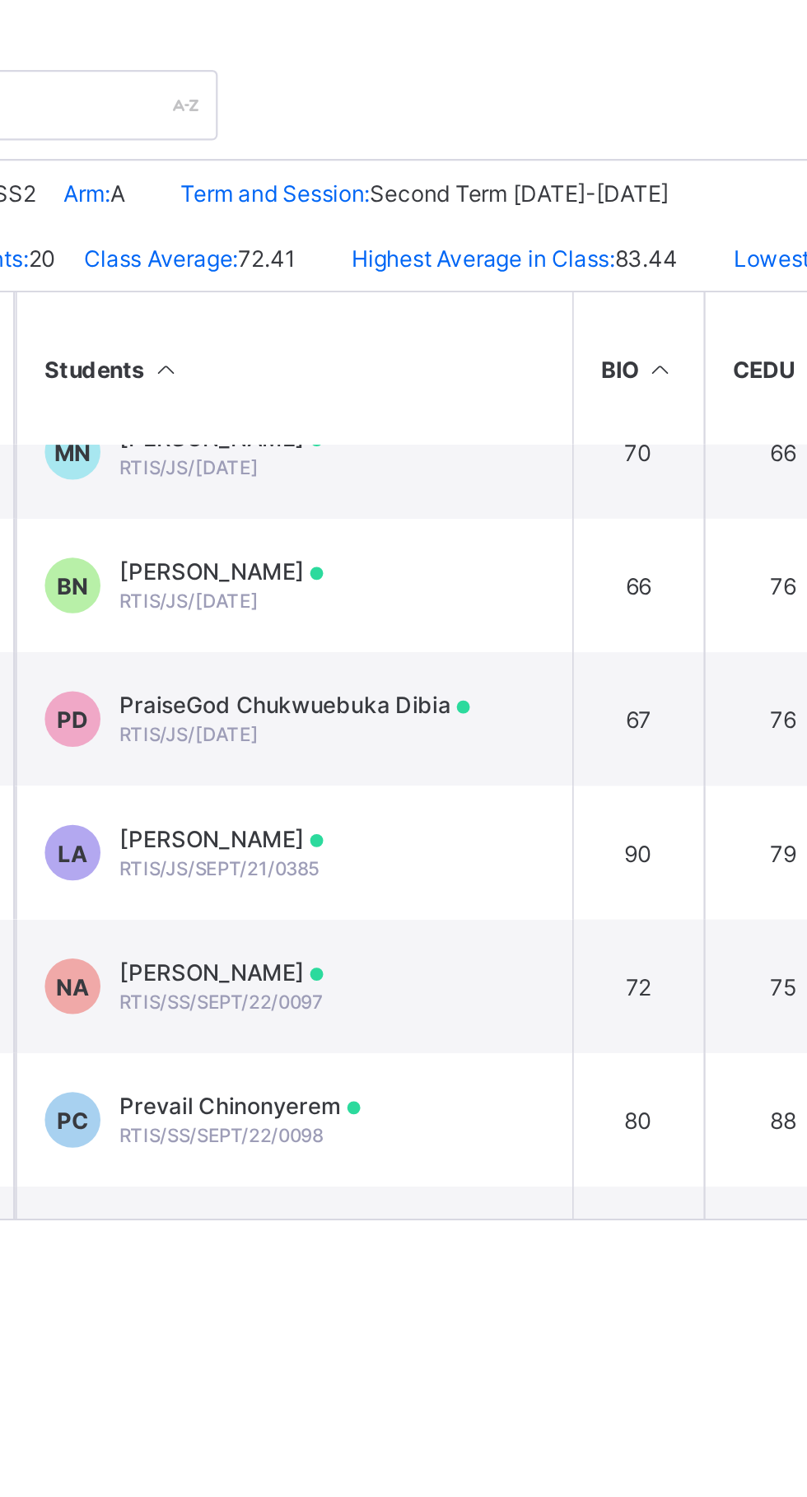
click at [483, 688] on span "PraiseGod Chukwuebuka Dibia" at bounding box center [421, 681] width 156 height 12
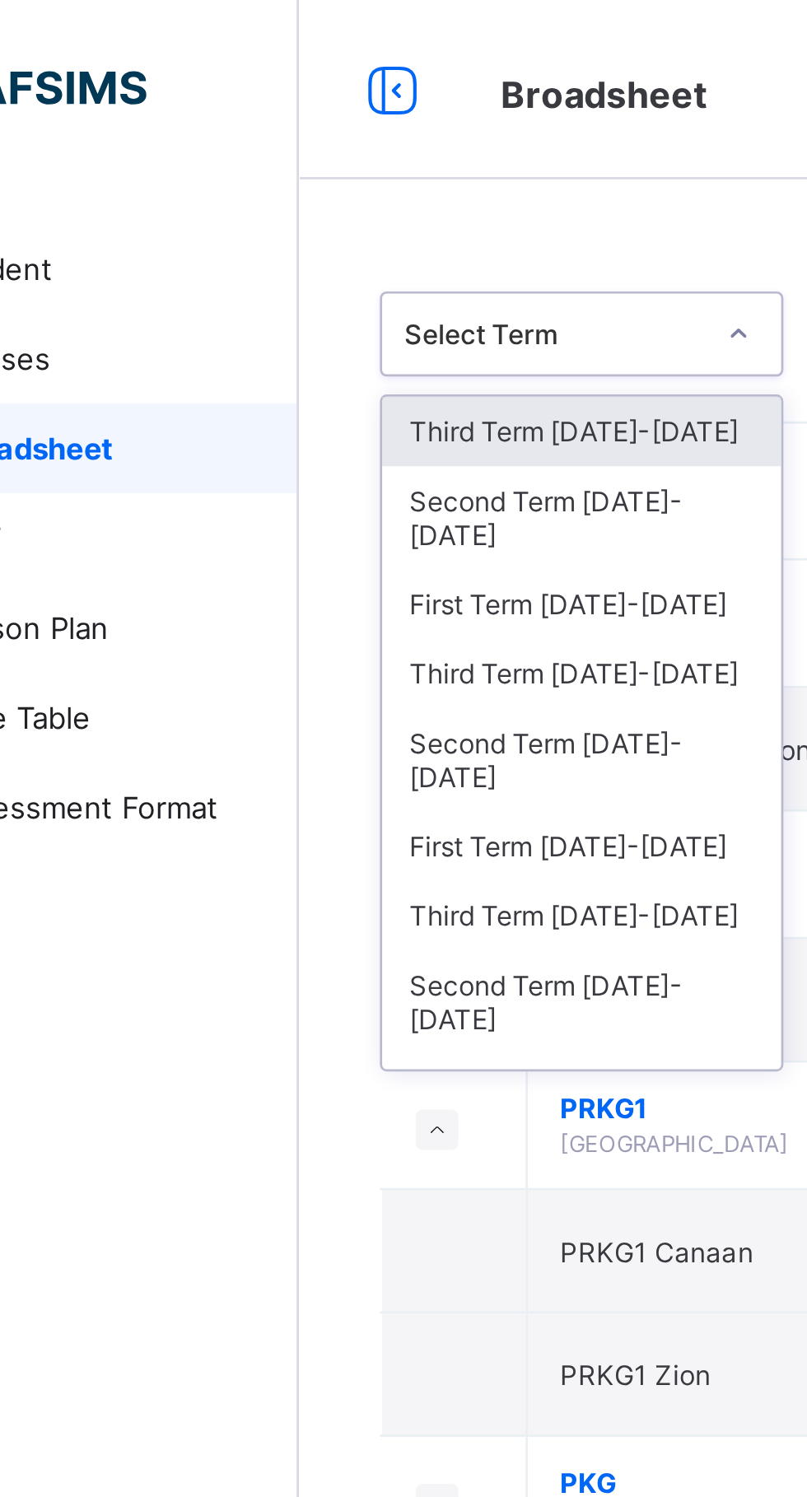
click at [330, 298] on div "First Term [DATE]-[DATE]" at bounding box center [301, 311] width 147 height 26
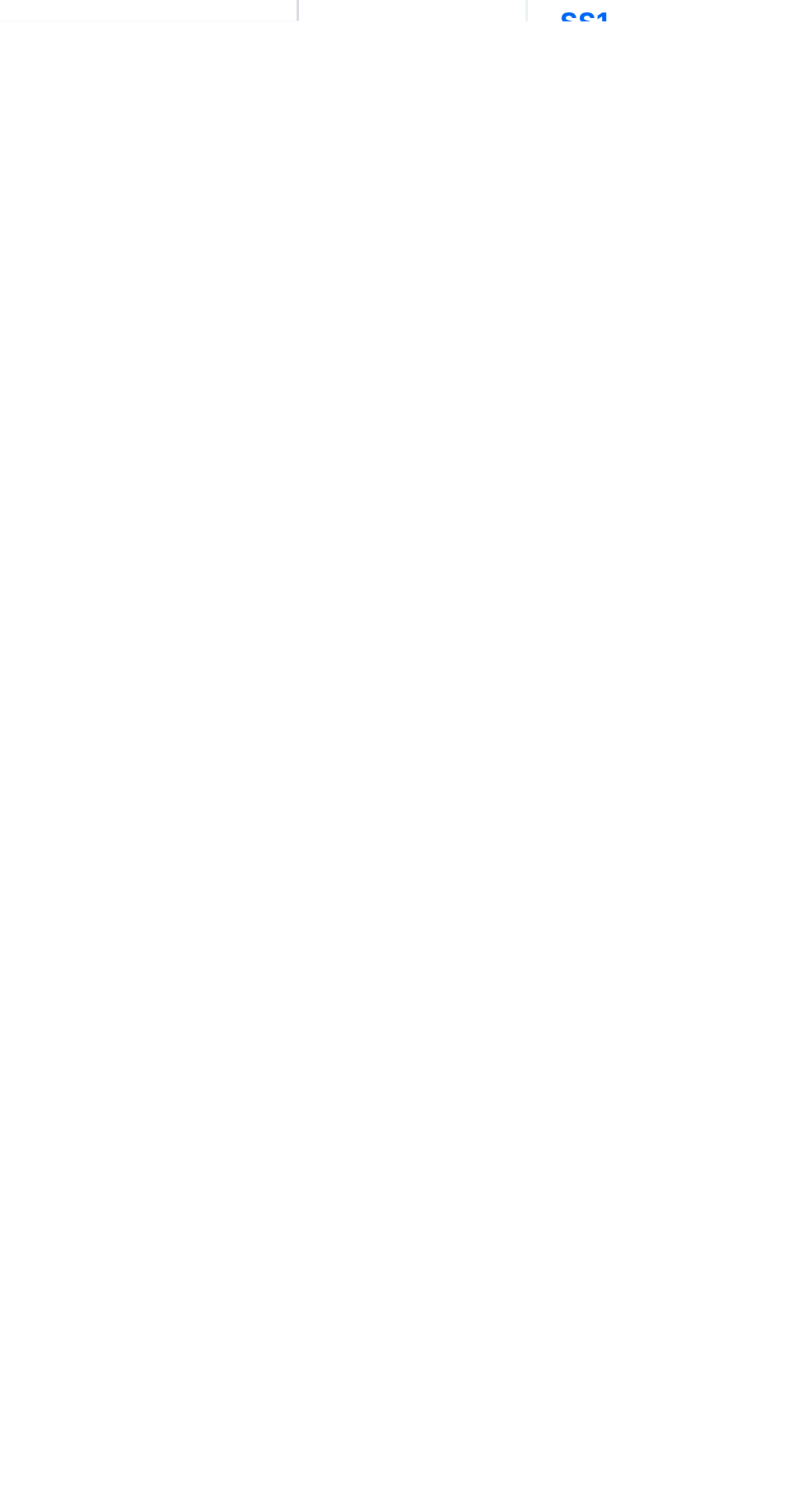
scroll to position [1646, 0]
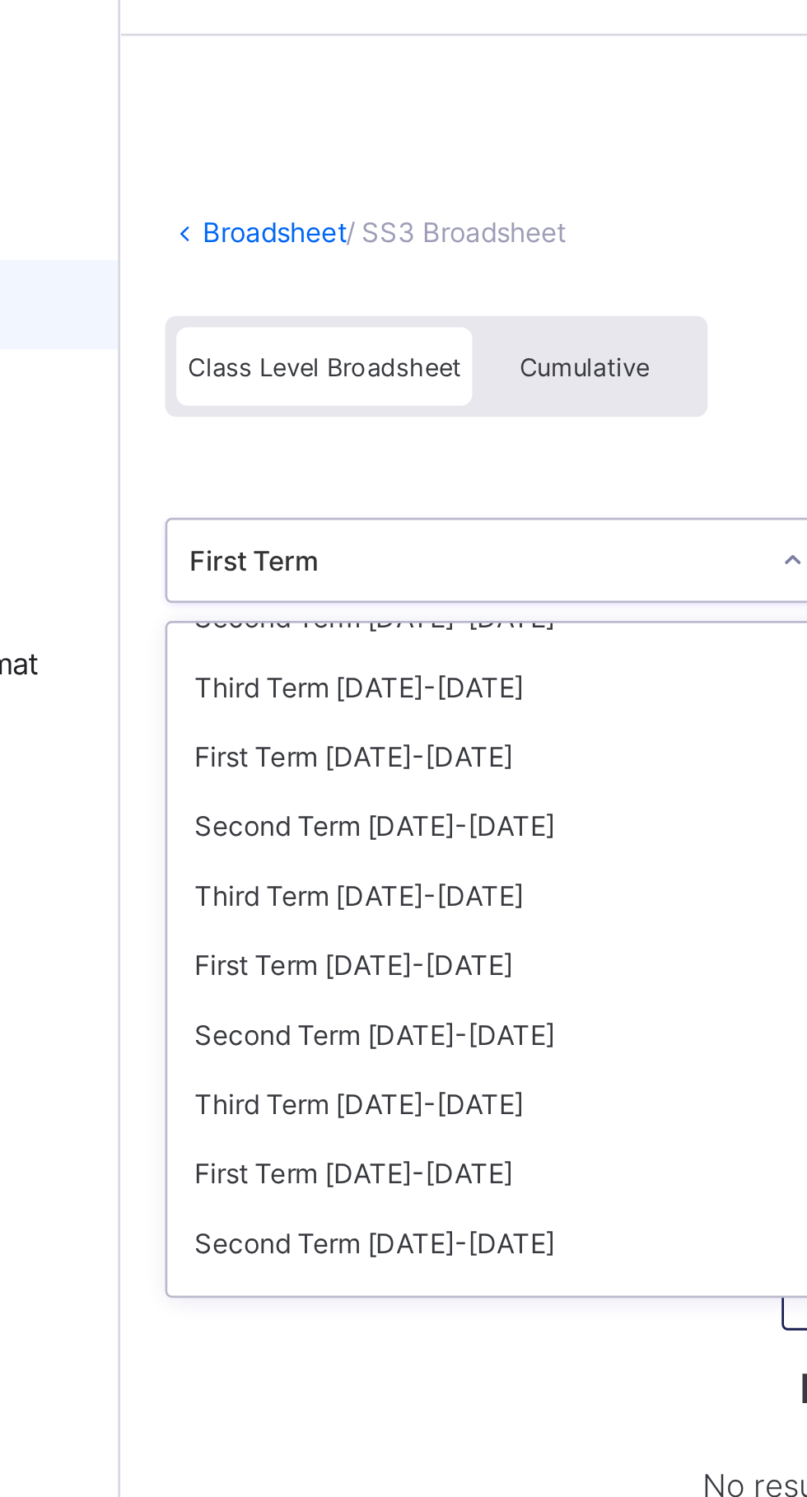
scroll to position [56, 0]
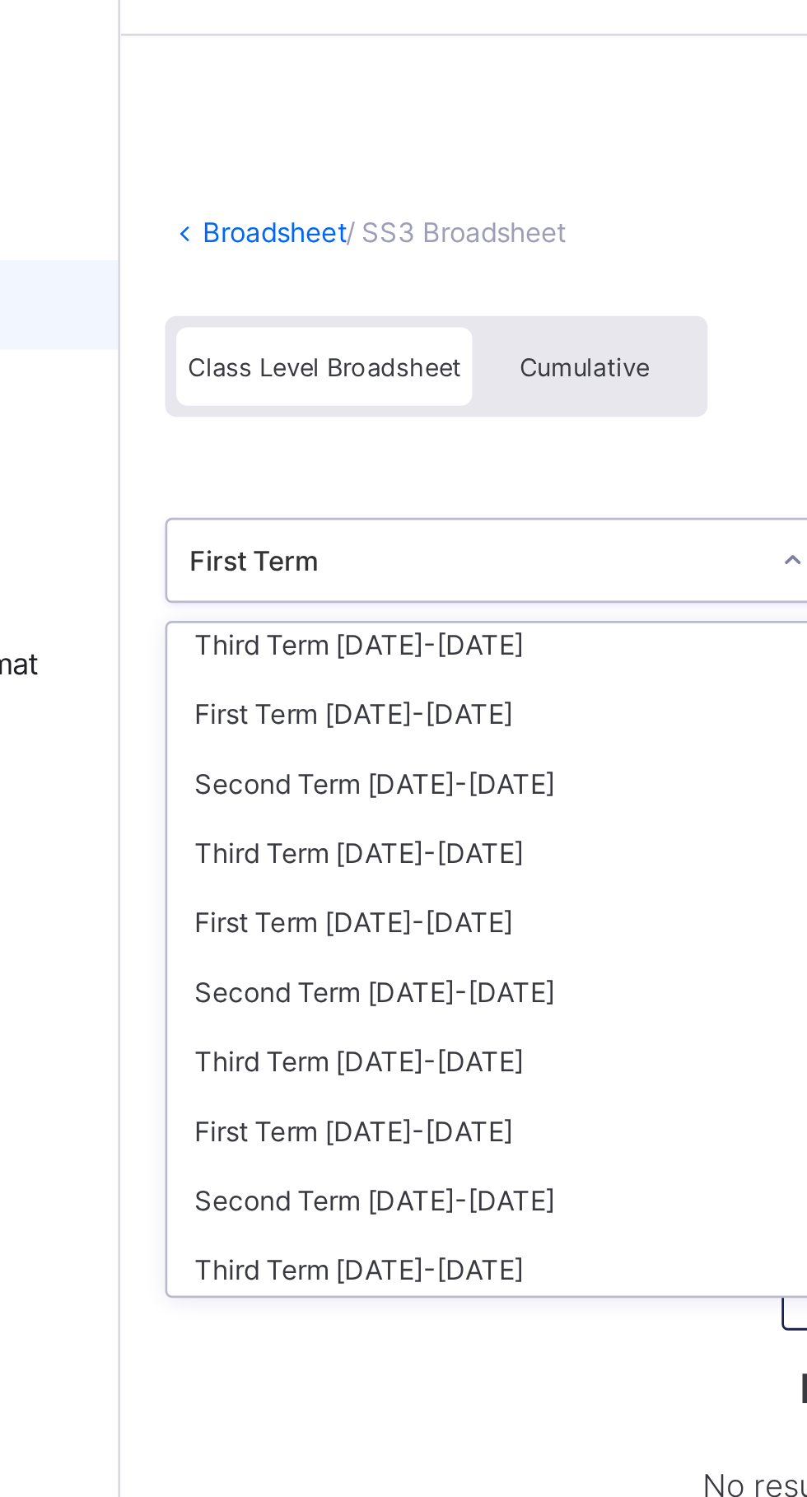
click at [341, 333] on div "Second Term [DATE]-[DATE]" at bounding box center [337, 341] width 245 height 26
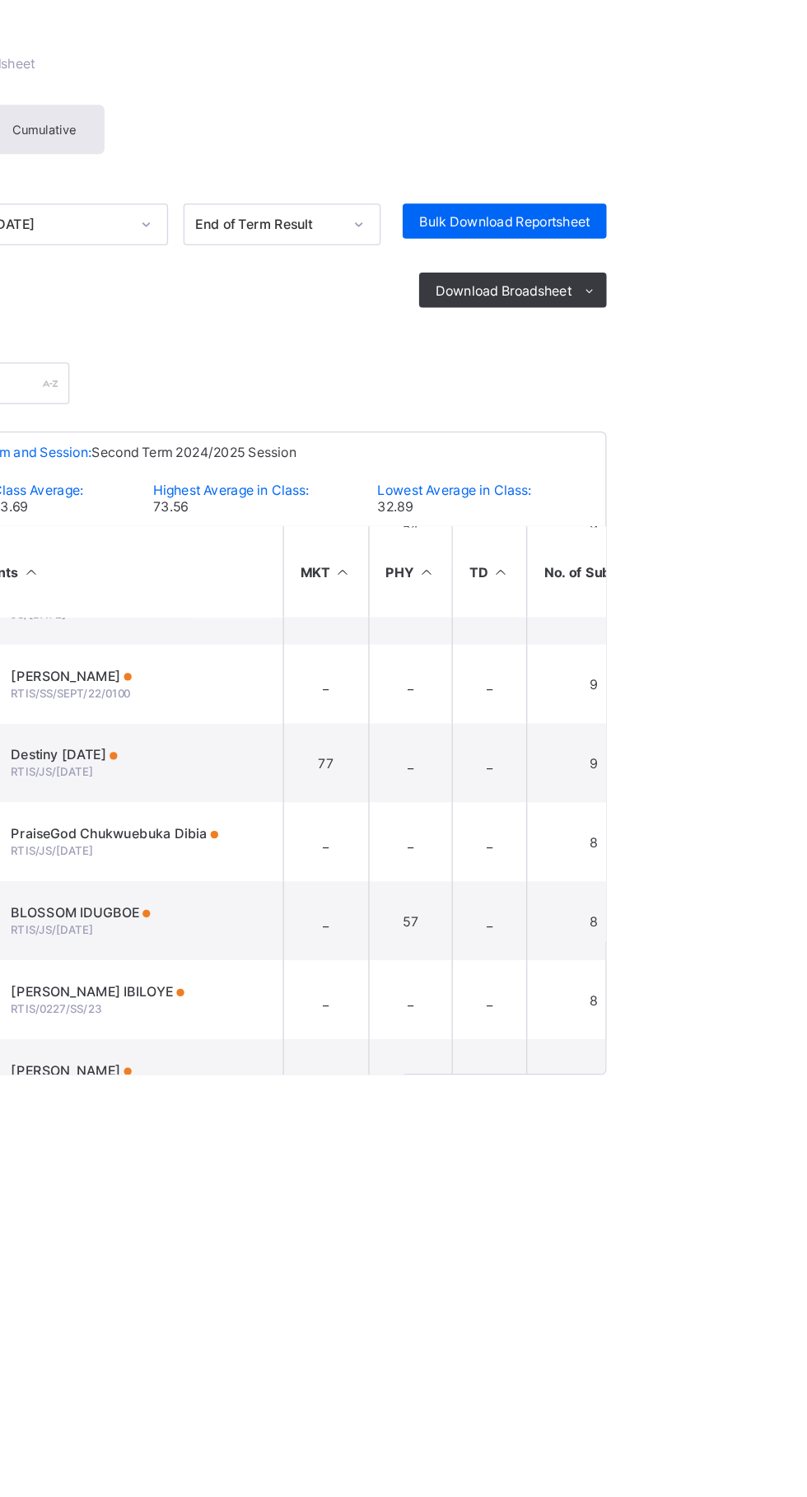
scroll to position [632, 1313]
